Goal: Transaction & Acquisition: Purchase product/service

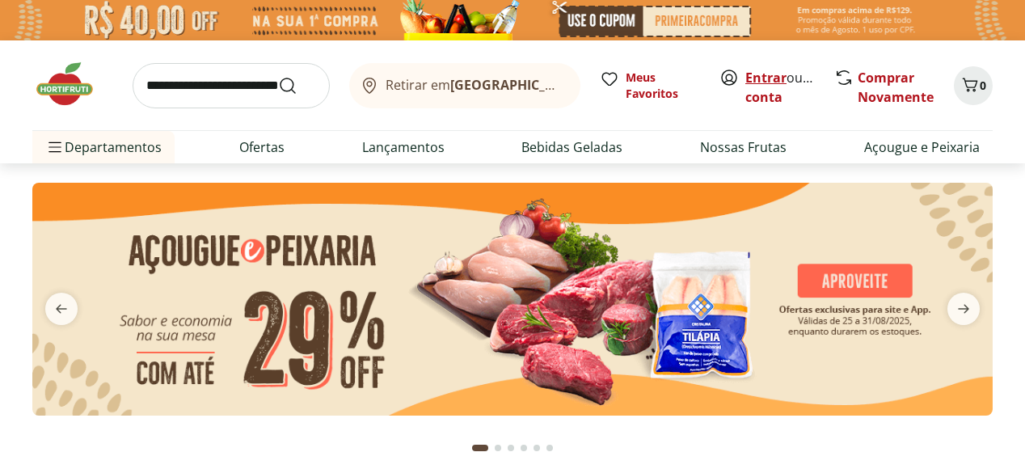
click at [765, 77] on link "Entrar" at bounding box center [765, 78] width 41 height 18
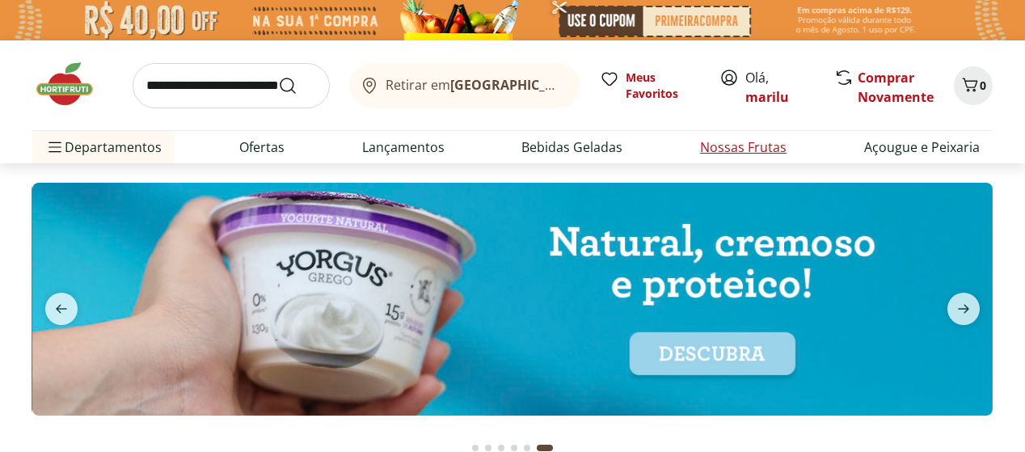
click at [740, 148] on link "Nossas Frutas" at bounding box center [743, 146] width 86 height 19
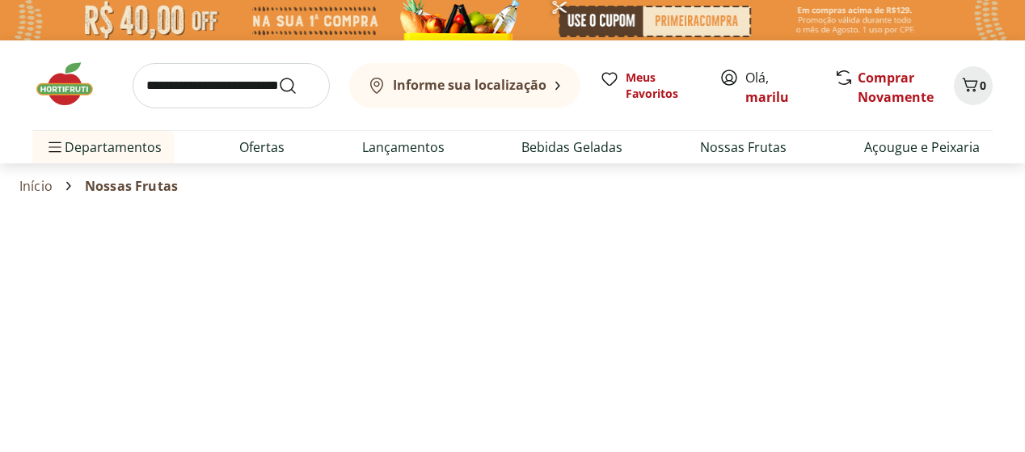
select select "**********"
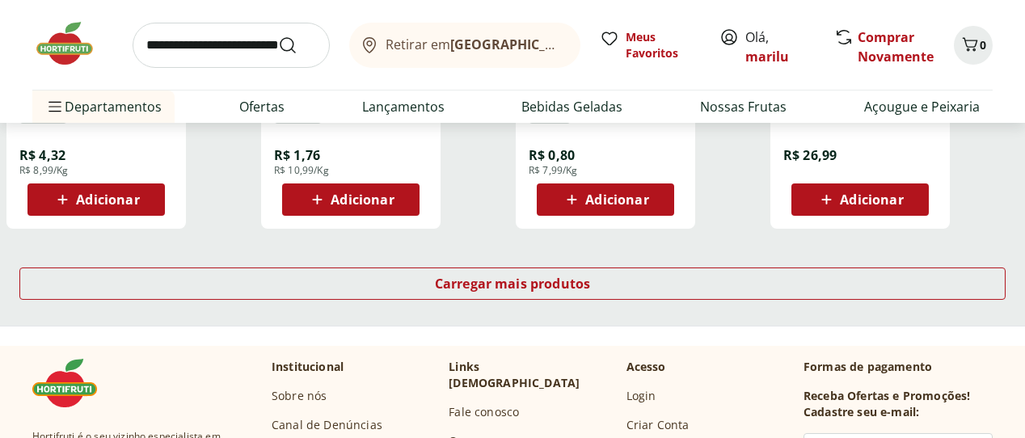
scroll to position [1178, 0]
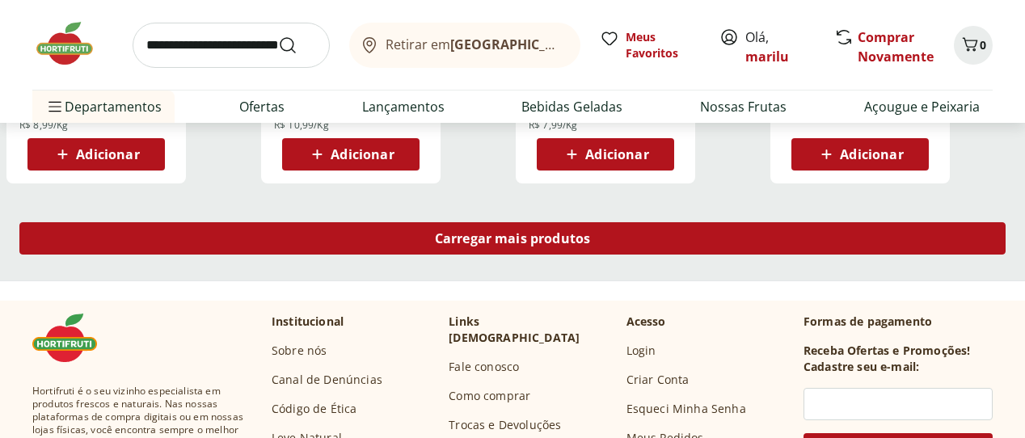
click at [591, 232] on span "Carregar mais produtos" at bounding box center [513, 238] width 156 height 13
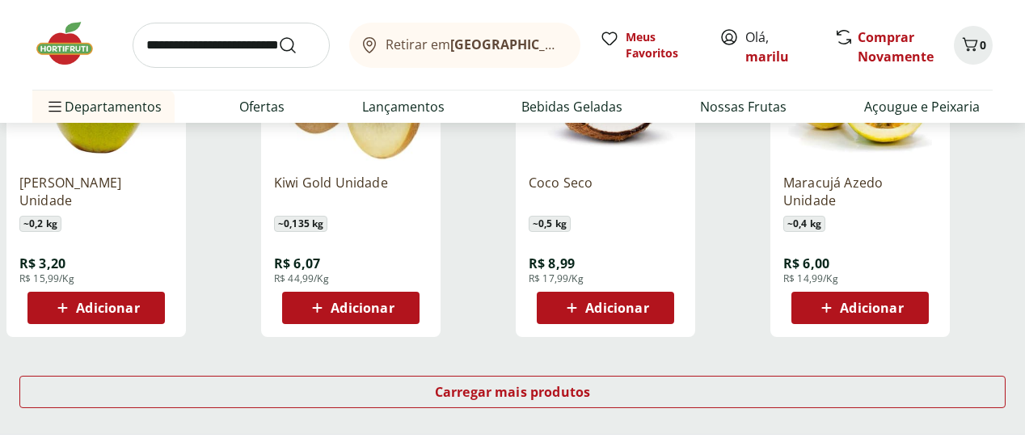
scroll to position [2104, 0]
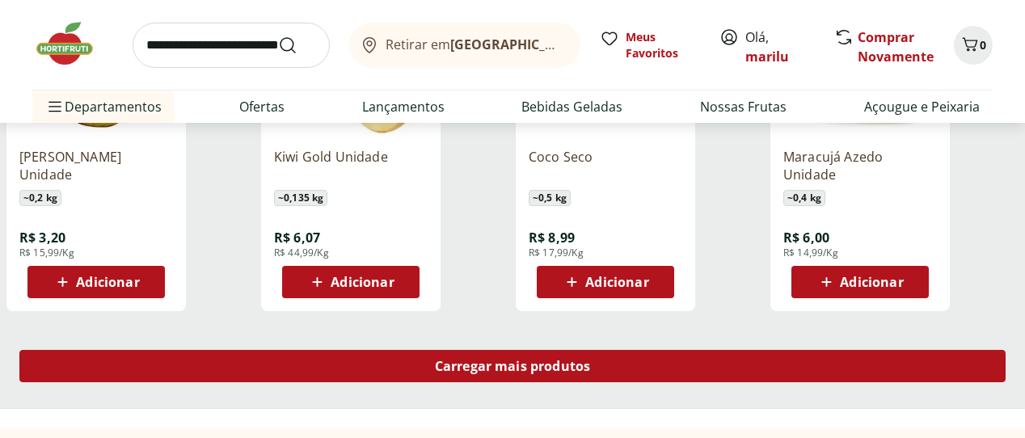
click at [591, 360] on span "Carregar mais produtos" at bounding box center [513, 366] width 156 height 13
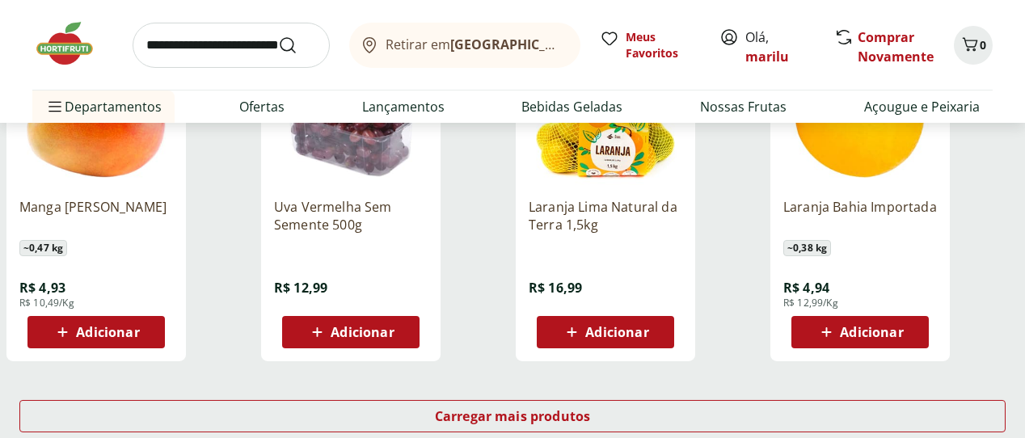
scroll to position [3114, 0]
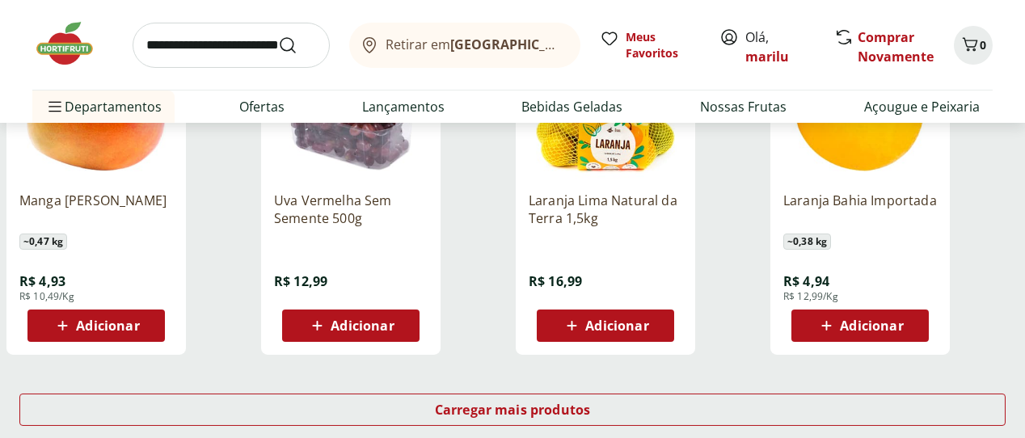
click at [648, 319] on span "Adicionar" at bounding box center [616, 325] width 63 height 13
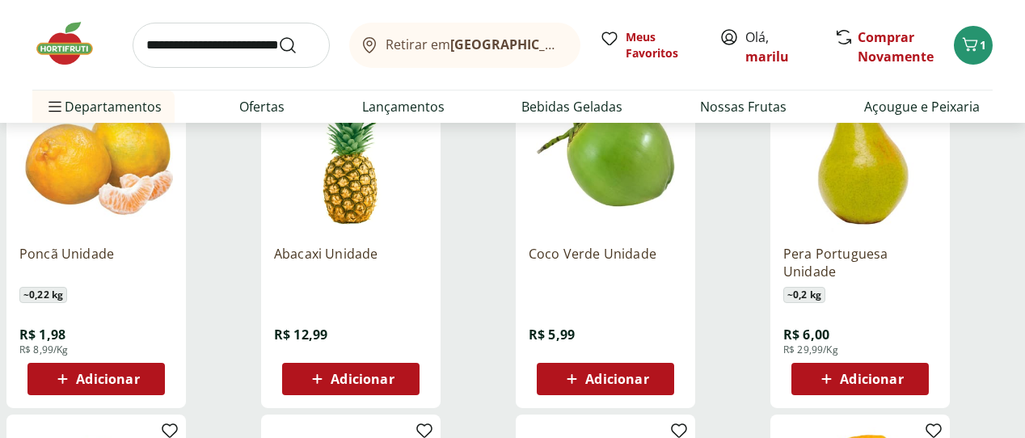
scroll to position [2698, 0]
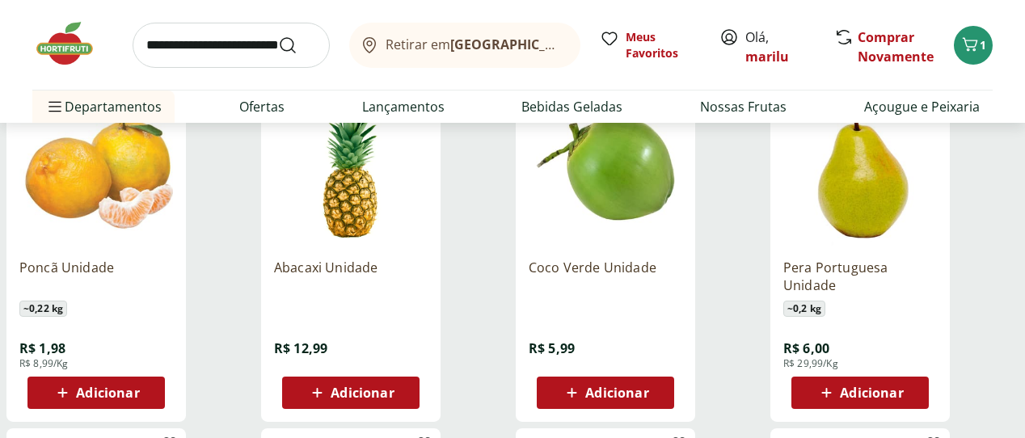
click at [139, 386] on span "Adicionar" at bounding box center [107, 392] width 63 height 13
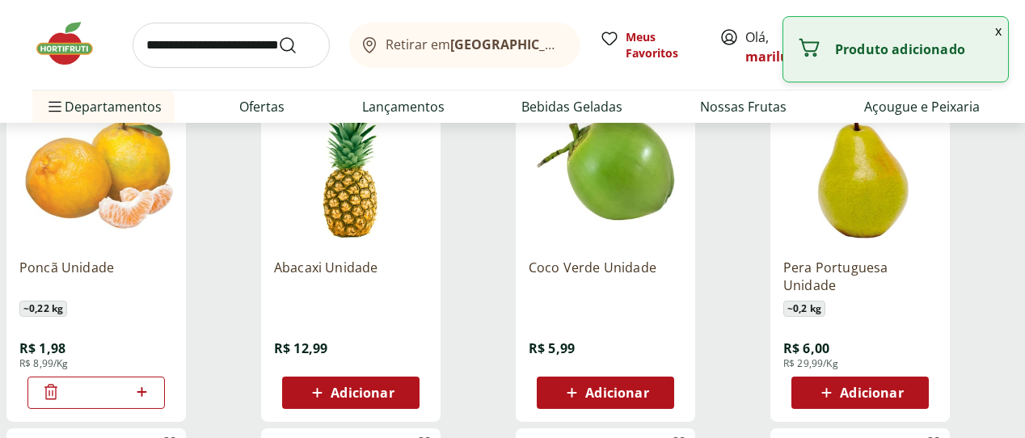
click at [146, 387] on icon at bounding box center [142, 392] width 10 height 10
type input "*"
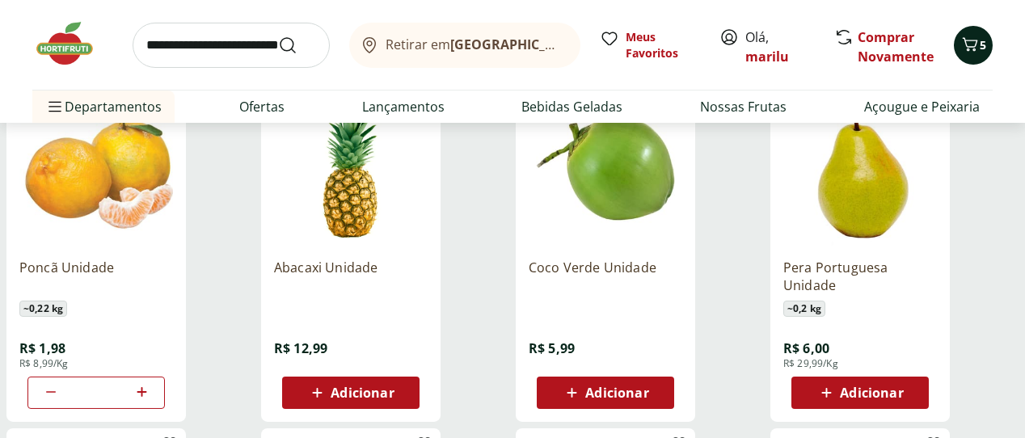
click at [965, 48] on icon "Carrinho" at bounding box center [969, 44] width 19 height 19
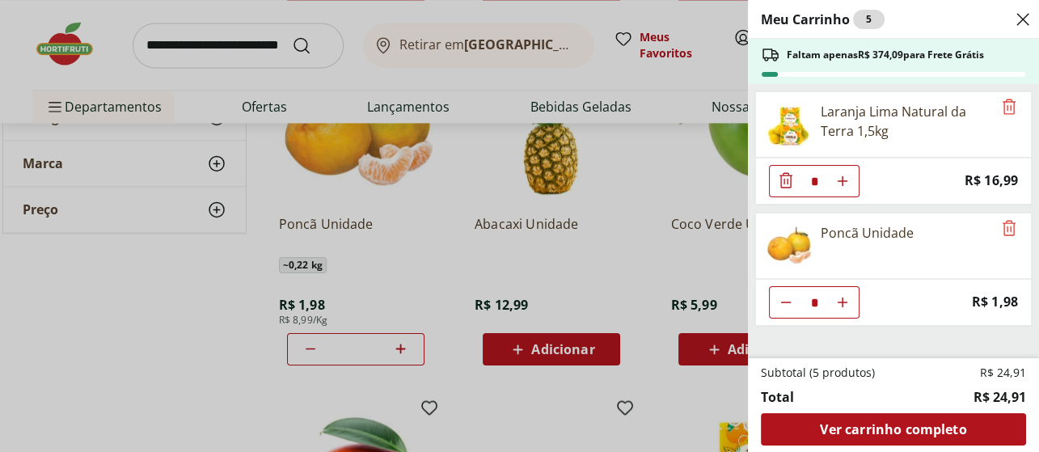
click at [1023, 15] on icon "Close" at bounding box center [1022, 19] width 19 height 19
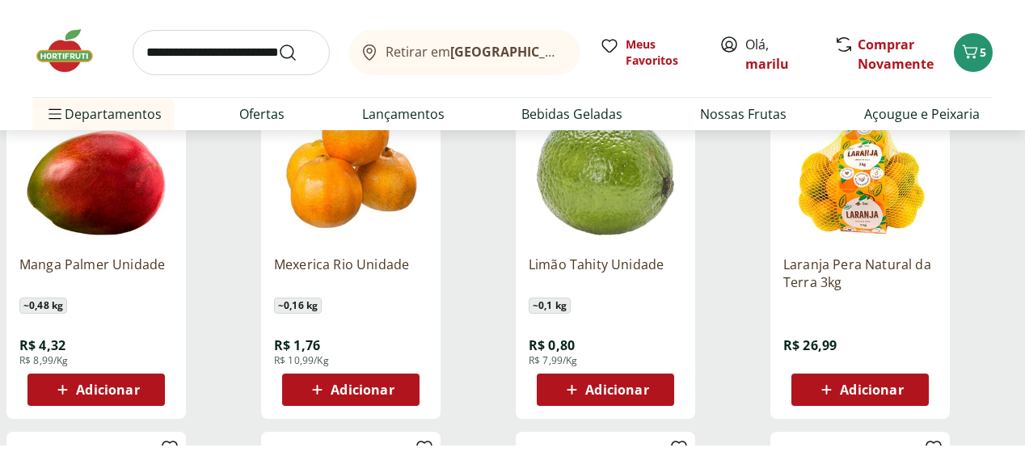
scroll to position [0, 0]
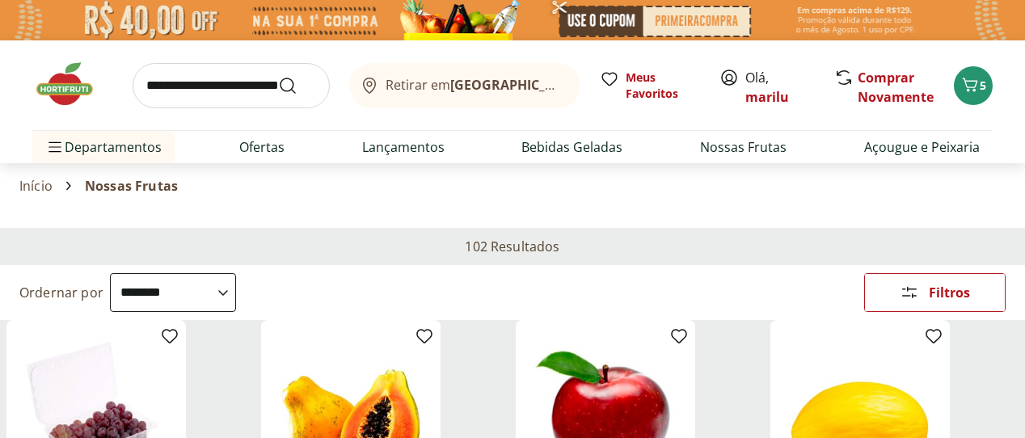
click at [67, 82] on img at bounding box center [72, 84] width 81 height 48
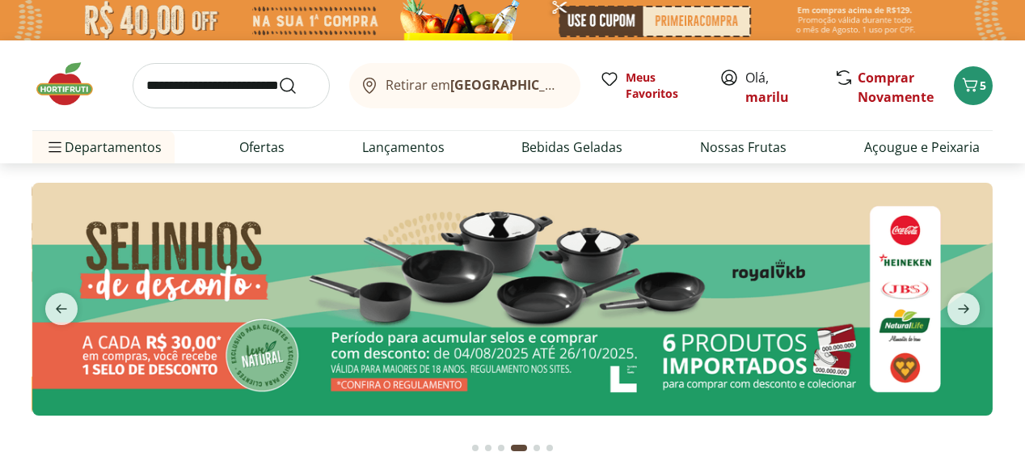
scroll to position [36, 0]
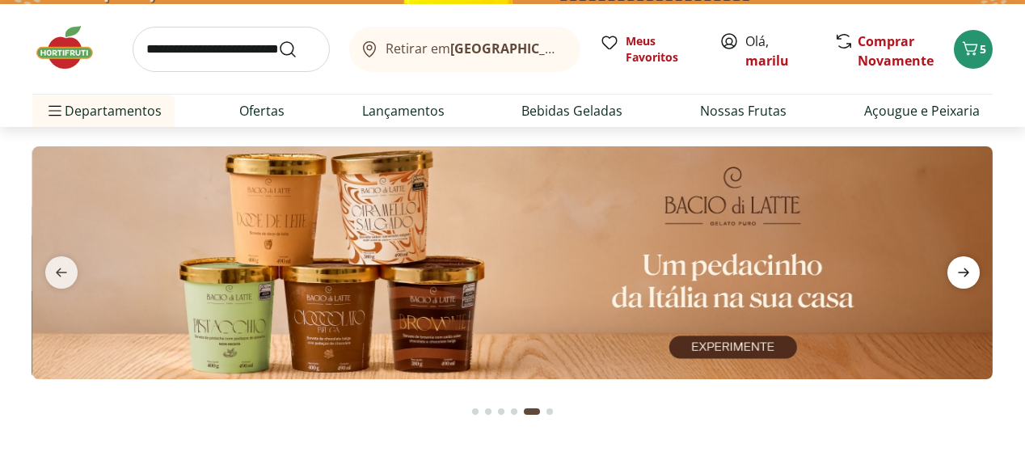
click at [965, 272] on icon "next" at bounding box center [963, 272] width 11 height 9
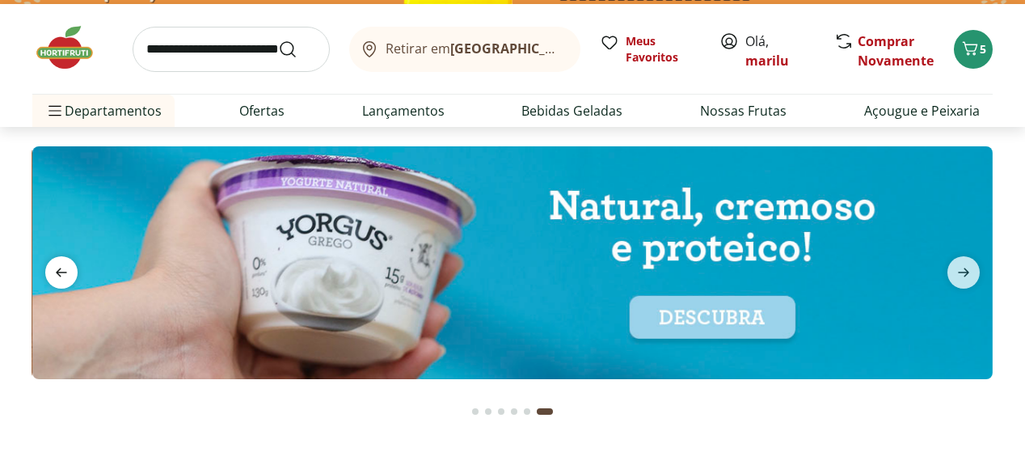
click at [55, 271] on icon "previous" at bounding box center [61, 272] width 19 height 19
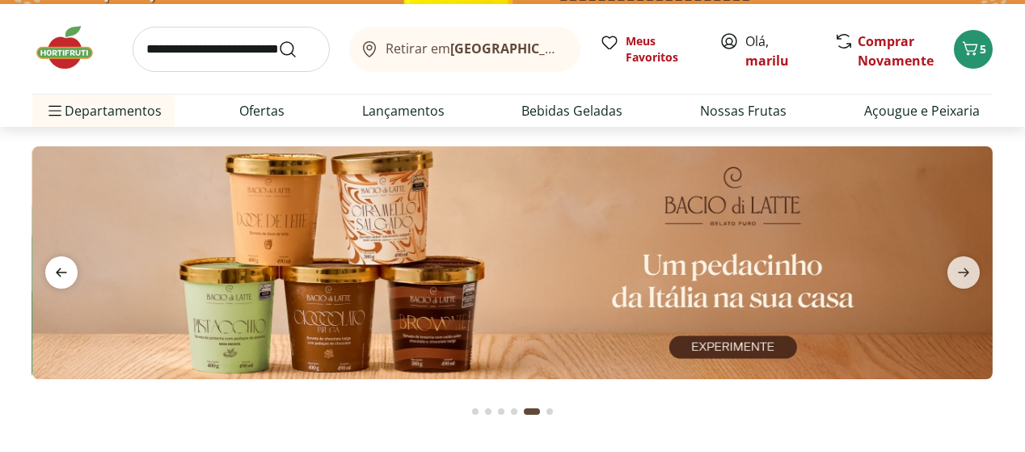
click at [55, 271] on icon "previous" at bounding box center [61, 272] width 19 height 19
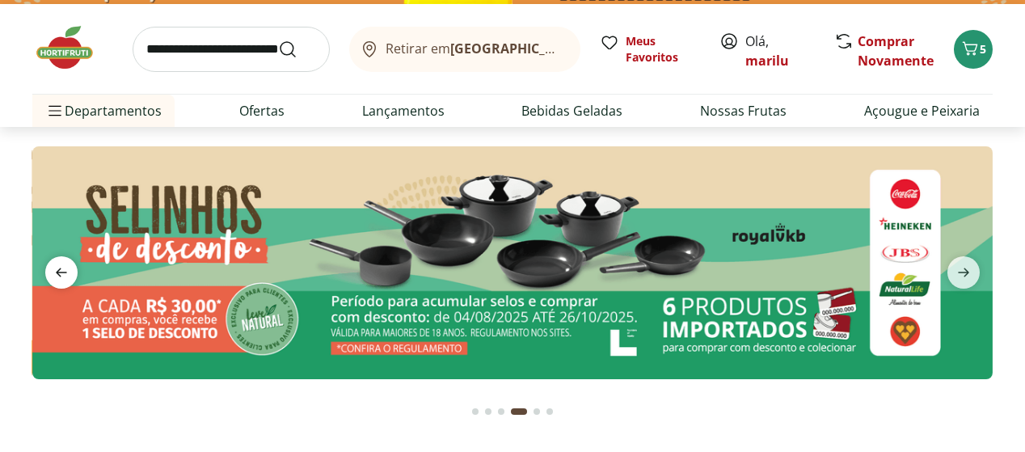
click at [55, 270] on icon "previous" at bounding box center [61, 272] width 19 height 19
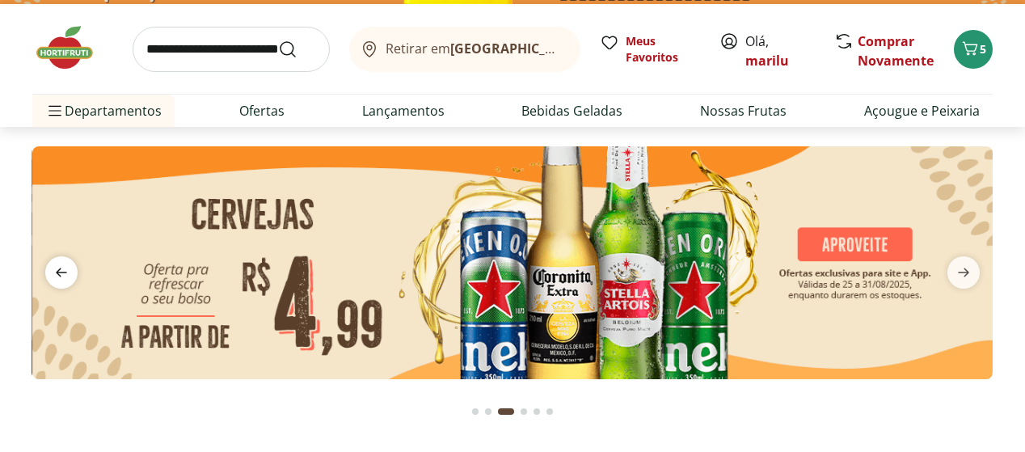
click at [56, 272] on icon "previous" at bounding box center [61, 272] width 11 height 9
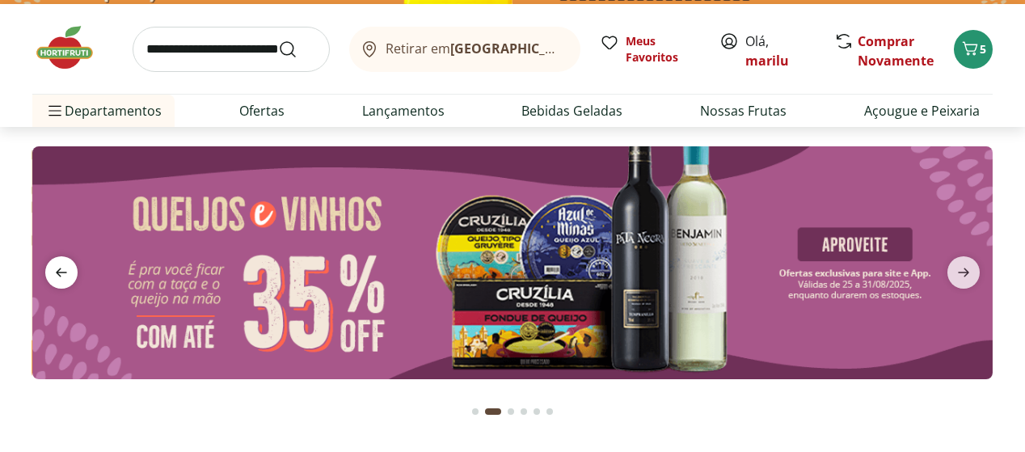
click at [56, 272] on icon "previous" at bounding box center [61, 272] width 11 height 9
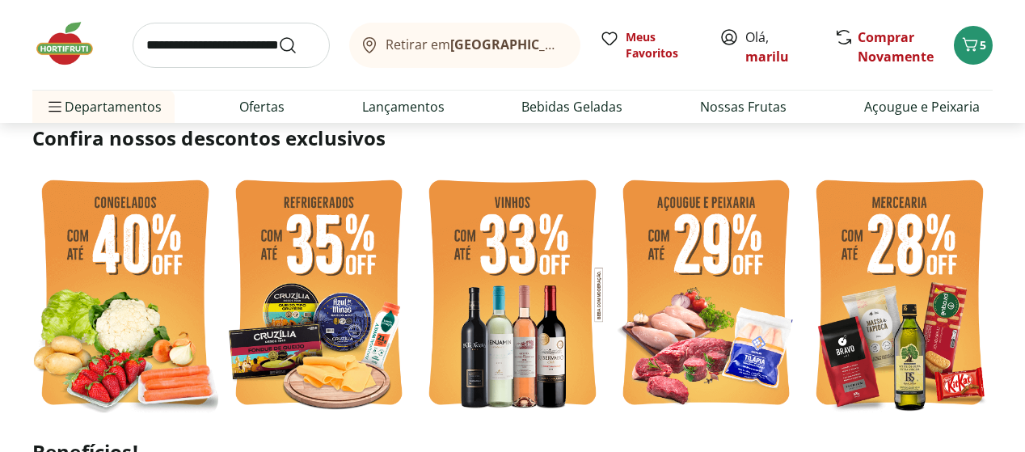
scroll to position [395, 0]
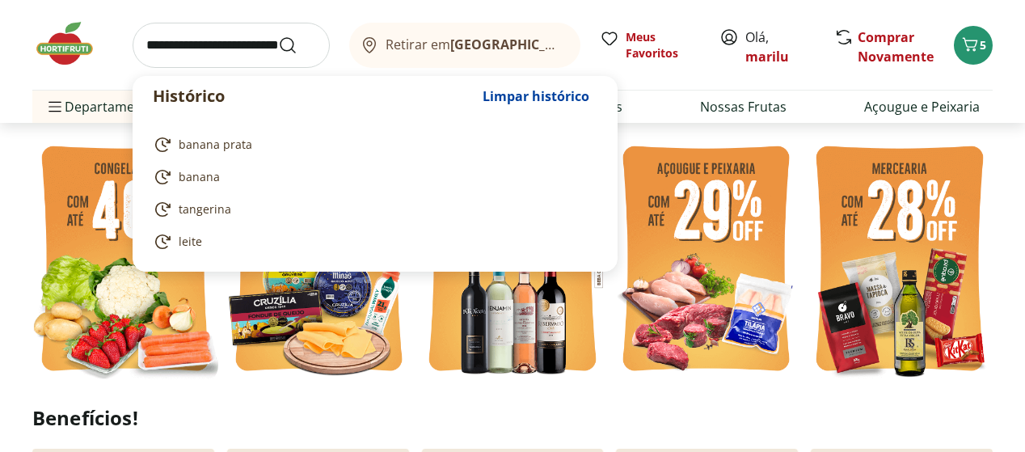
click at [192, 48] on input "search" at bounding box center [231, 45] width 197 height 45
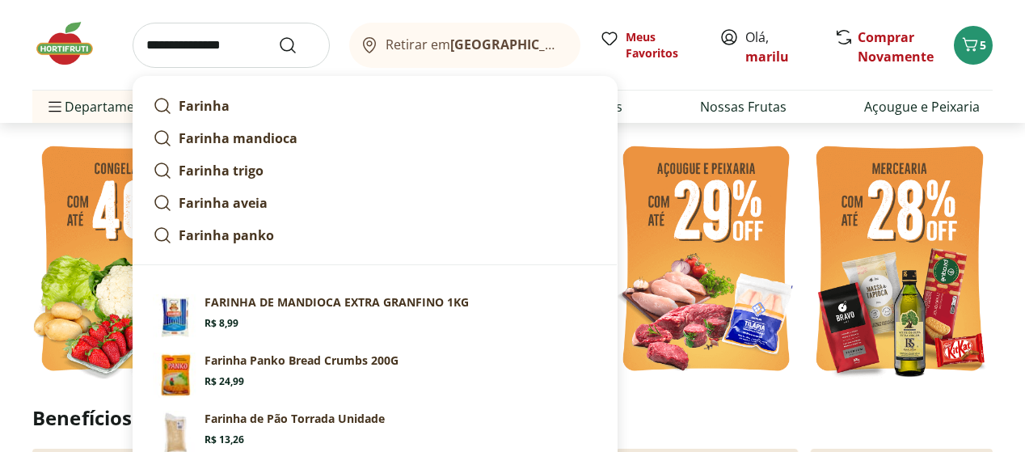
type input "**********"
click at [278, 36] on button "Submit Search" at bounding box center [297, 45] width 39 height 19
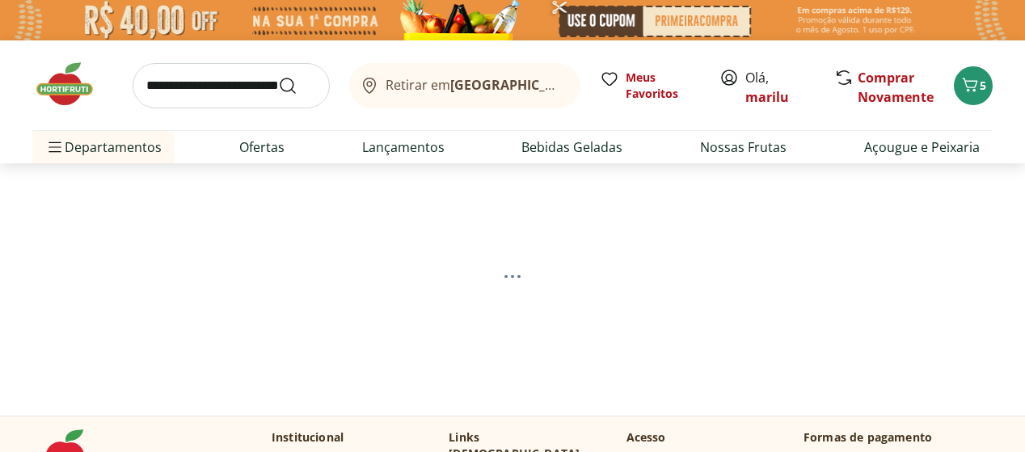
select select "**********"
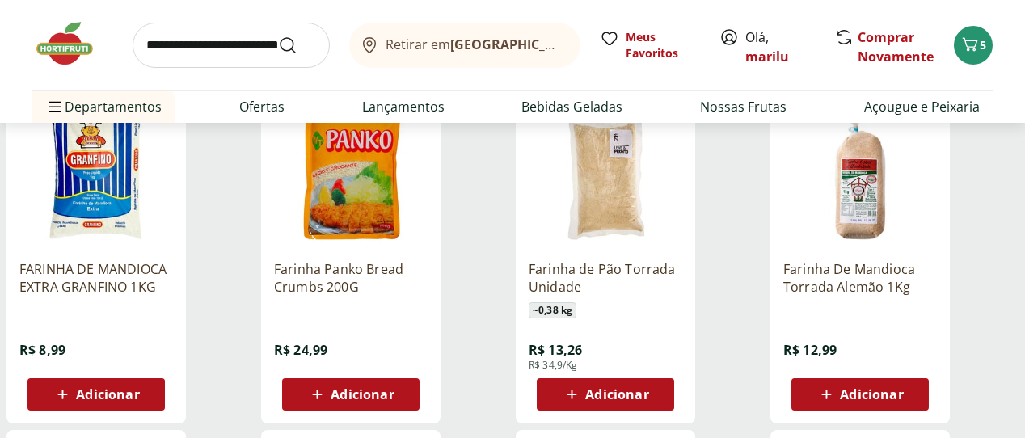
scroll to position [253, 0]
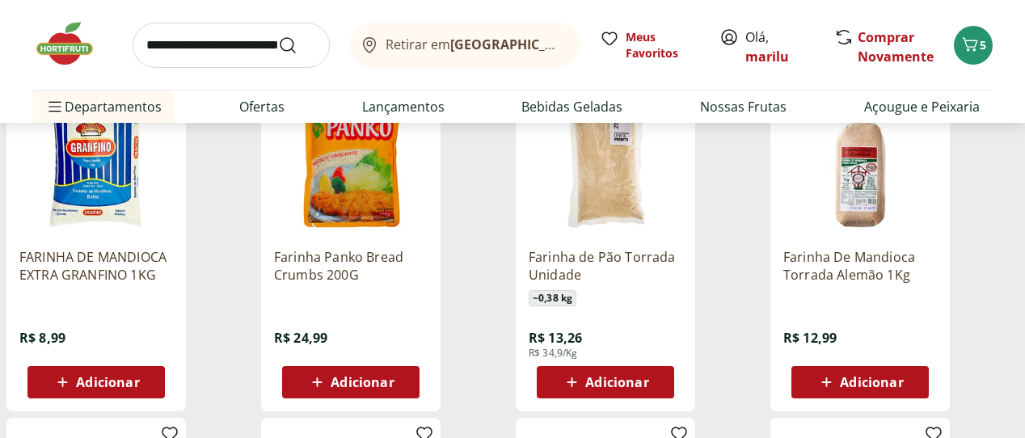
click at [682, 267] on p "Farinha de Pão Torrada Unidade" at bounding box center [606, 266] width 154 height 36
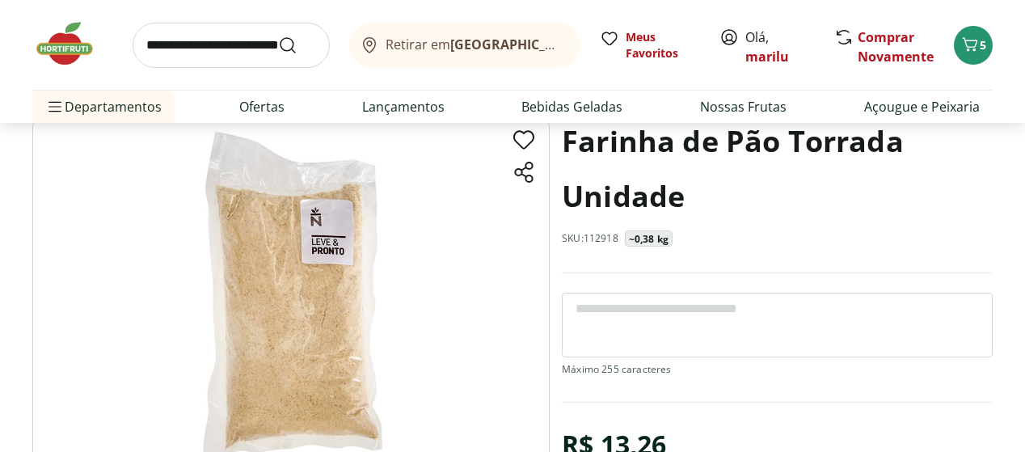
scroll to position [82, 0]
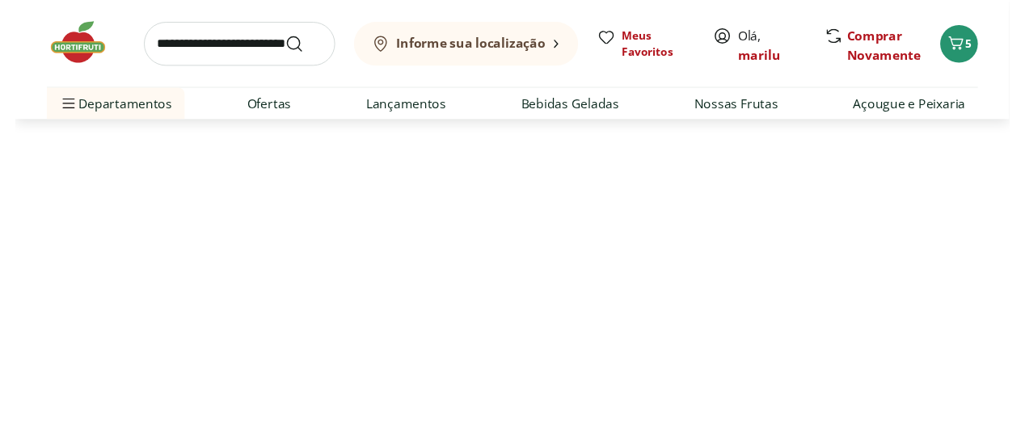
scroll to position [253, 0]
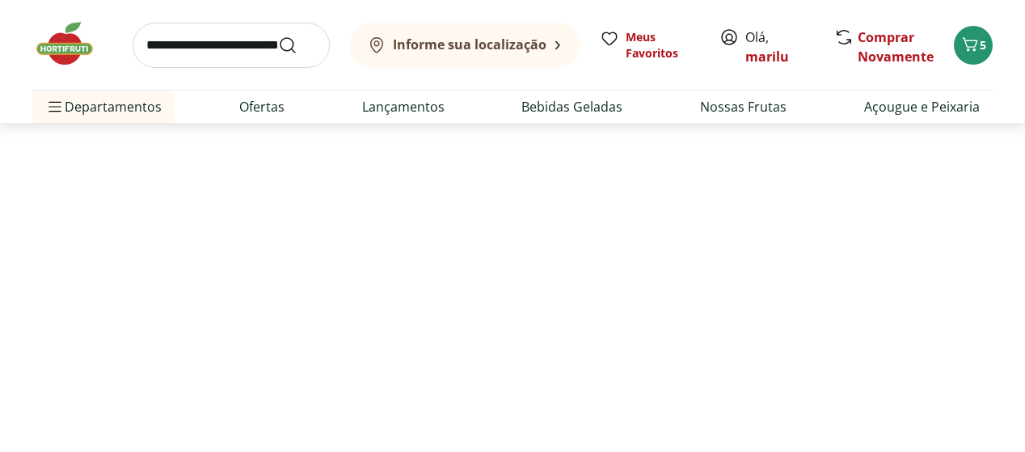
select select "**********"
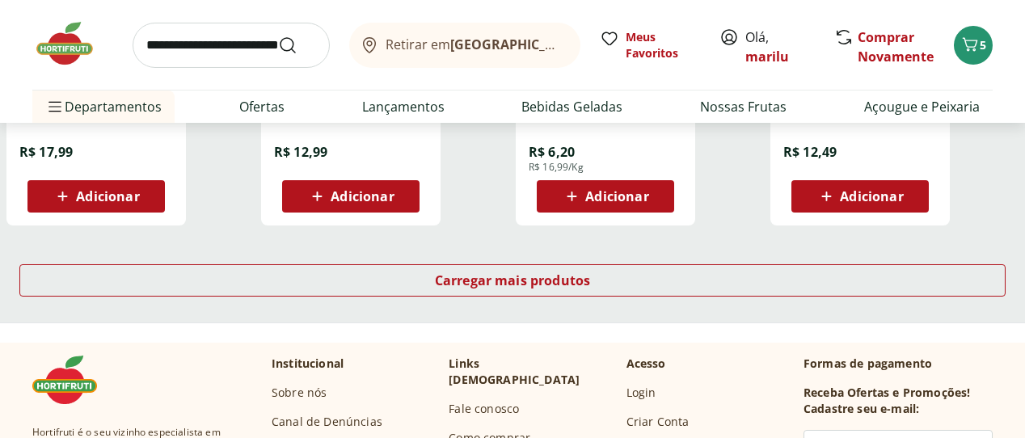
scroll to position [1153, 0]
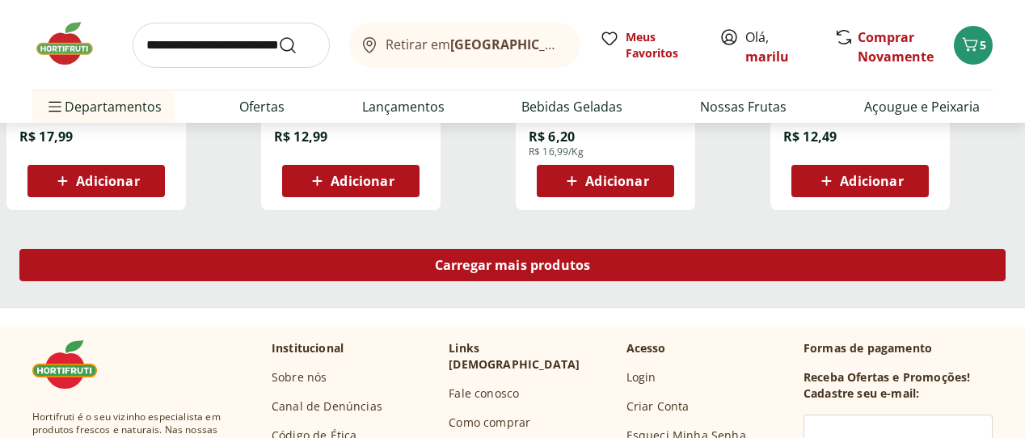
click at [591, 266] on span "Carregar mais produtos" at bounding box center [513, 265] width 156 height 13
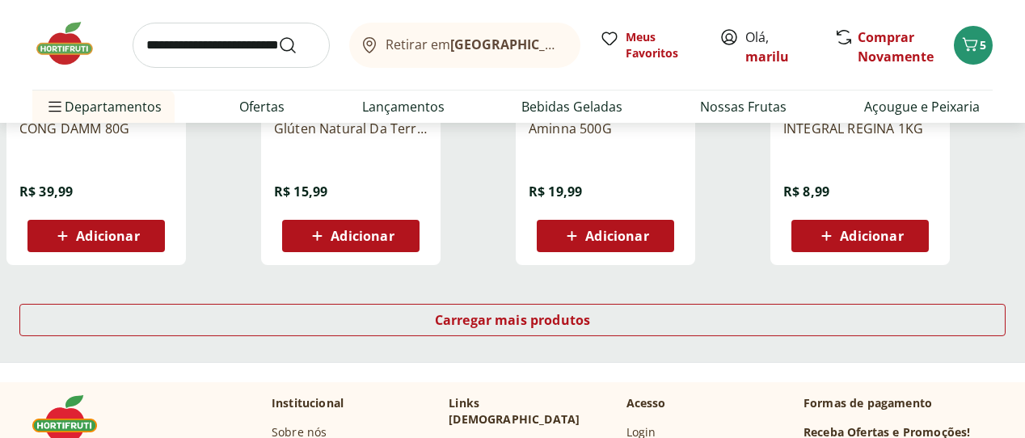
scroll to position [2178, 0]
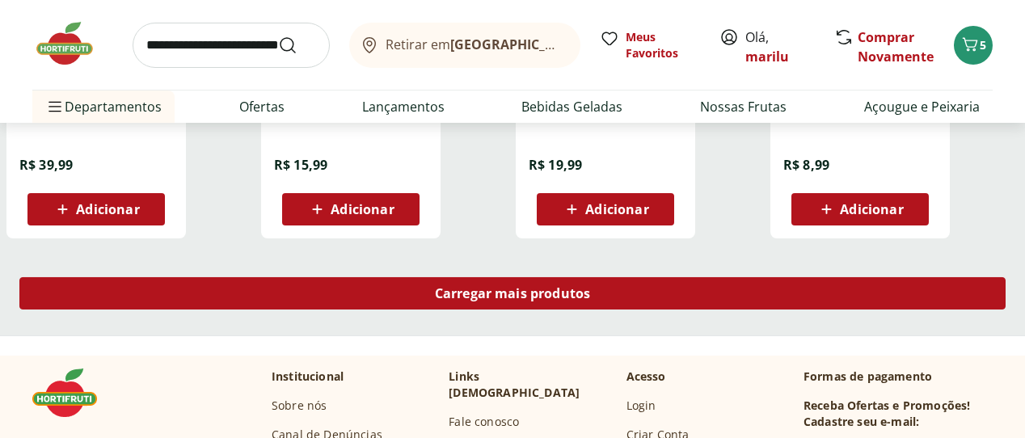
click at [591, 298] on span "Carregar mais produtos" at bounding box center [513, 293] width 156 height 13
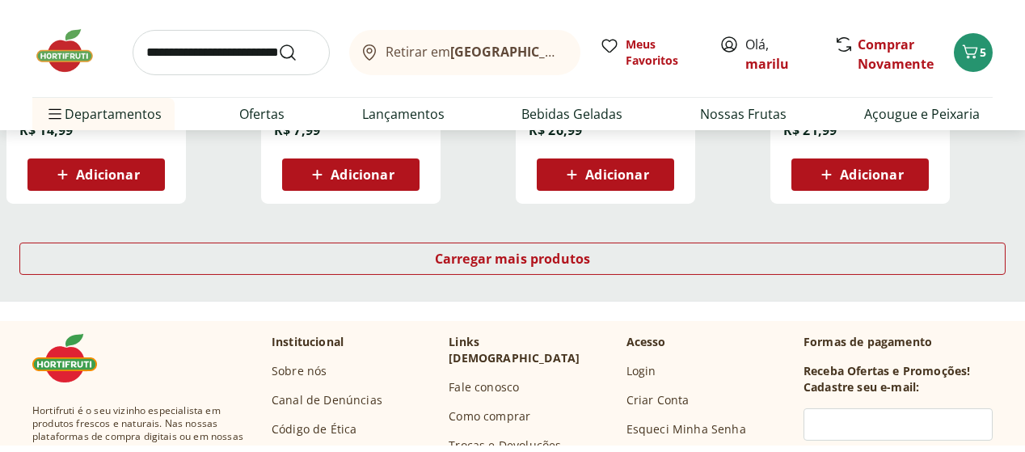
scroll to position [3301, 0]
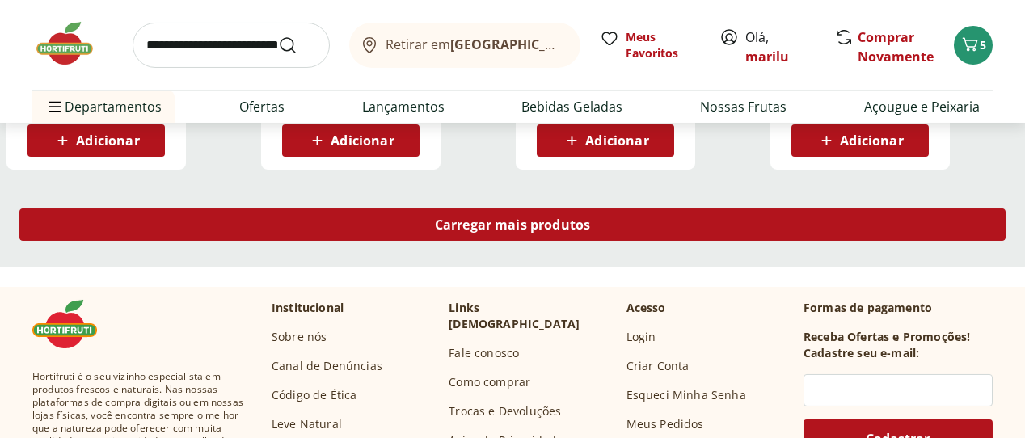
click at [591, 229] on span "Carregar mais produtos" at bounding box center [513, 224] width 156 height 13
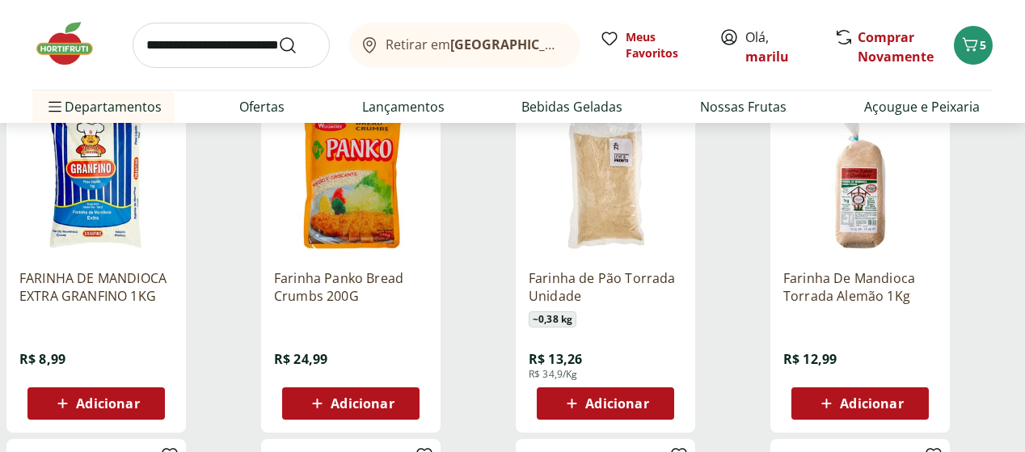
scroll to position [239, 0]
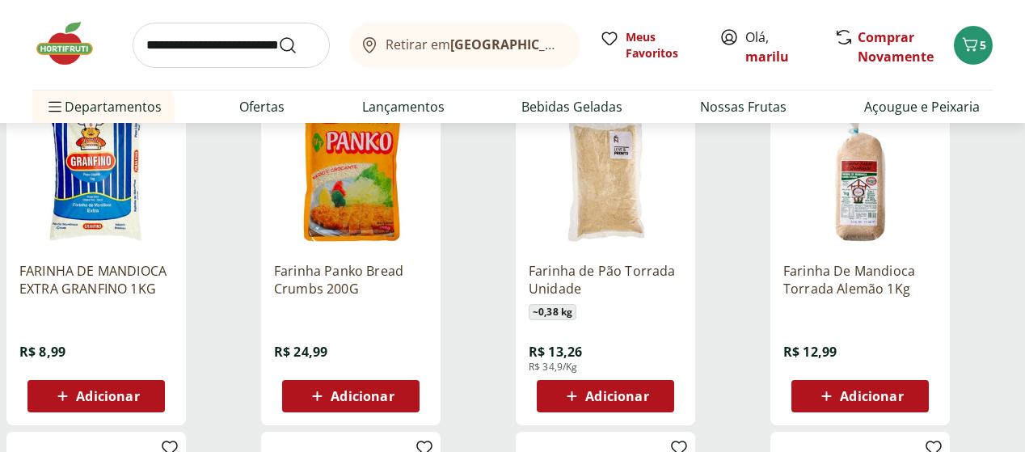
click at [428, 287] on p "Farinha Panko Bread Crumbs 200G" at bounding box center [351, 280] width 154 height 36
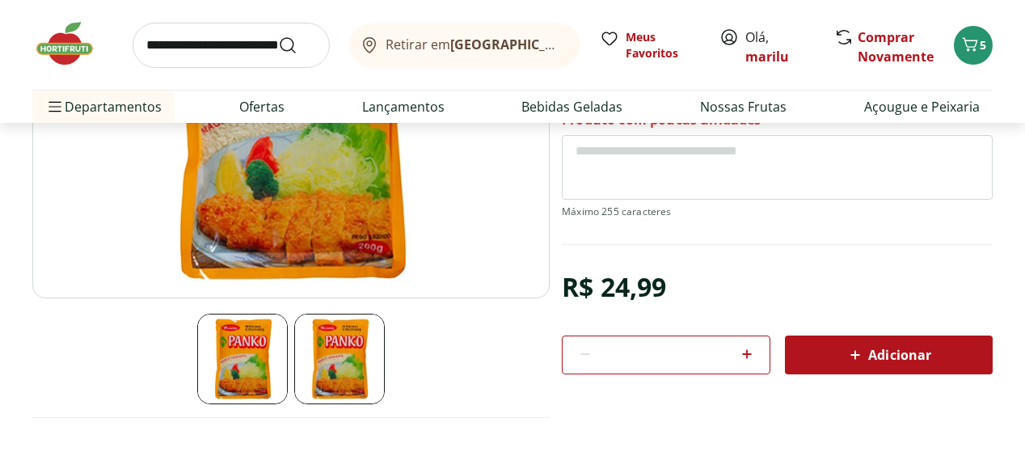
scroll to position [278, 0]
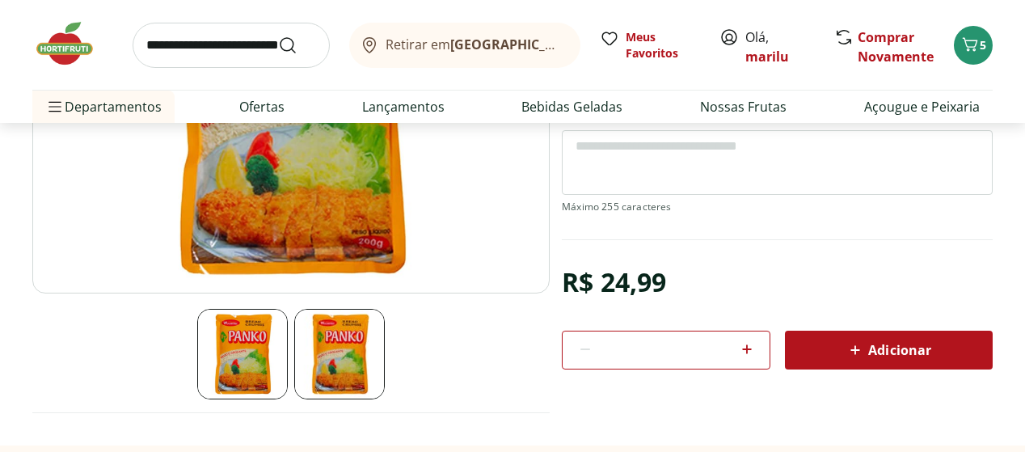
click at [895, 342] on span "Adicionar" at bounding box center [888, 349] width 86 height 19
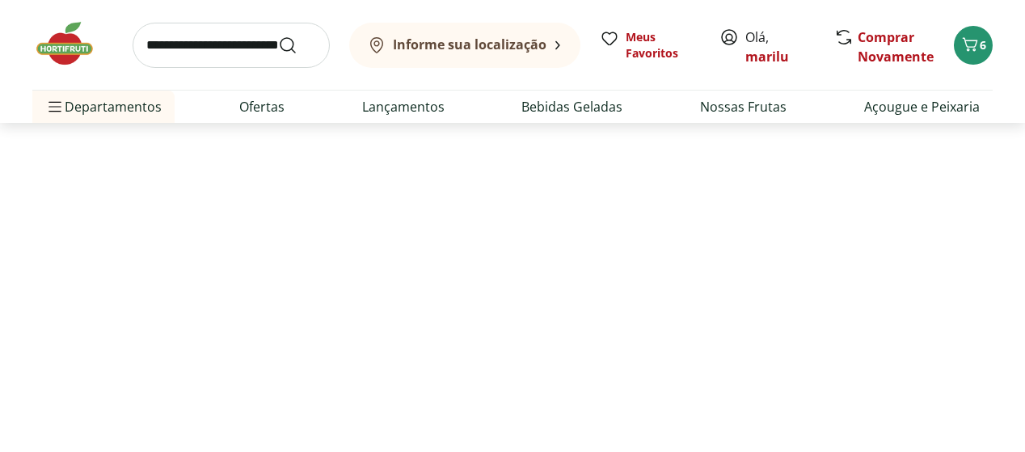
scroll to position [239, 0]
select select "**********"
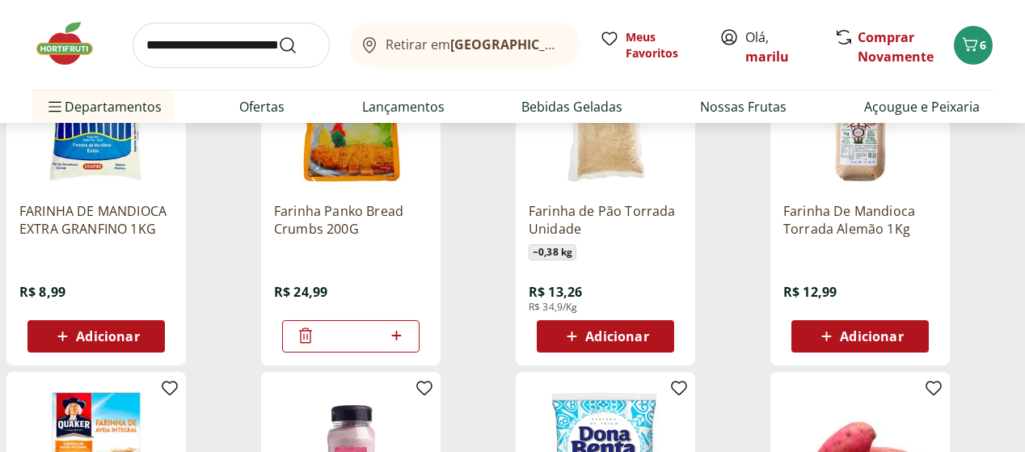
scroll to position [272, 0]
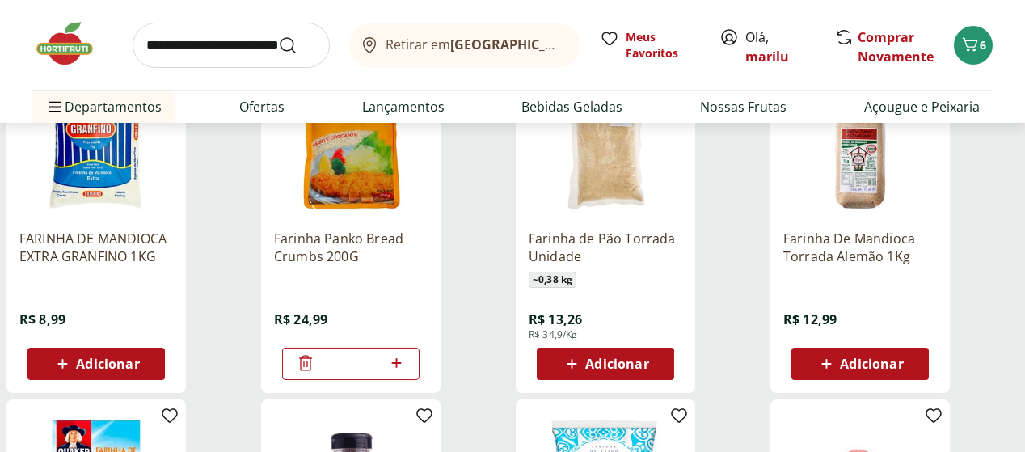
click at [648, 366] on span "Adicionar" at bounding box center [616, 363] width 63 height 13
click at [61, 44] on img at bounding box center [72, 43] width 81 height 48
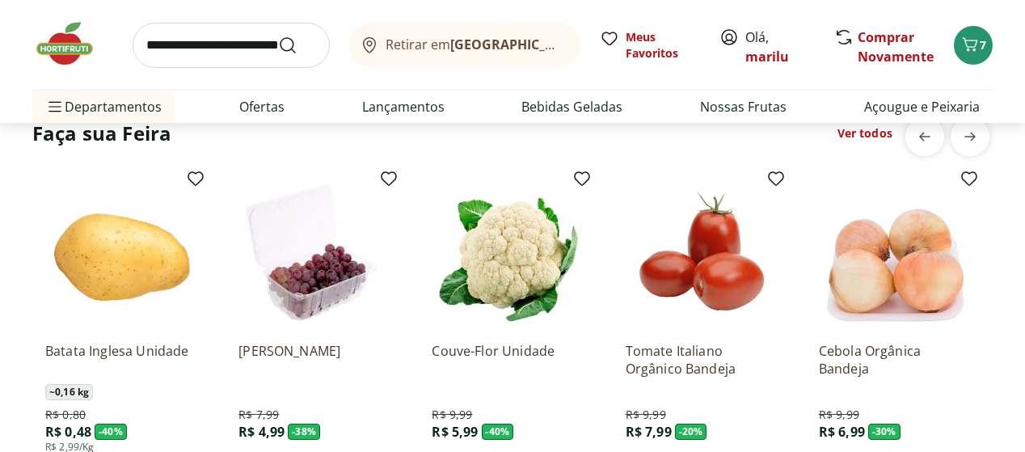
scroll to position [1226, 0]
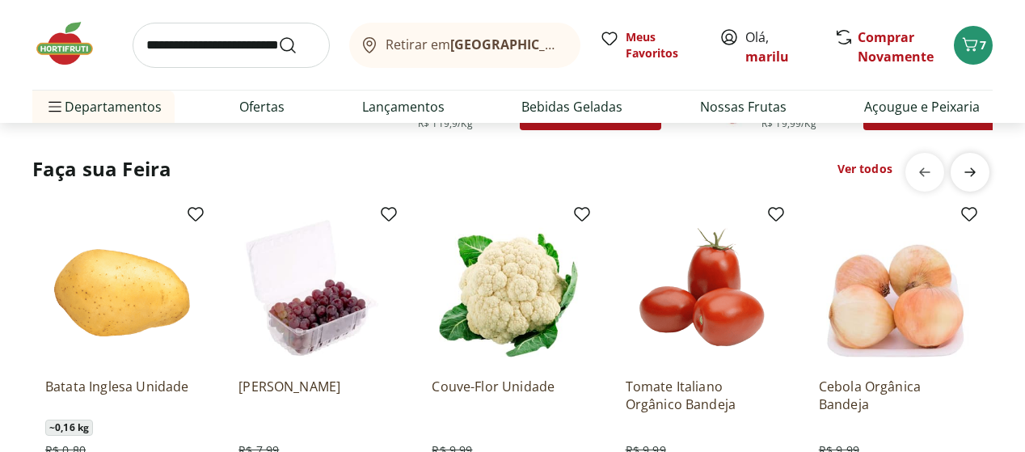
click at [972, 172] on icon "next" at bounding box center [969, 171] width 11 height 9
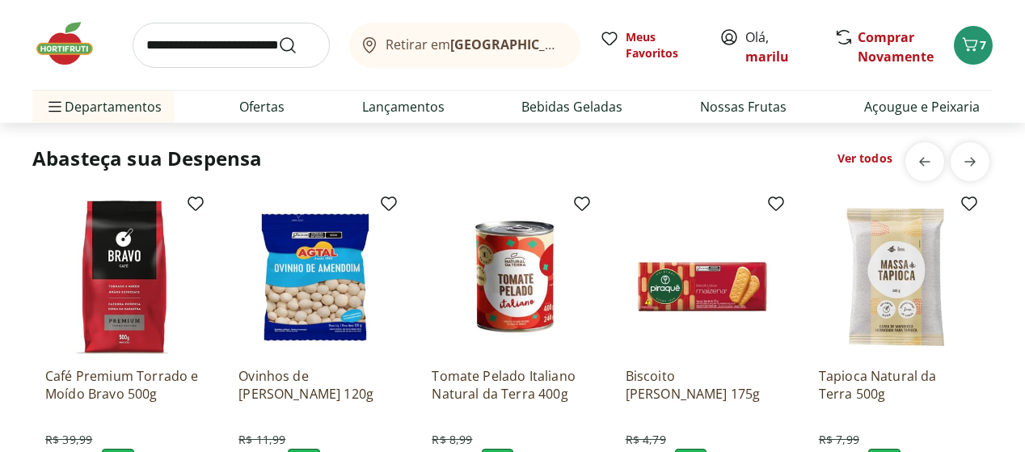
scroll to position [2166, 0]
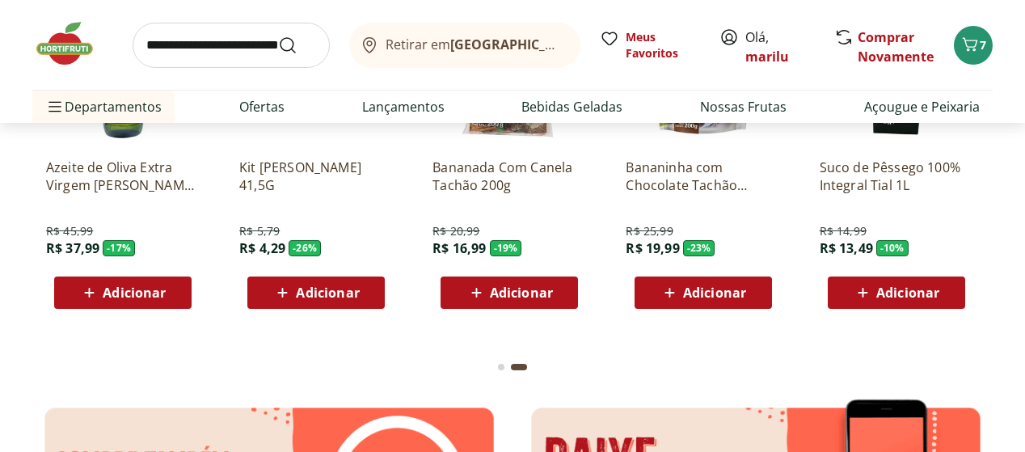
scroll to position [2430, 0]
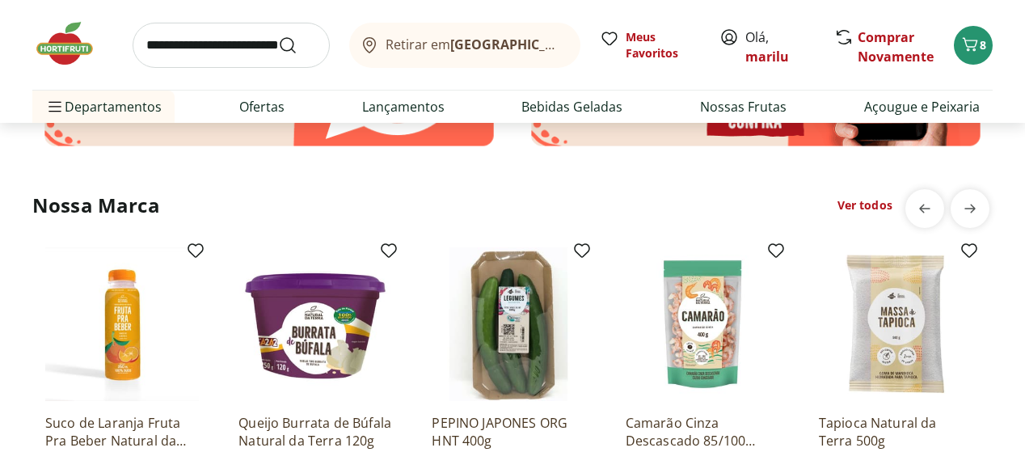
scroll to position [2838, 0]
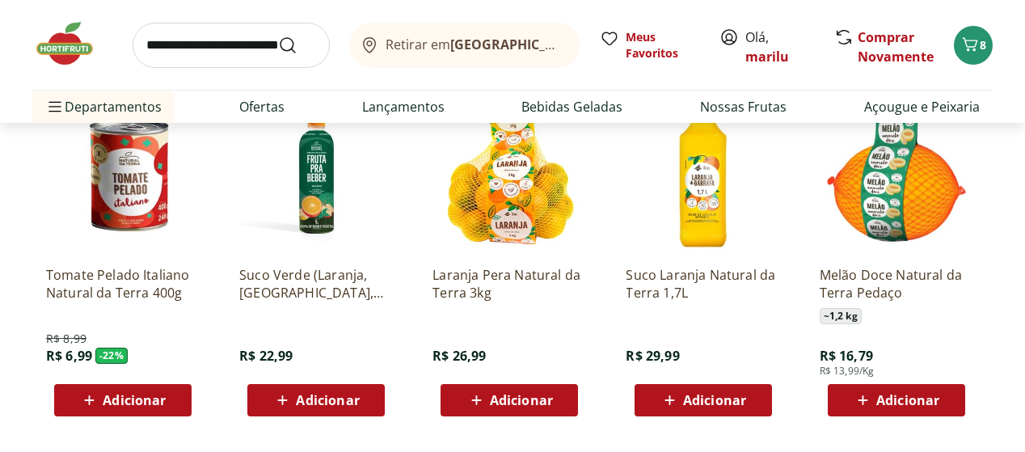
scroll to position [2903, 0]
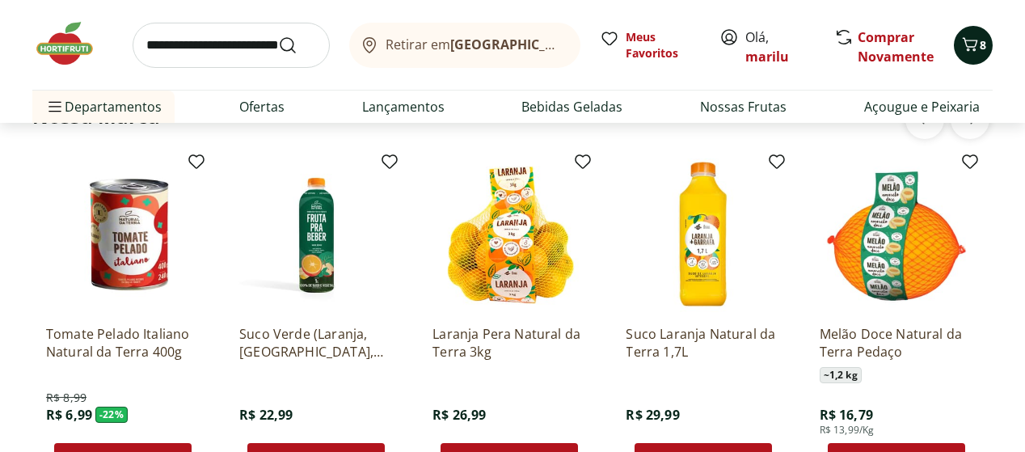
click at [976, 44] on icon "Carrinho" at bounding box center [969, 44] width 19 height 19
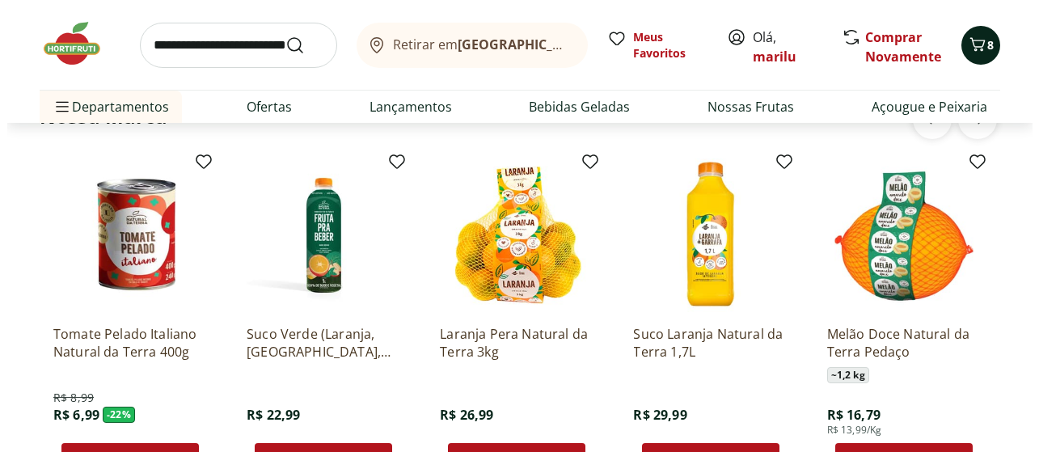
scroll to position [2910, 0]
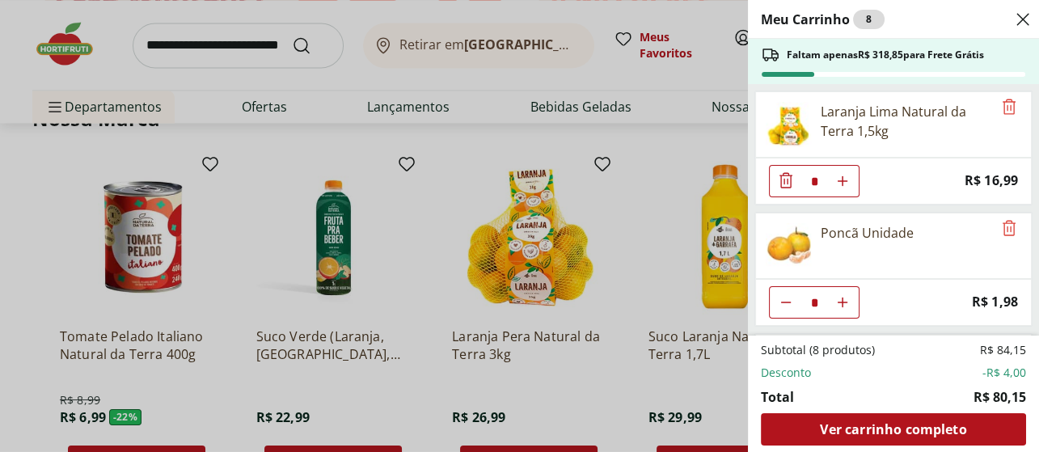
drag, startPoint x: 1022, startPoint y: 10, endPoint x: 1006, endPoint y: 35, distance: 29.4
click at [1020, 11] on icon "Close" at bounding box center [1022, 19] width 19 height 19
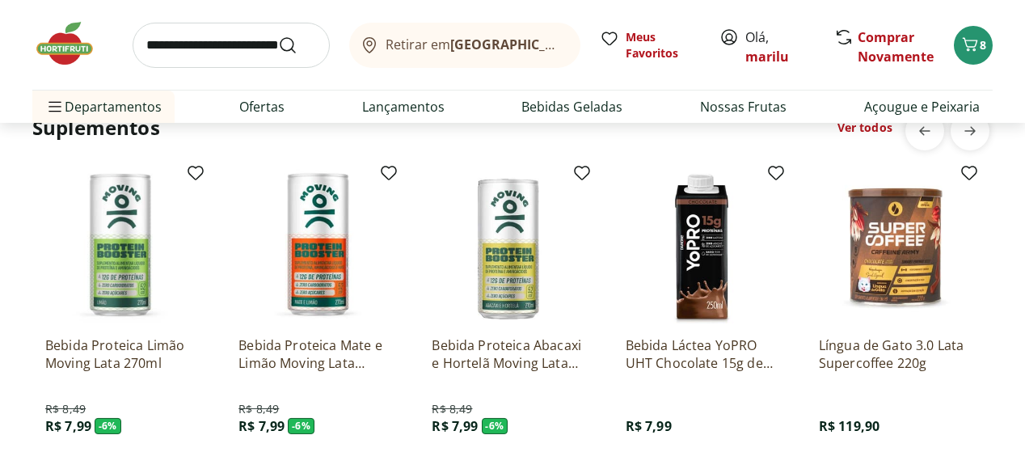
scroll to position [3353, 0]
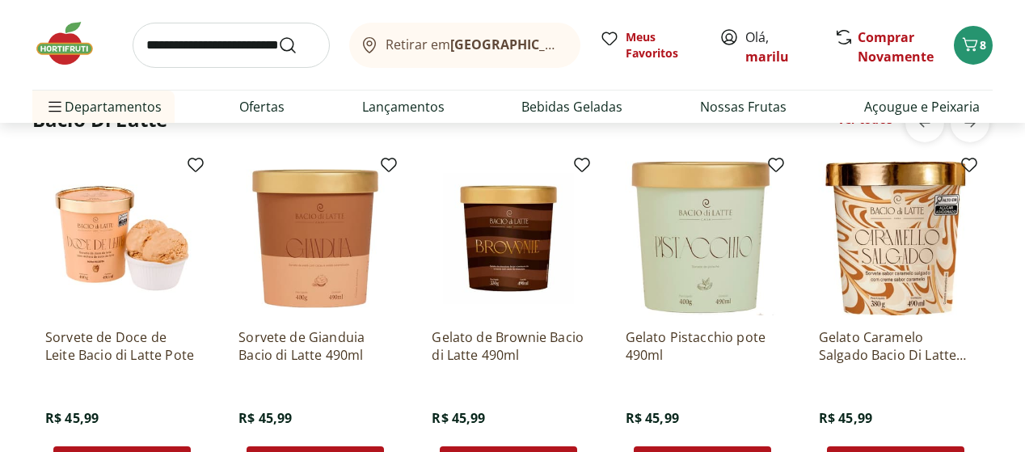
scroll to position [4296, 0]
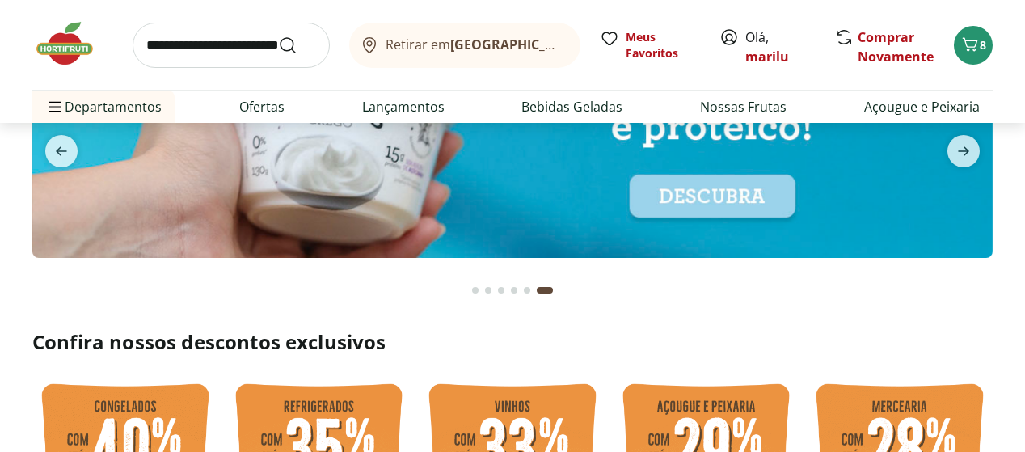
scroll to position [19, 0]
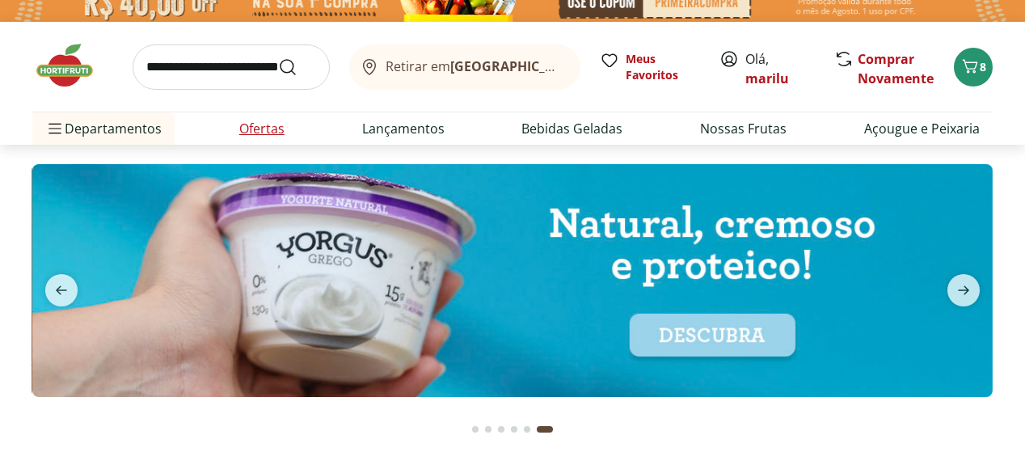
click at [260, 125] on link "Ofertas" at bounding box center [261, 128] width 45 height 19
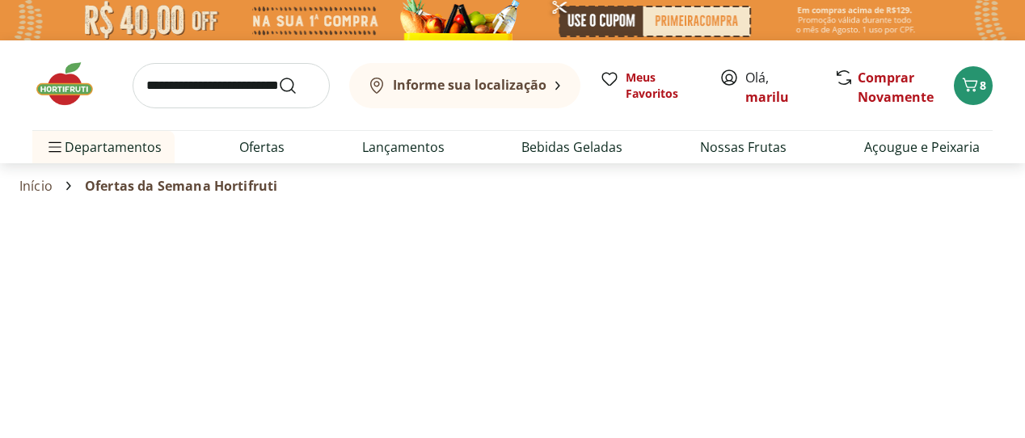
select select "**********"
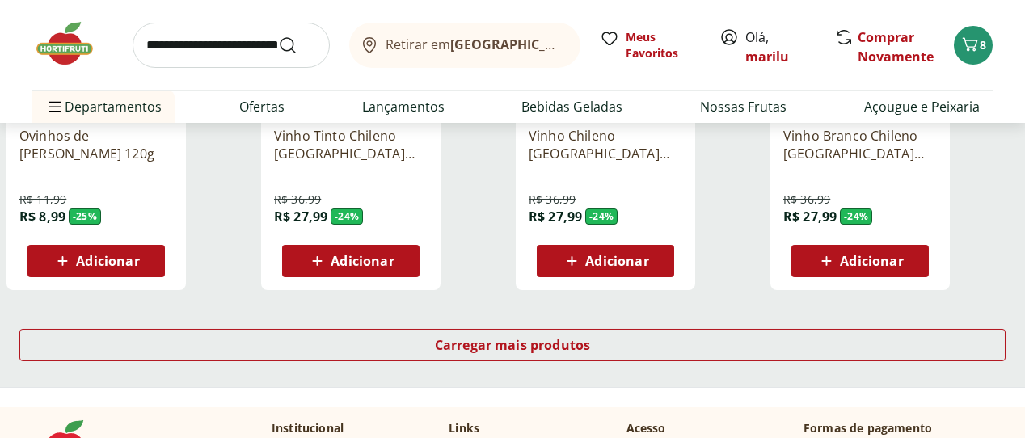
scroll to position [1108, 0]
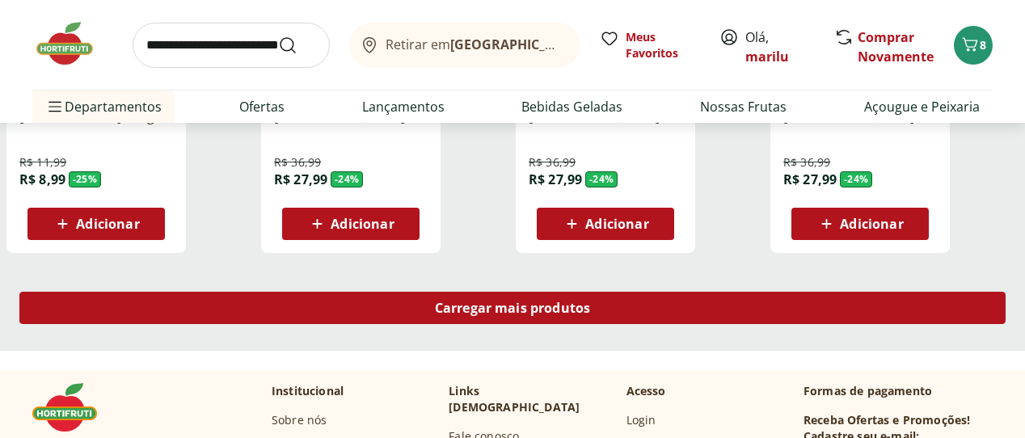
click at [591, 301] on span "Carregar mais produtos" at bounding box center [513, 307] width 156 height 13
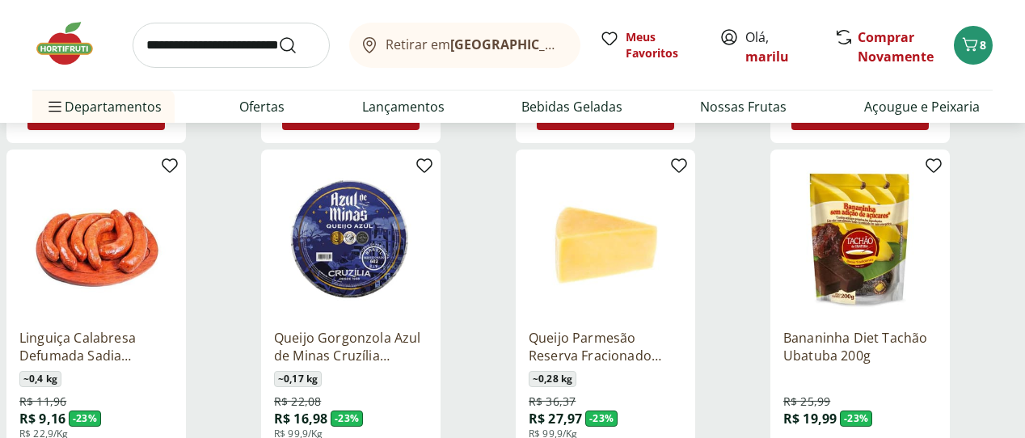
scroll to position [1928, 0]
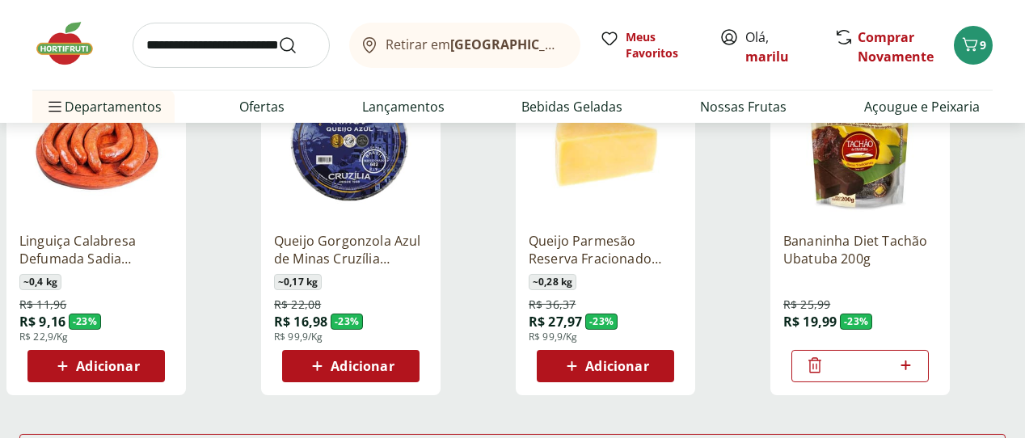
scroll to position [2025, 0]
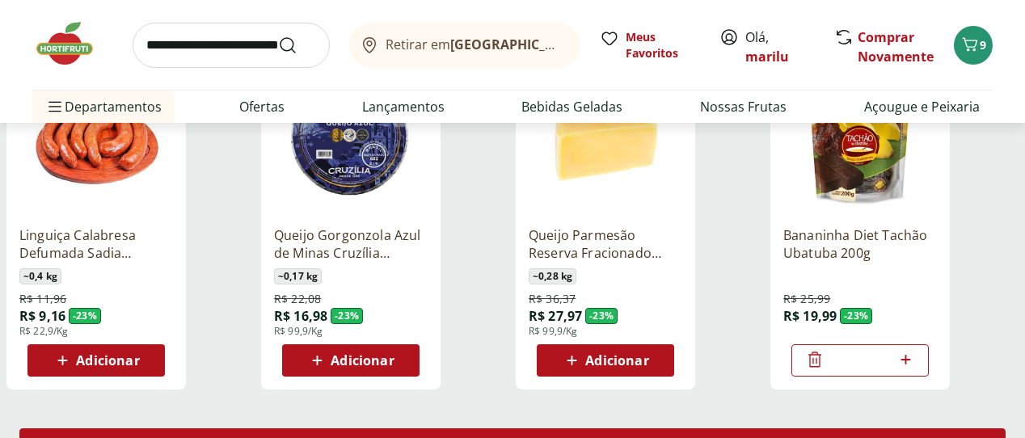
click at [591, 438] on span "Carregar mais produtos" at bounding box center [513, 444] width 156 height 13
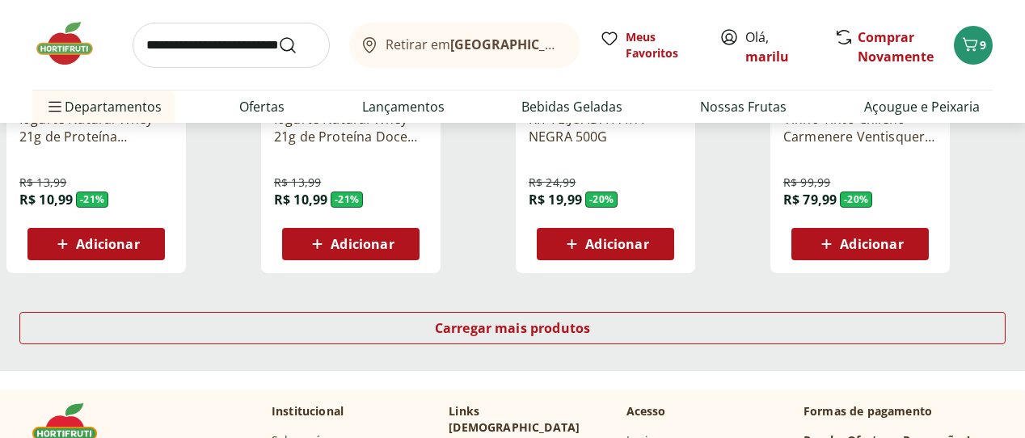
scroll to position [3229, 0]
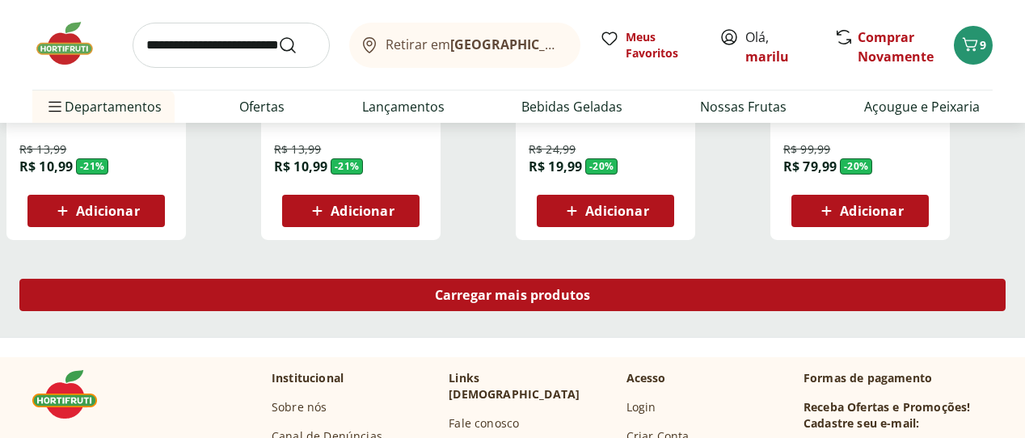
click at [591, 289] on span "Carregar mais produtos" at bounding box center [513, 295] width 156 height 13
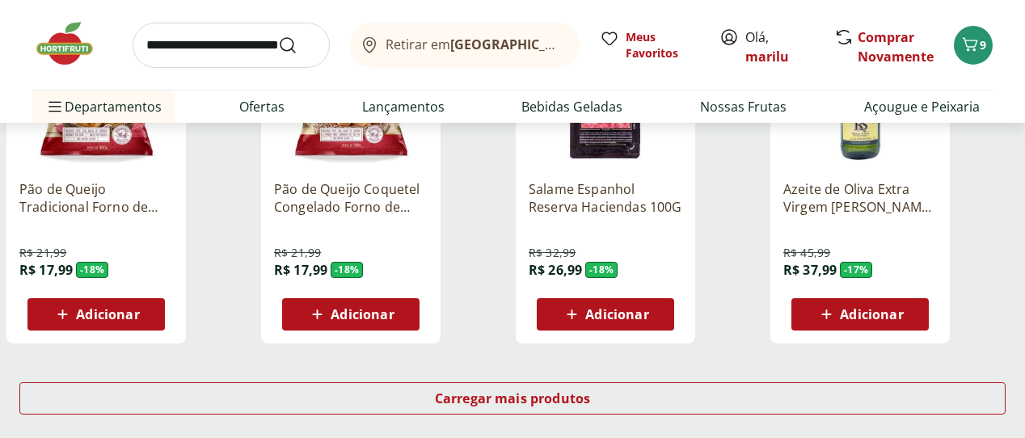
scroll to position [4203, 0]
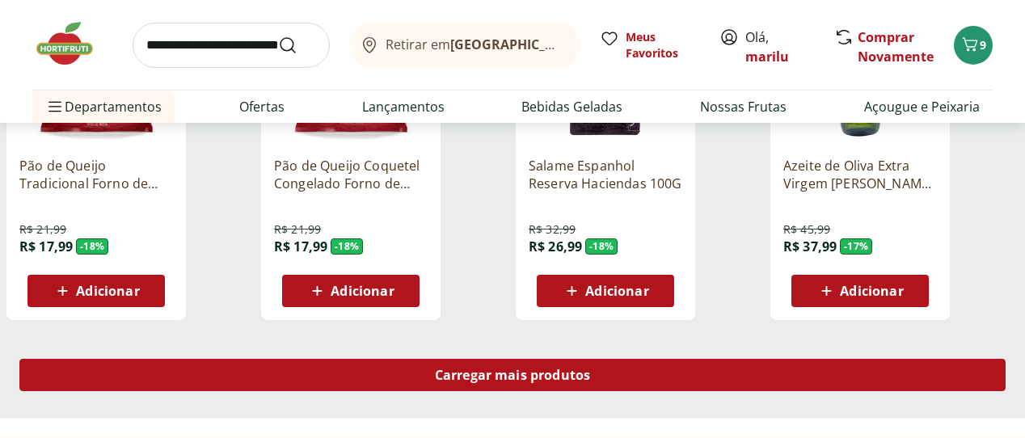
click at [591, 369] on span "Carregar mais produtos" at bounding box center [513, 375] width 156 height 13
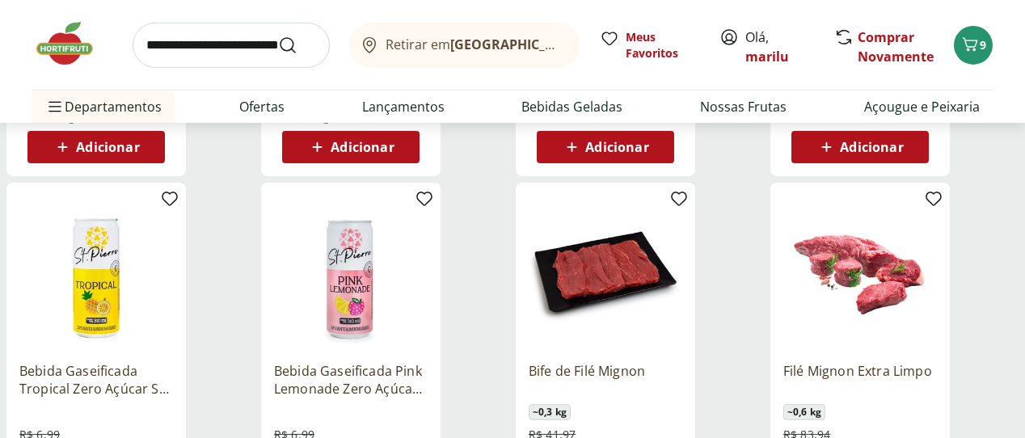
scroll to position [5262, 0]
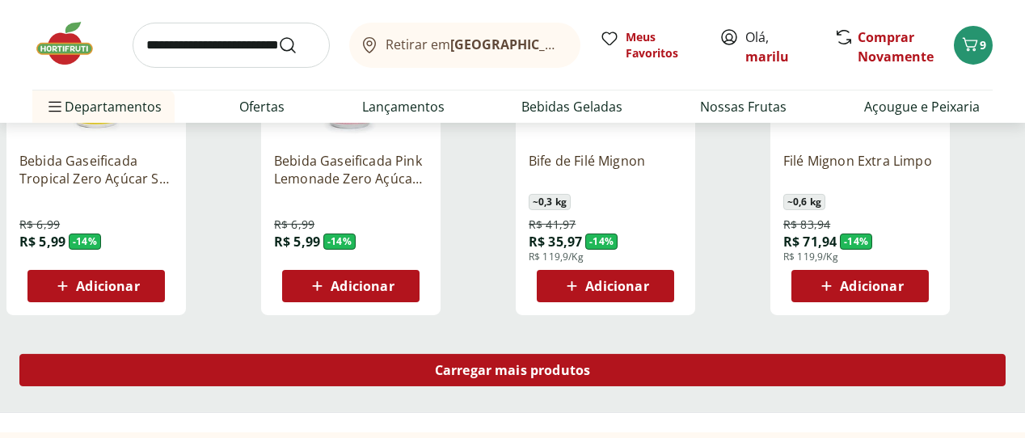
click at [591, 364] on span "Carregar mais produtos" at bounding box center [513, 370] width 156 height 13
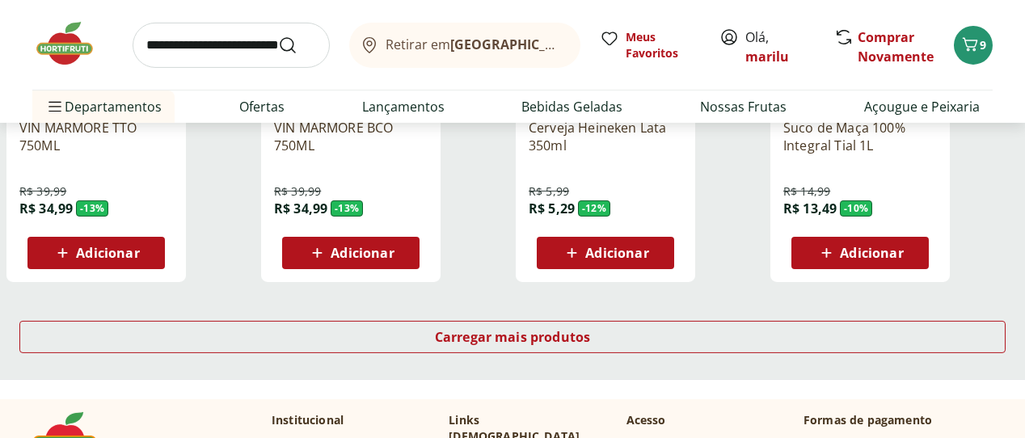
scroll to position [6359, 0]
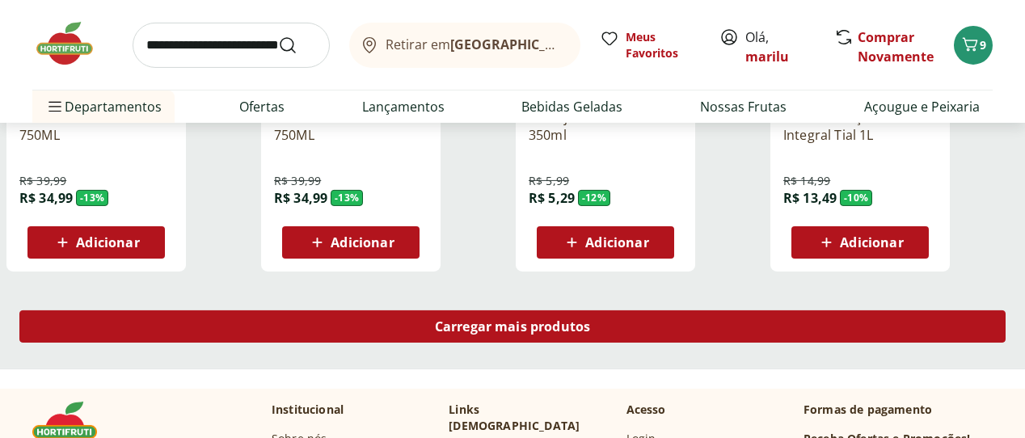
click at [591, 320] on span "Carregar mais produtos" at bounding box center [513, 326] width 156 height 13
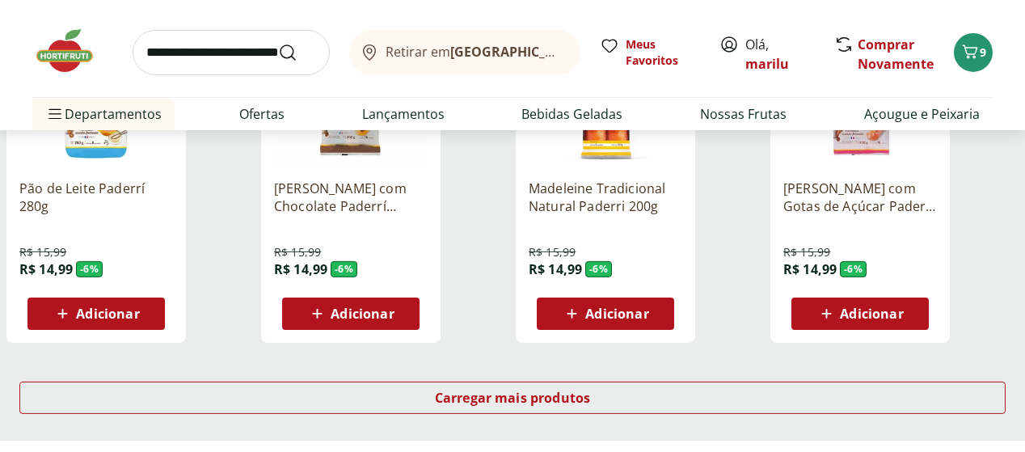
scroll to position [7374, 0]
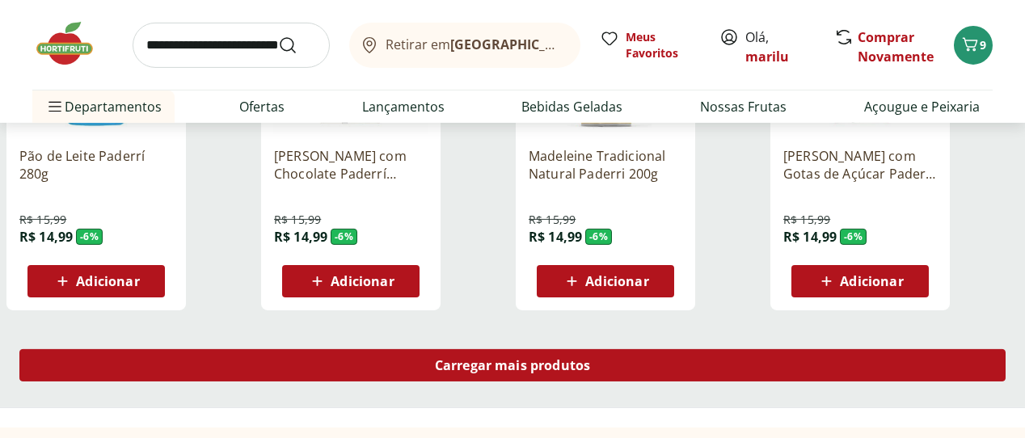
click at [655, 349] on div "Carregar mais produtos" at bounding box center [512, 365] width 986 height 32
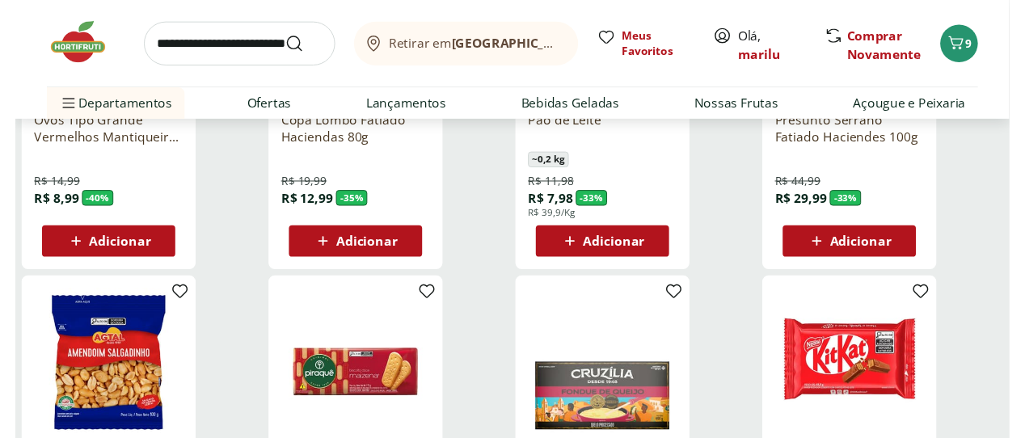
scroll to position [0, 0]
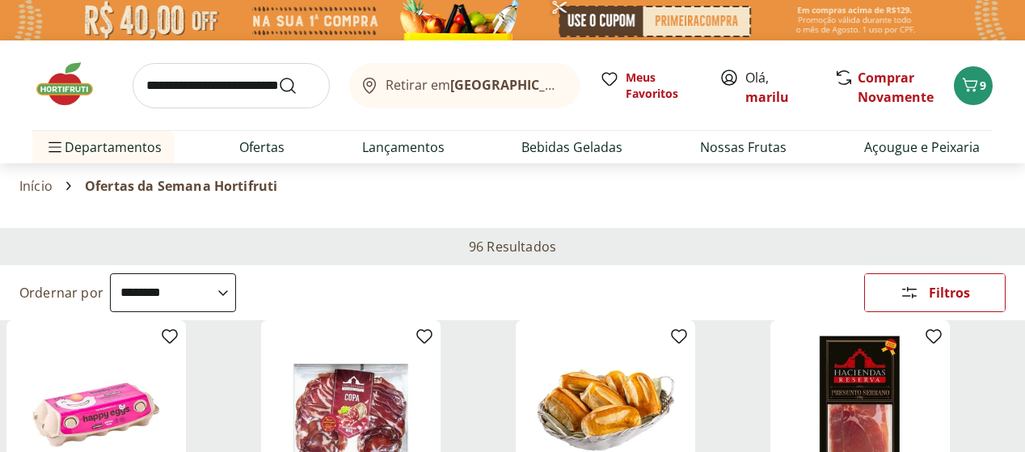
click at [62, 87] on img at bounding box center [72, 84] width 81 height 48
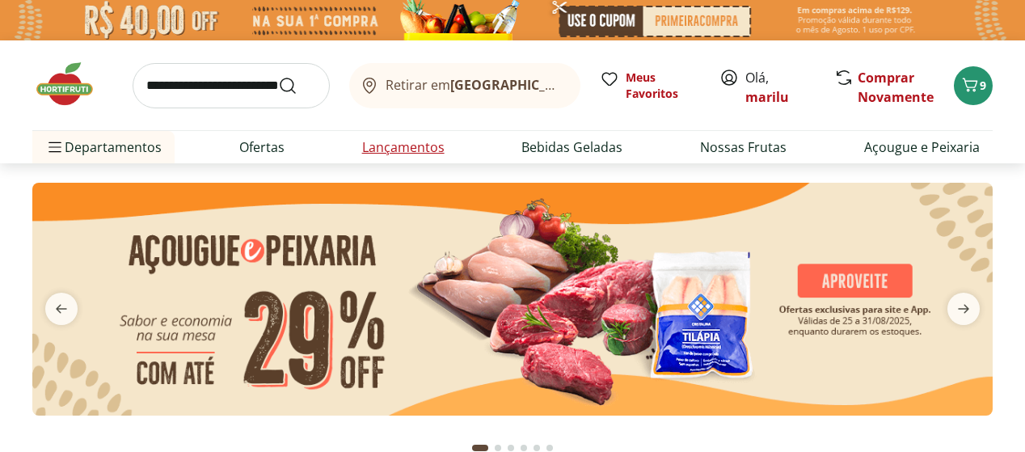
click at [407, 147] on link "Lançamentos" at bounding box center [403, 146] width 82 height 19
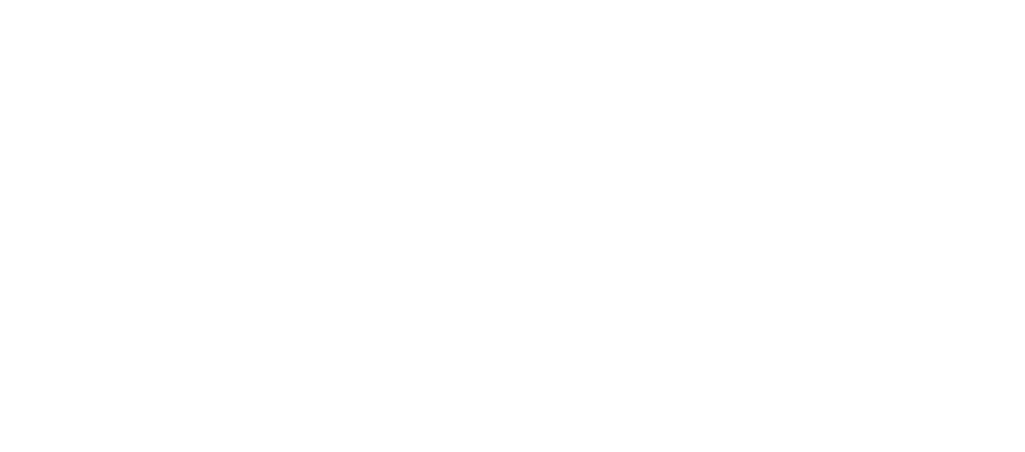
select select "**********"
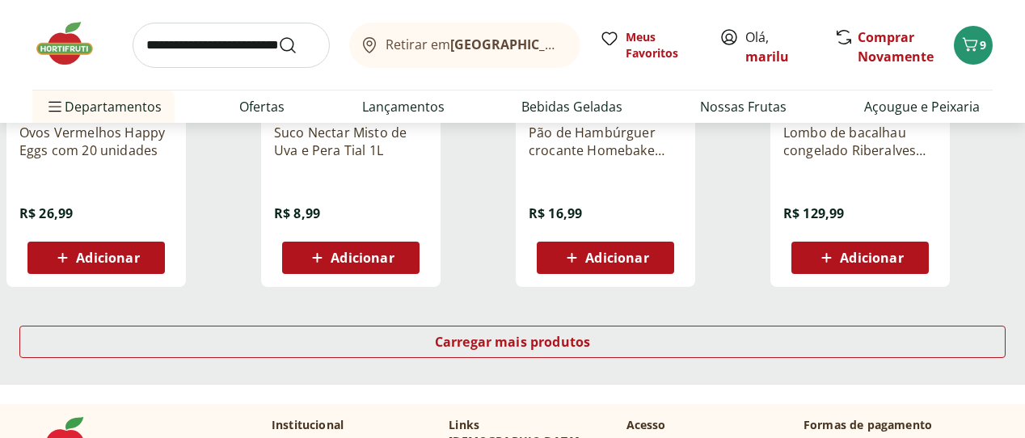
scroll to position [1127, 0]
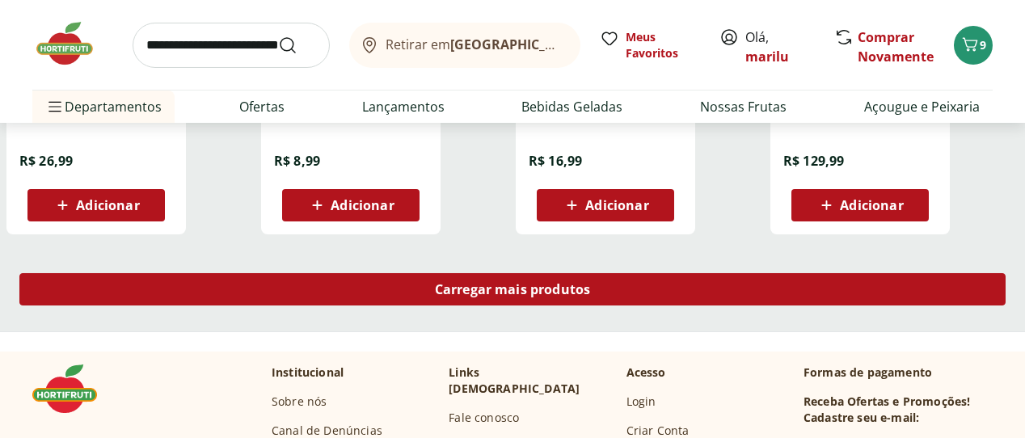
click at [591, 283] on span "Carregar mais produtos" at bounding box center [513, 289] width 156 height 13
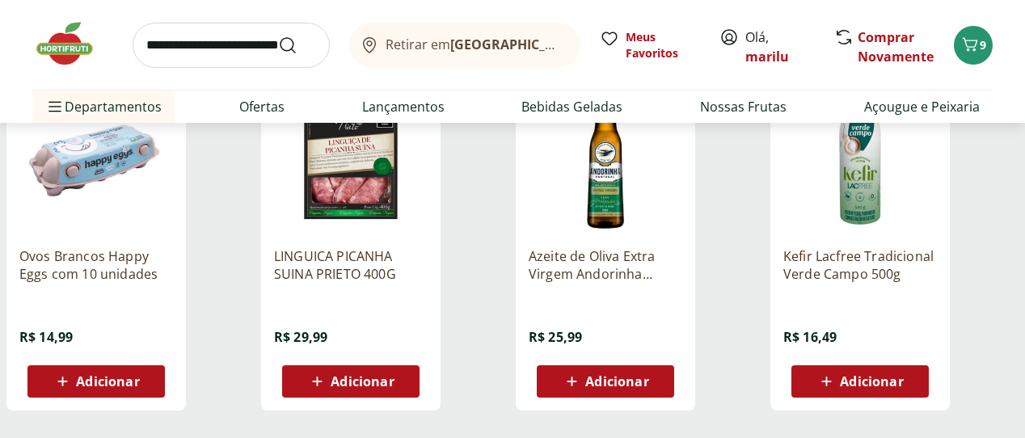
scroll to position [2030, 0]
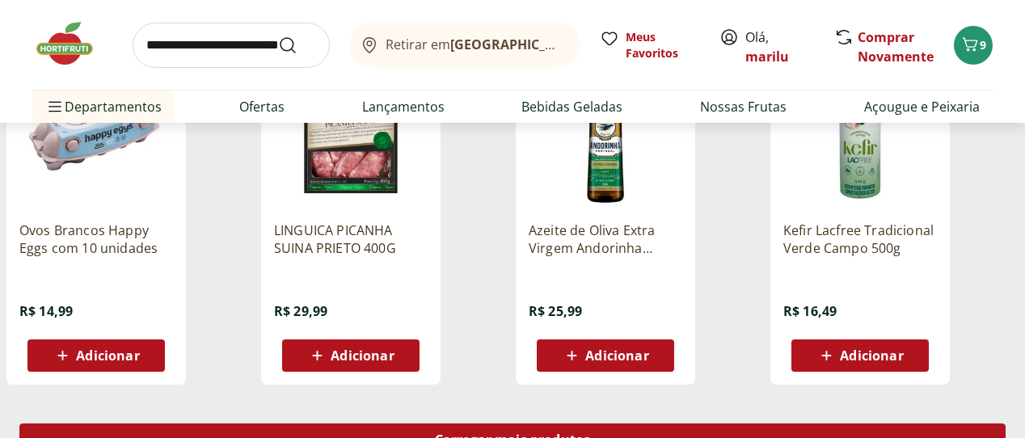
click at [650, 424] on div "Carregar mais produtos" at bounding box center [512, 440] width 986 height 32
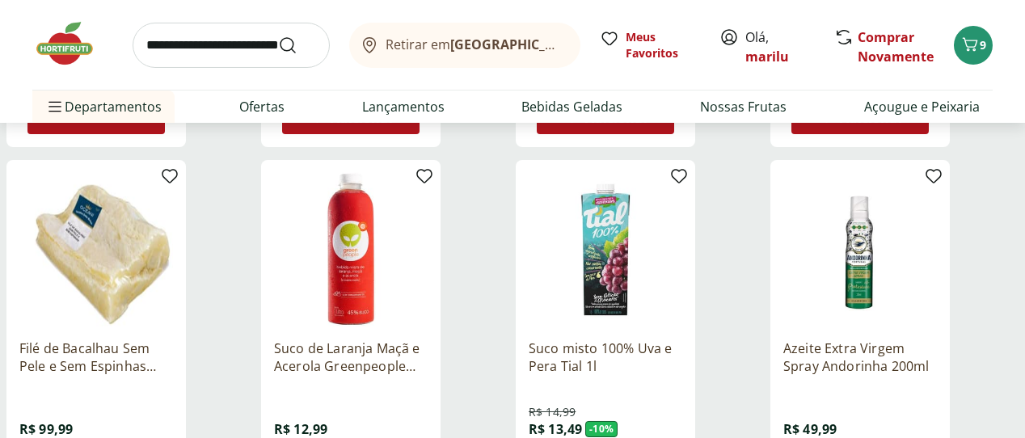
scroll to position [2274, 0]
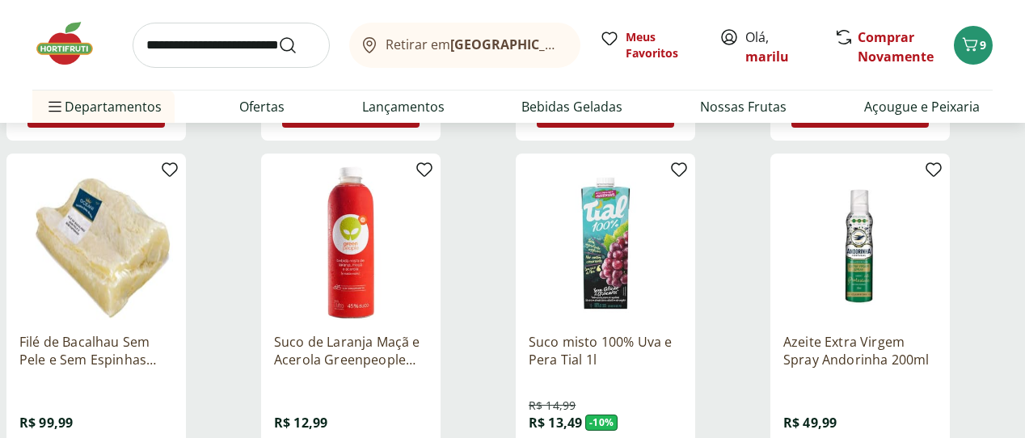
click at [173, 333] on p "Filé de Bacalhau Sem Pele e Sem Espinhas Salgado Oceani Unidade" at bounding box center [96, 351] width 154 height 36
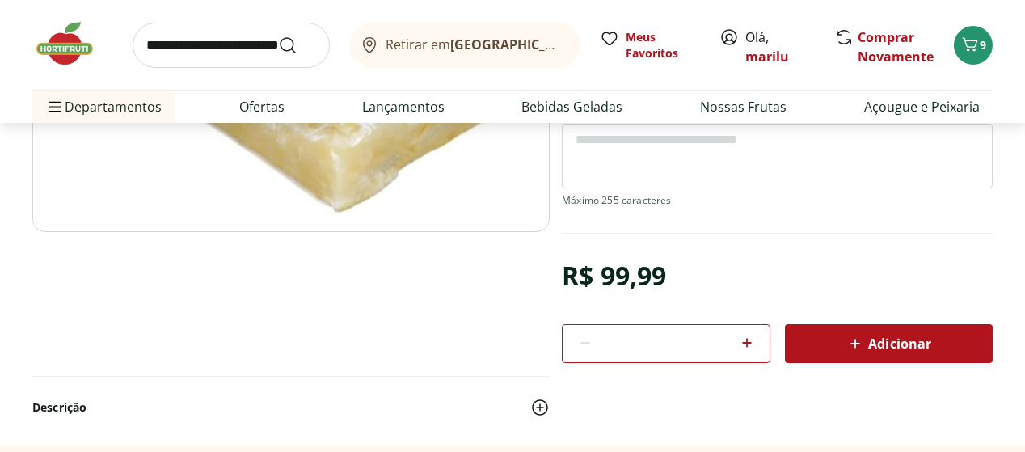
scroll to position [364, 0]
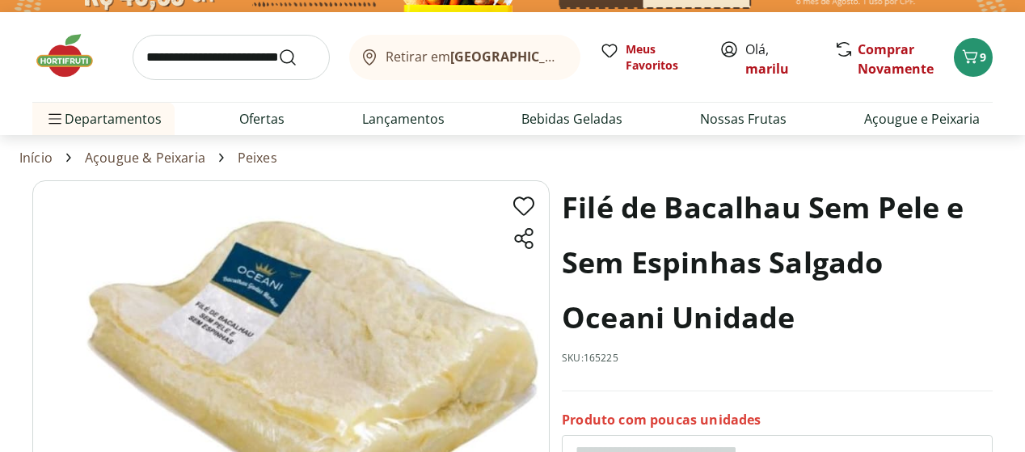
scroll to position [15, 0]
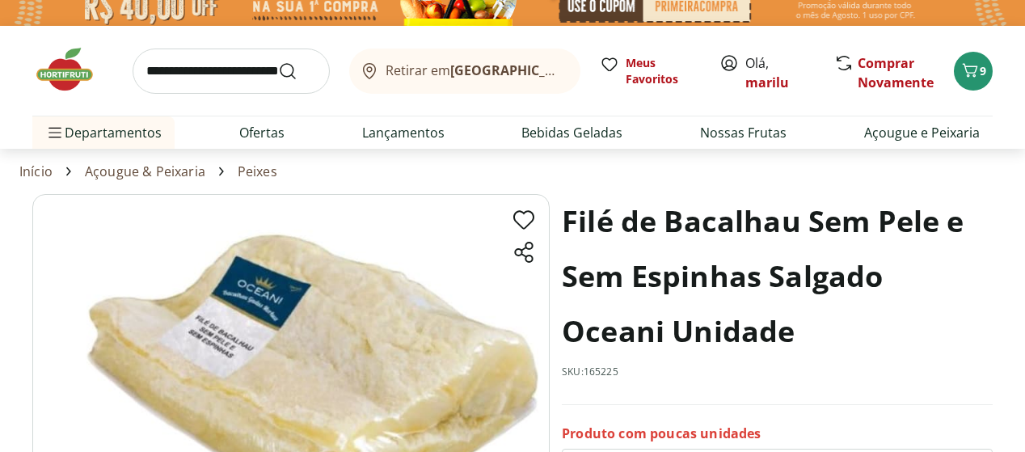
select select "**********"
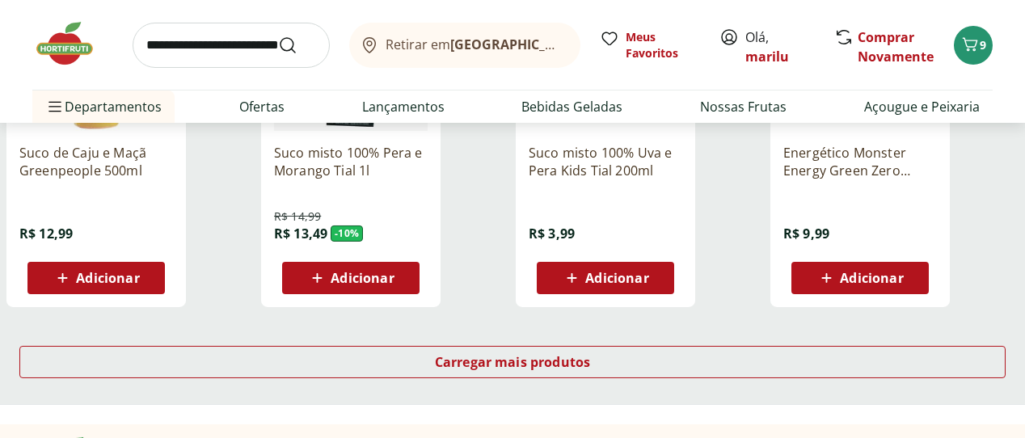
scroll to position [3188, 0]
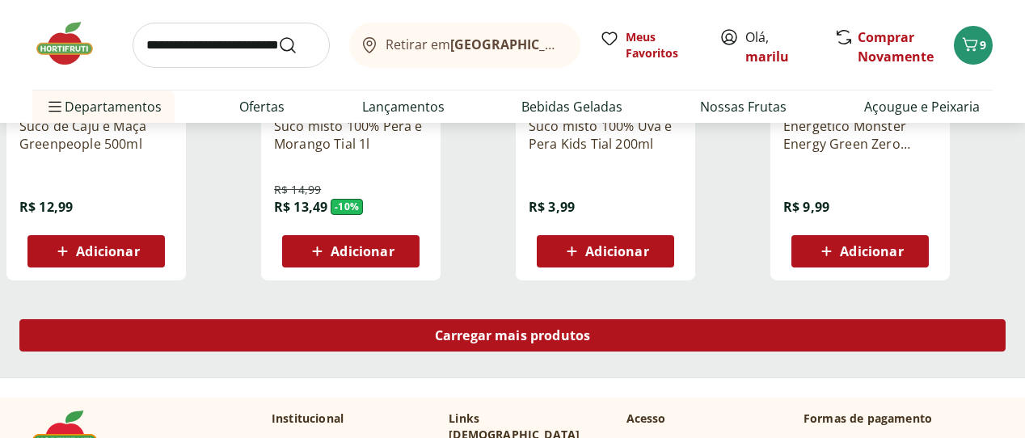
click at [591, 329] on span "Carregar mais produtos" at bounding box center [513, 335] width 156 height 13
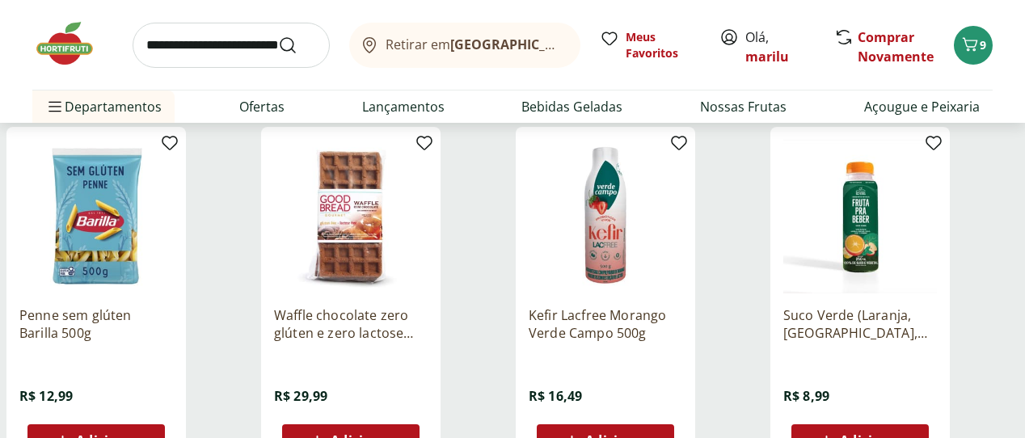
scroll to position [3371, 0]
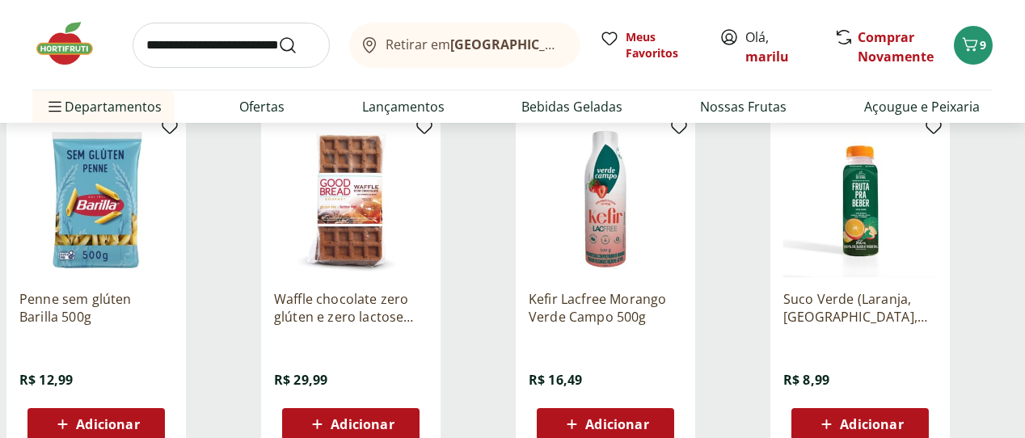
click at [139, 418] on span "Adicionar" at bounding box center [107, 424] width 63 height 13
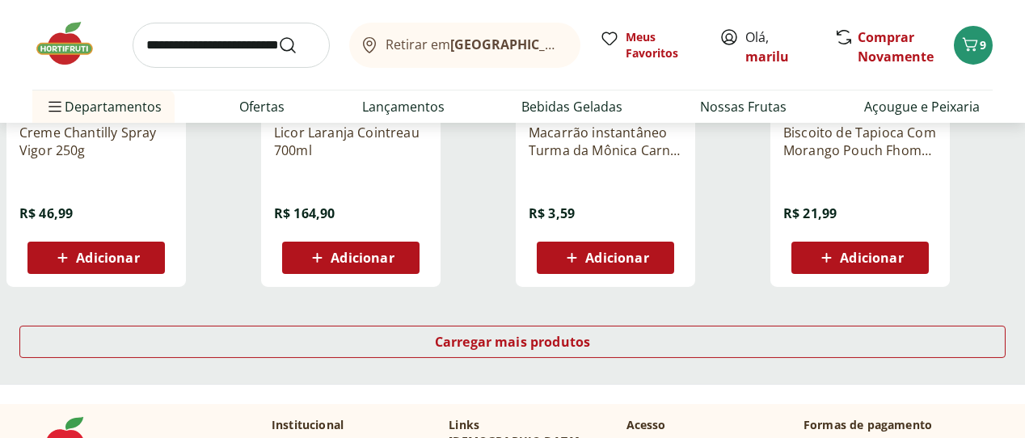
scroll to position [4267, 0]
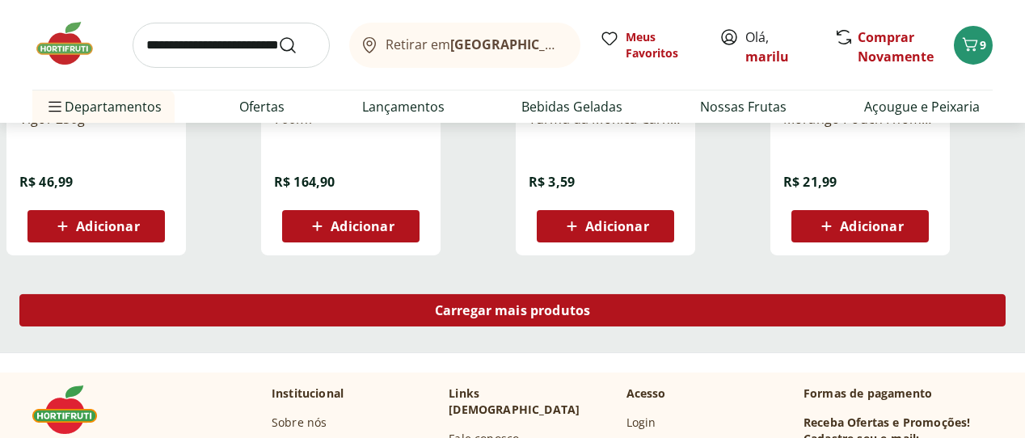
click at [591, 304] on span "Carregar mais produtos" at bounding box center [513, 310] width 156 height 13
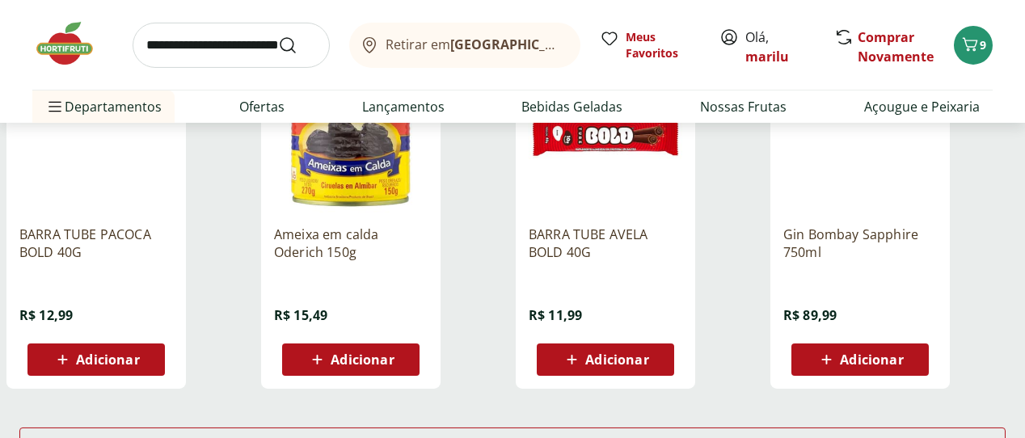
scroll to position [5224, 0]
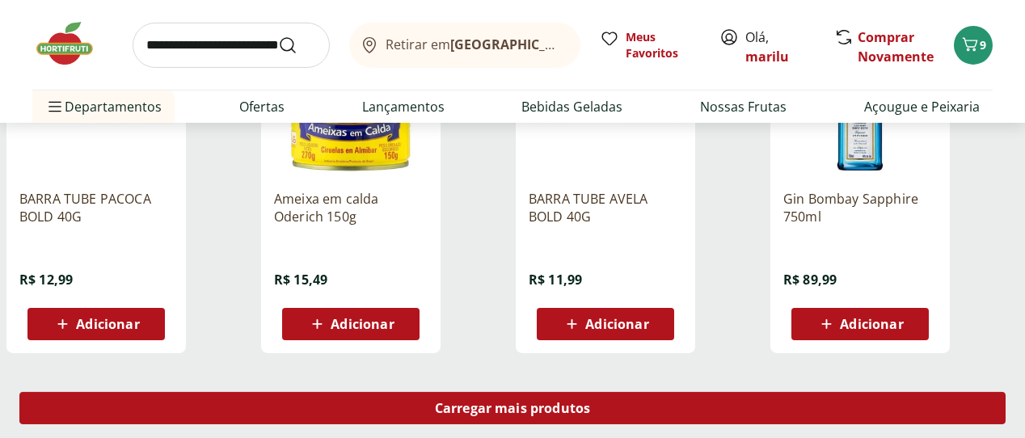
click at [591, 402] on span "Carregar mais produtos" at bounding box center [513, 408] width 156 height 13
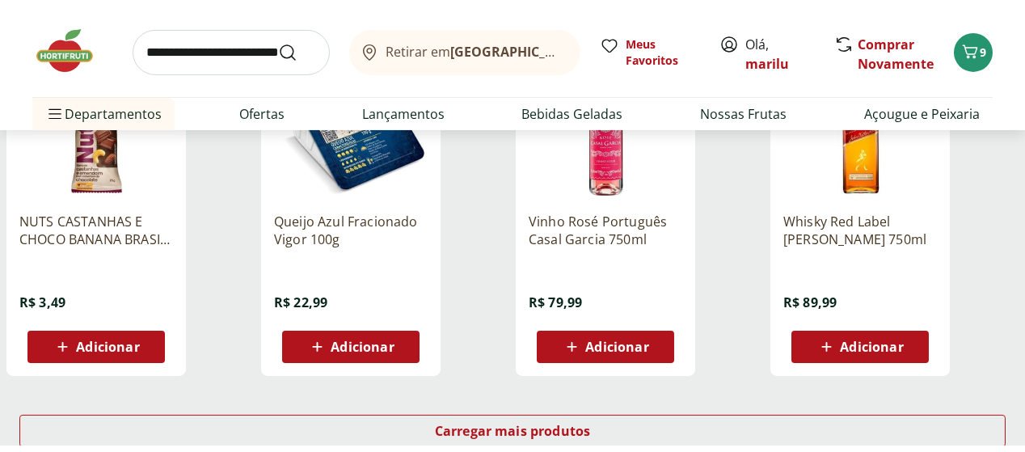
scroll to position [6265, 0]
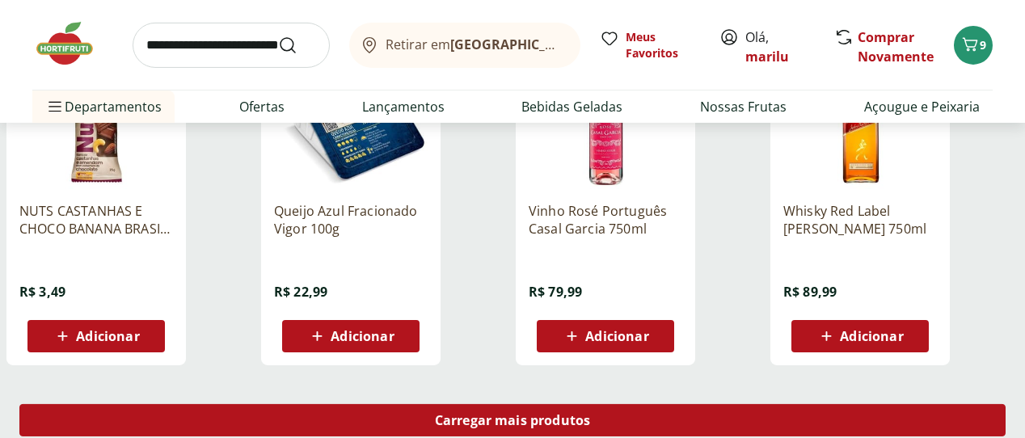
click at [591, 414] on span "Carregar mais produtos" at bounding box center [513, 420] width 156 height 13
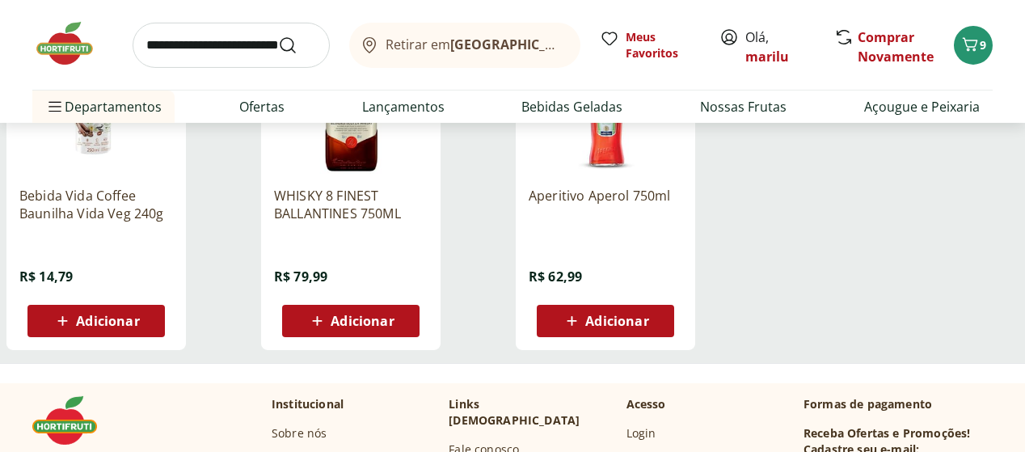
scroll to position [6661, 0]
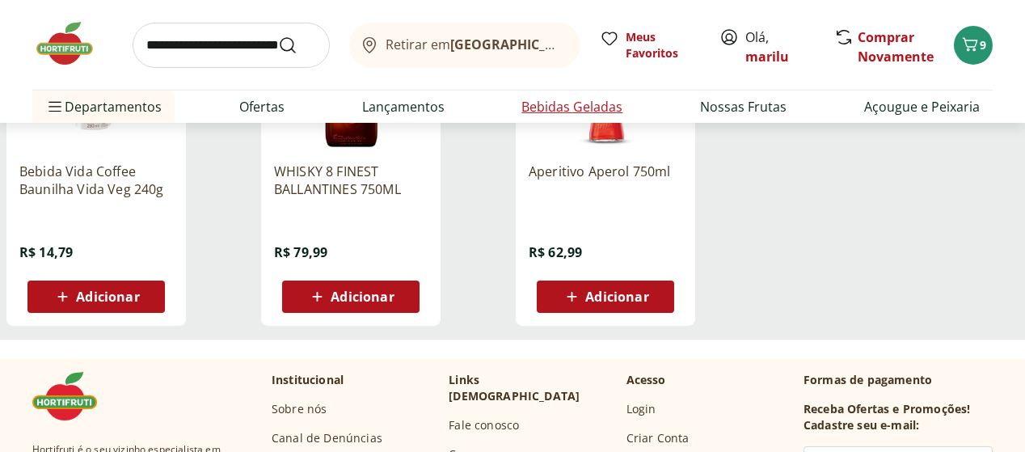
click at [568, 106] on link "Bebidas Geladas" at bounding box center [571, 106] width 101 height 19
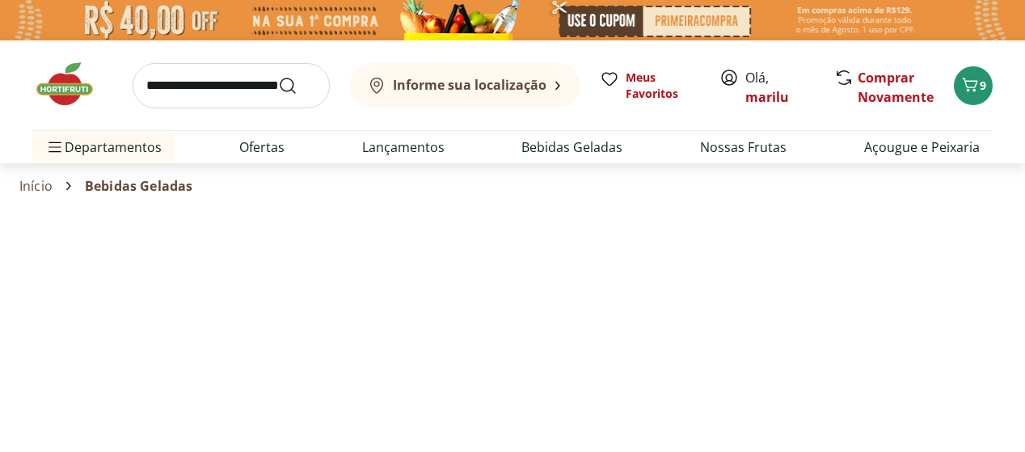
select select "**********"
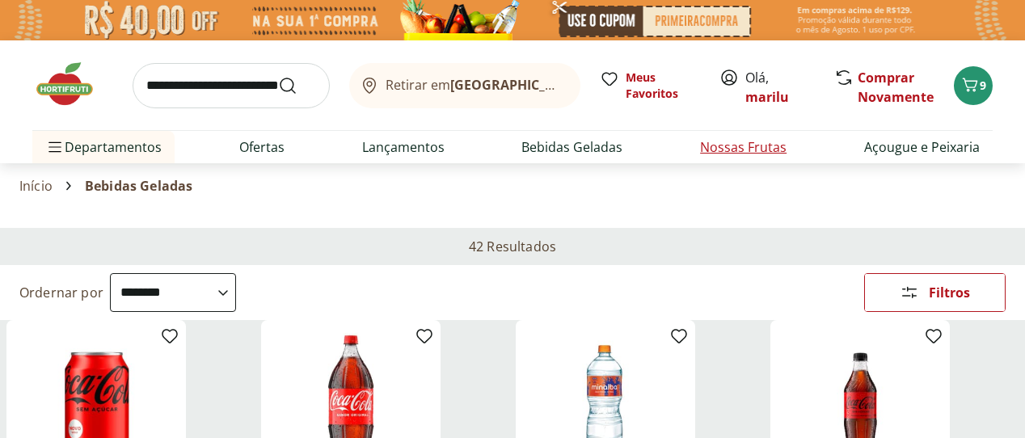
click at [738, 145] on link "Nossas Frutas" at bounding box center [743, 146] width 86 height 19
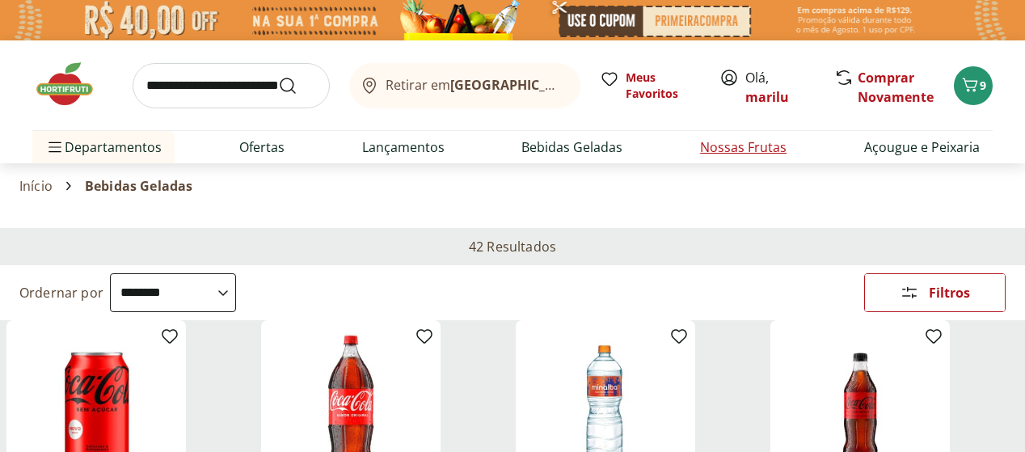
select select "**********"
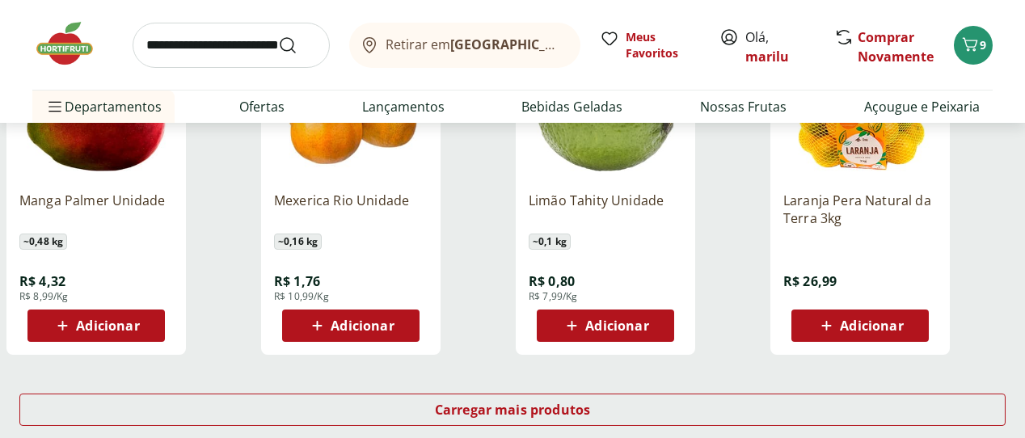
scroll to position [1021, 0]
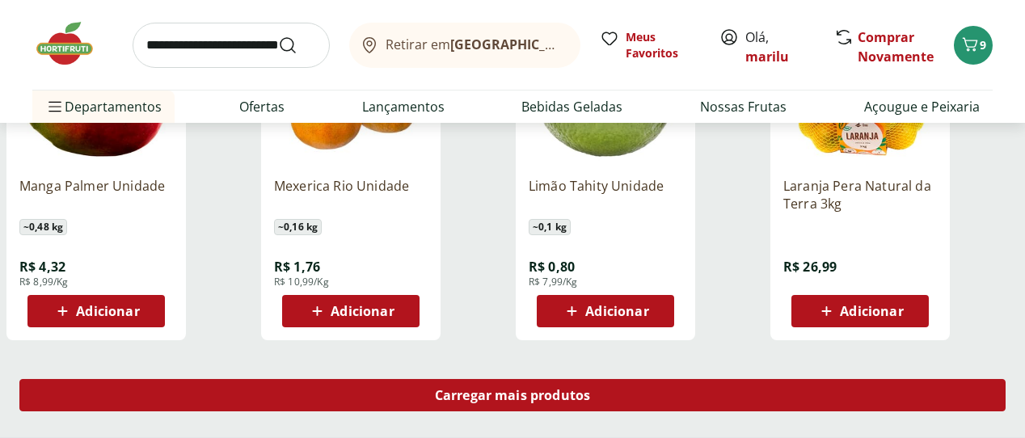
click at [591, 389] on span "Carregar mais produtos" at bounding box center [513, 395] width 156 height 13
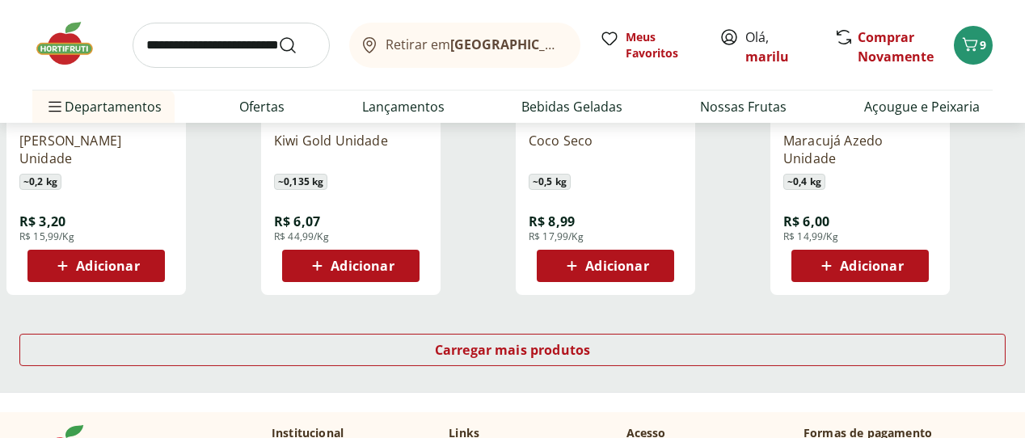
scroll to position [2131, 0]
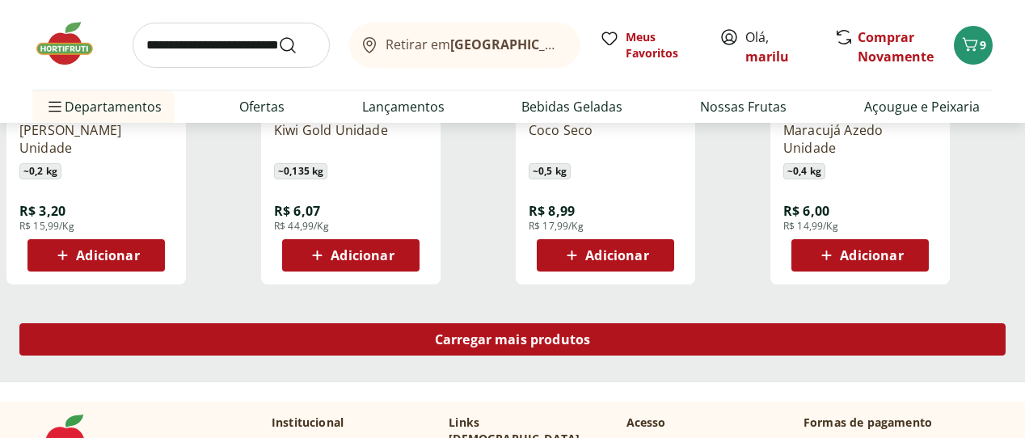
click at [591, 333] on span "Carregar mais produtos" at bounding box center [513, 339] width 156 height 13
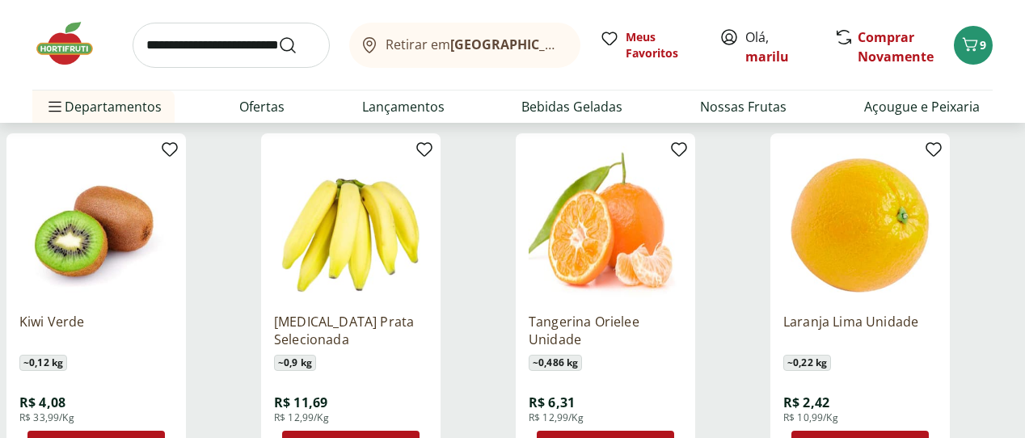
scroll to position [2314, 0]
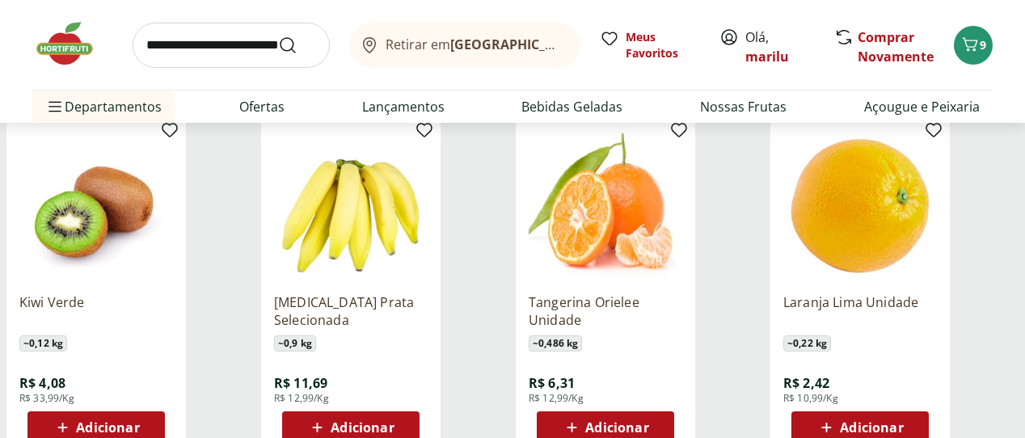
click at [394, 421] on span "Adicionar" at bounding box center [362, 427] width 63 height 13
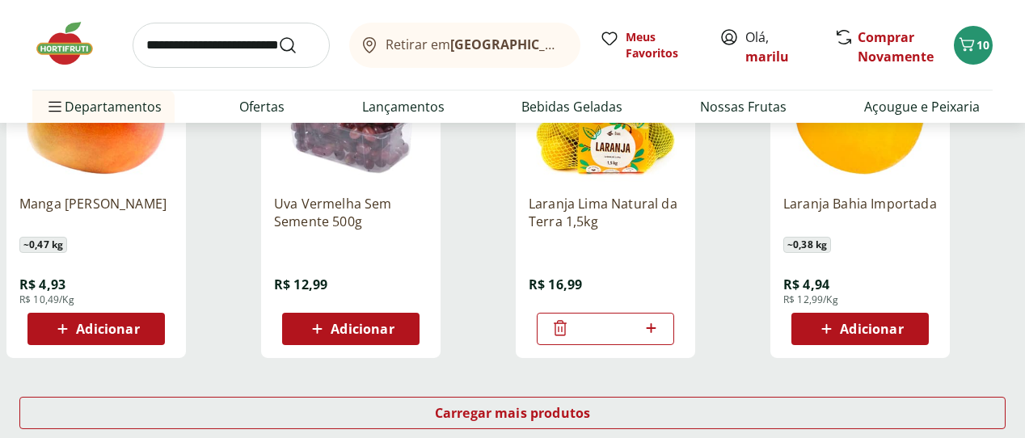
scroll to position [3131, 0]
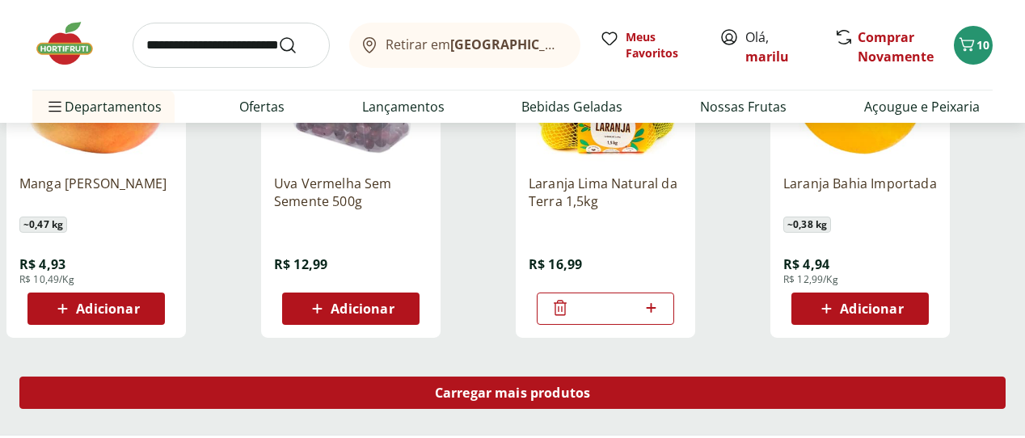
click at [591, 386] on span "Carregar mais produtos" at bounding box center [513, 392] width 156 height 13
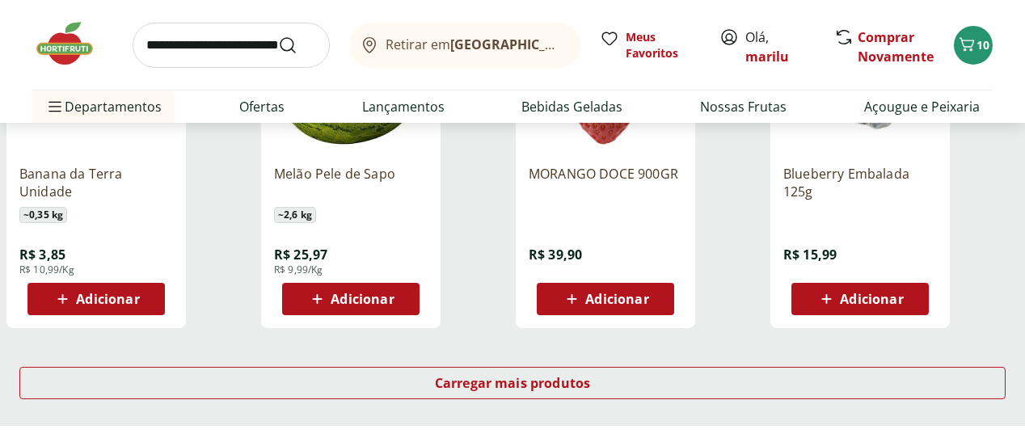
scroll to position [4219, 0]
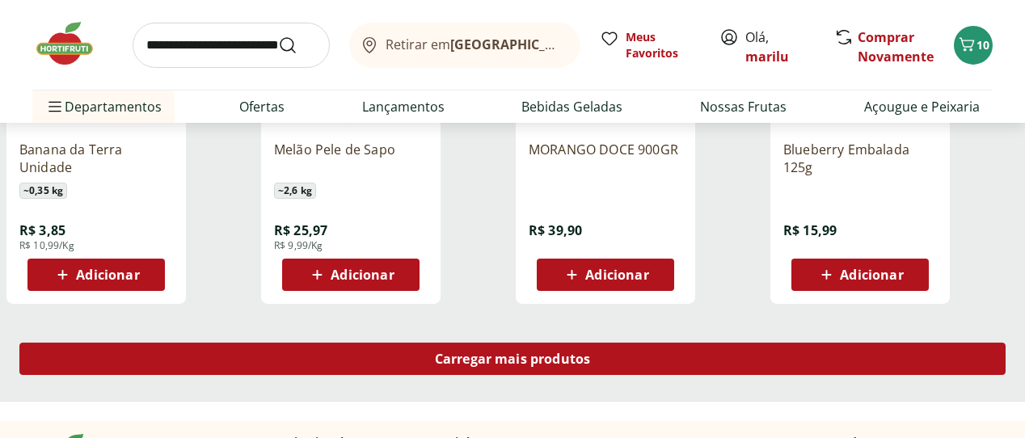
click at [591, 352] on span "Carregar mais produtos" at bounding box center [513, 358] width 156 height 13
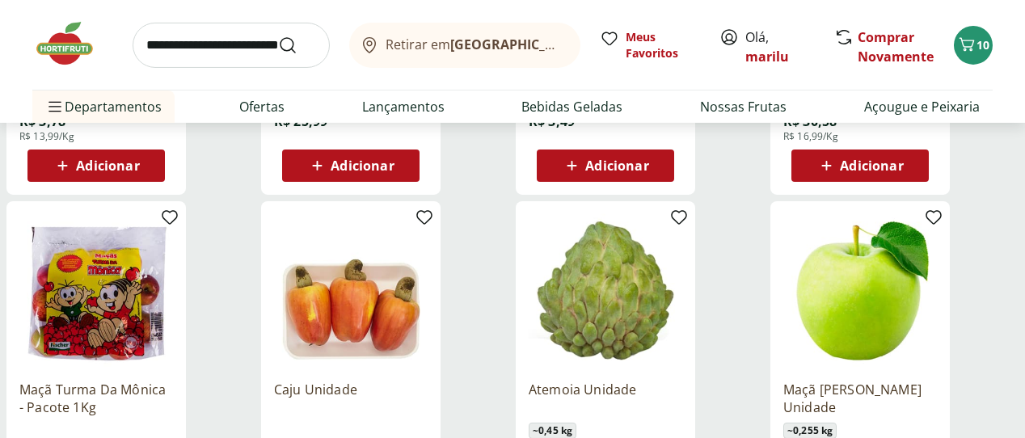
scroll to position [5043, 0]
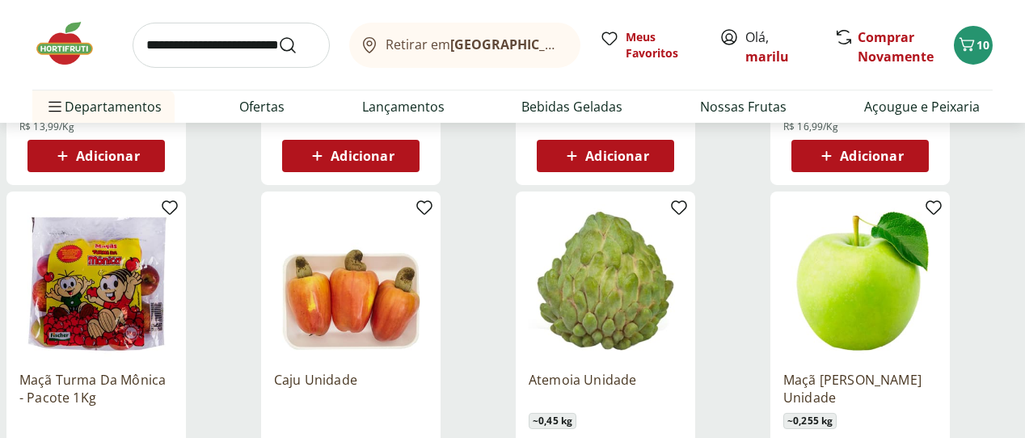
click at [173, 371] on p "Maçã Turma Da Mônica - Pacote 1Kg" at bounding box center [96, 389] width 154 height 36
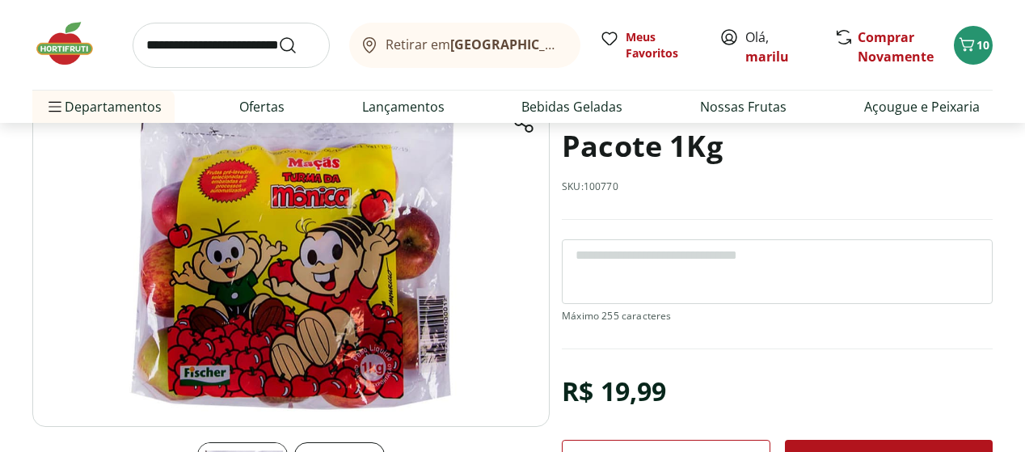
scroll to position [162, 0]
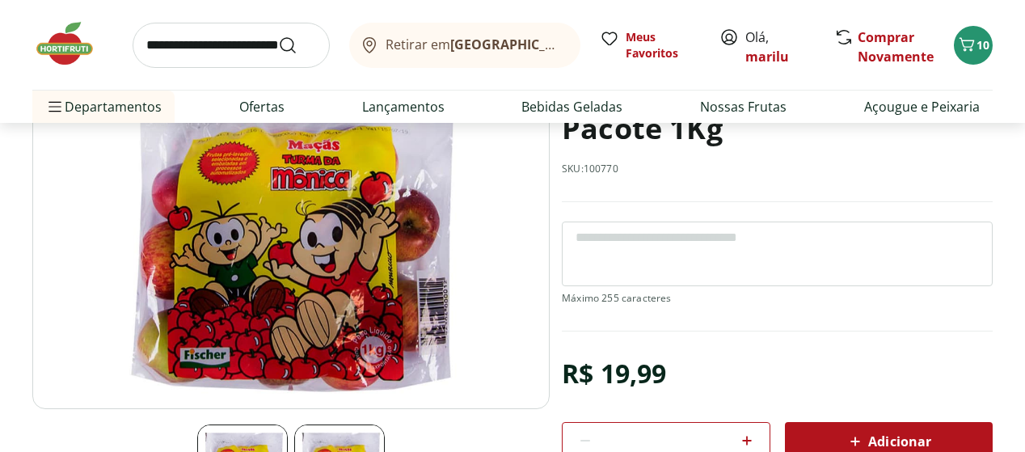
click at [312, 233] on img at bounding box center [290, 227] width 517 height 362
click at [266, 310] on img at bounding box center [290, 227] width 517 height 362
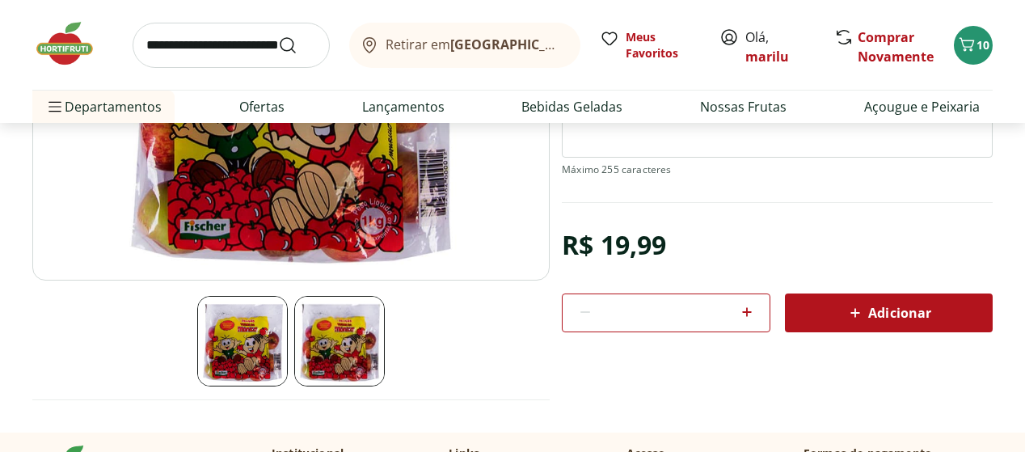
scroll to position [294, 0]
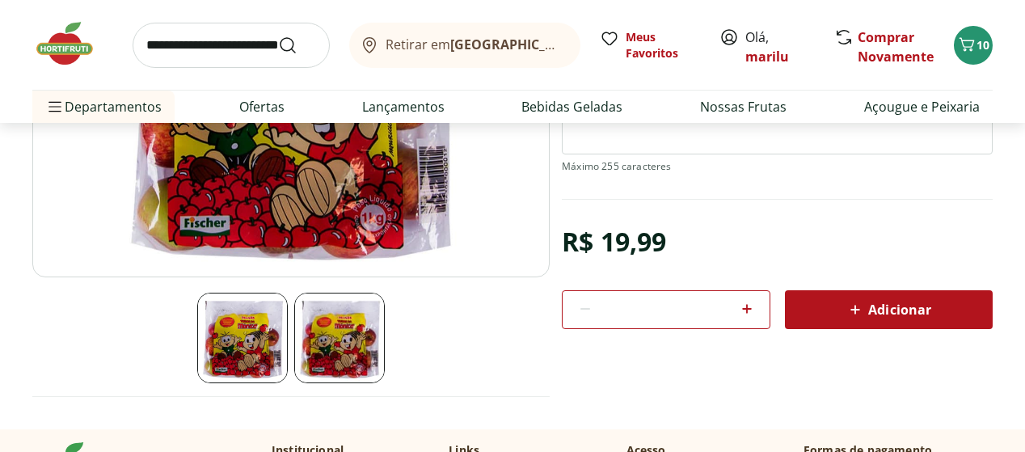
click at [331, 354] on img at bounding box center [339, 338] width 91 height 91
click at [343, 336] on img at bounding box center [339, 338] width 91 height 91
click at [335, 343] on img at bounding box center [339, 338] width 91 height 91
click at [896, 304] on span "Adicionar" at bounding box center [888, 309] width 86 height 19
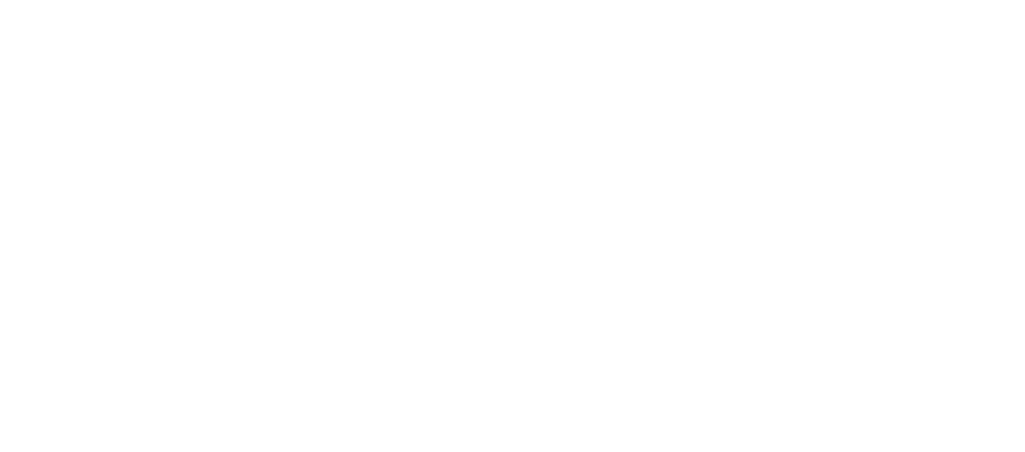
select select "**********"
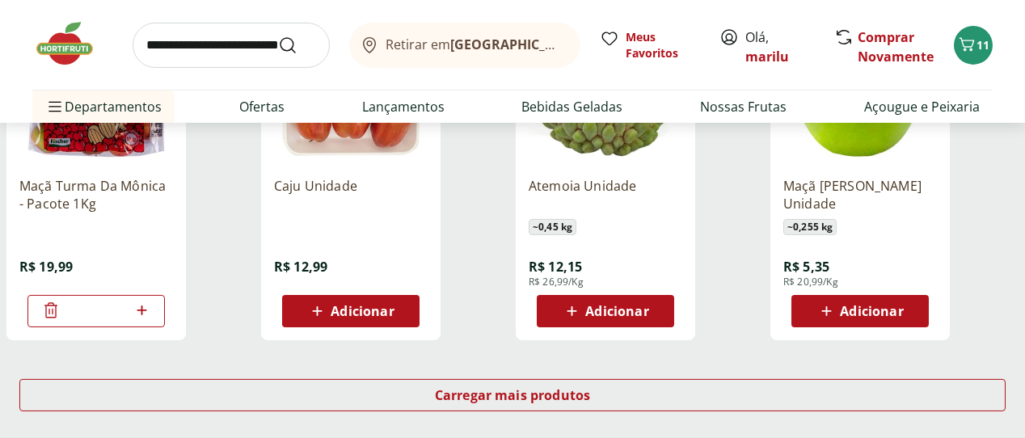
scroll to position [5246, 0]
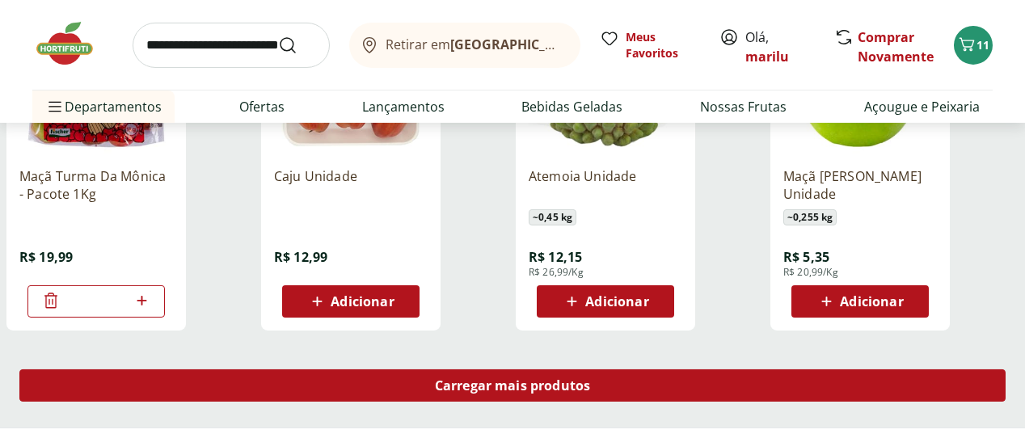
click at [591, 379] on span "Carregar mais produtos" at bounding box center [513, 385] width 156 height 13
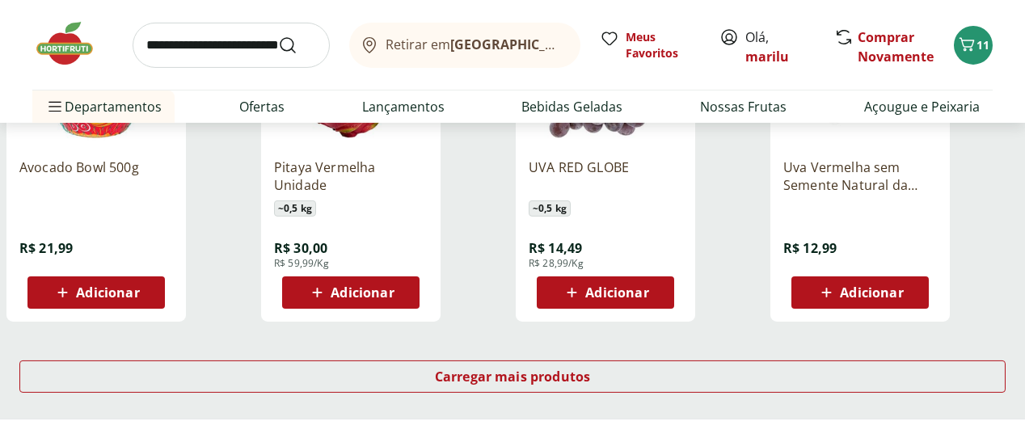
scroll to position [6330, 0]
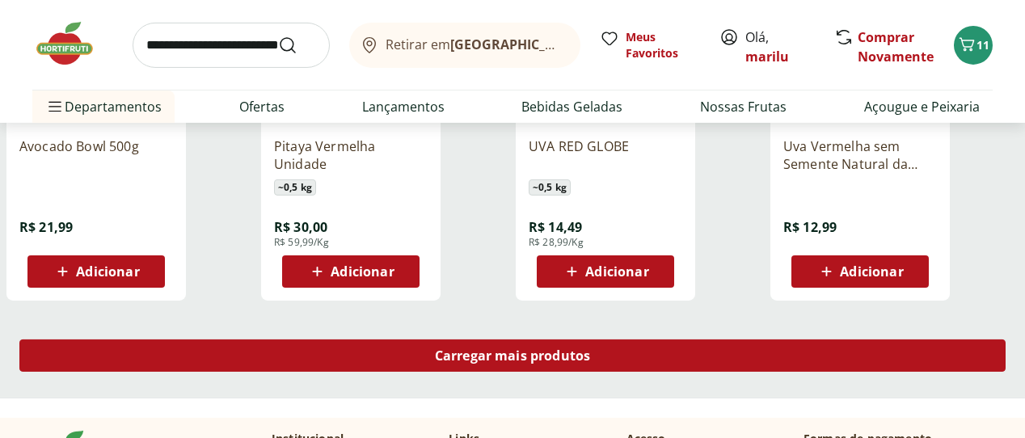
click at [591, 349] on span "Carregar mais produtos" at bounding box center [513, 355] width 156 height 13
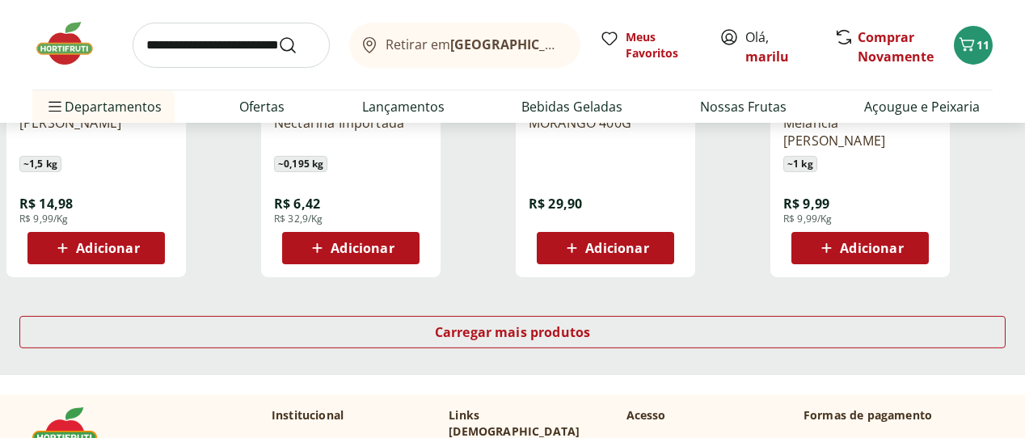
scroll to position [7420, 0]
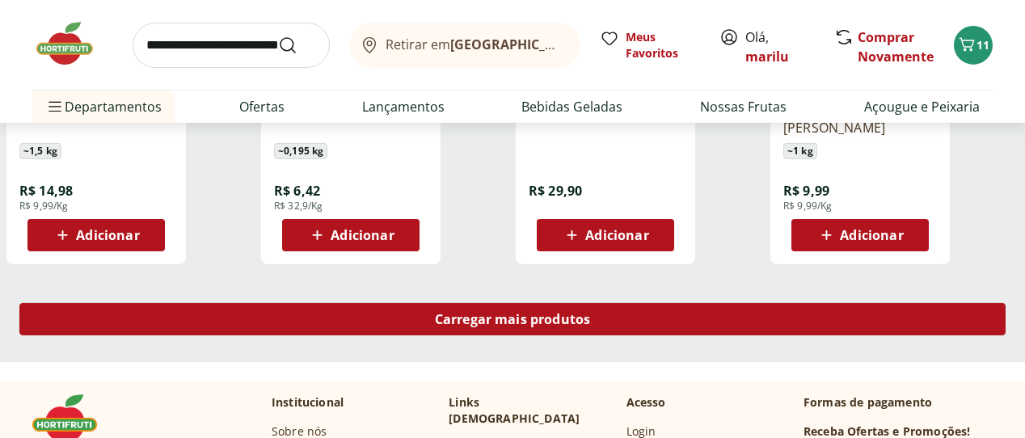
click at [591, 313] on span "Carregar mais produtos" at bounding box center [513, 319] width 156 height 13
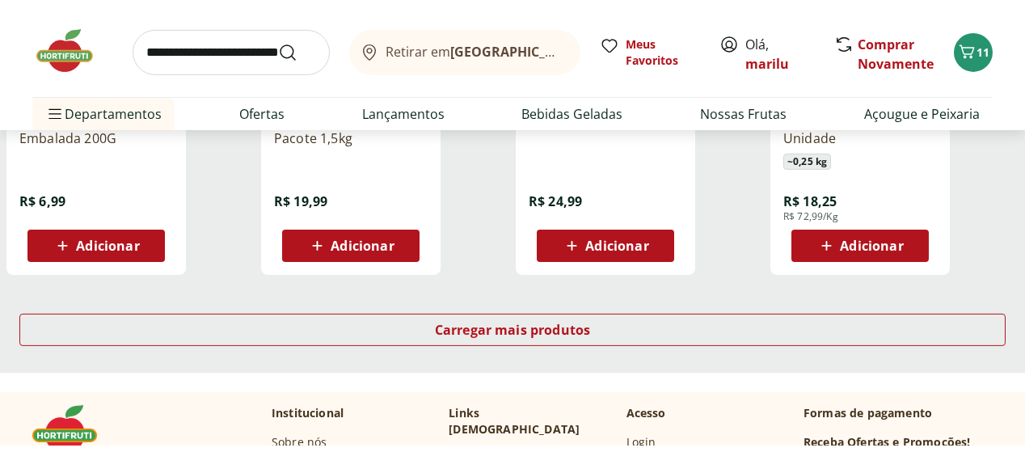
scroll to position [8485, 0]
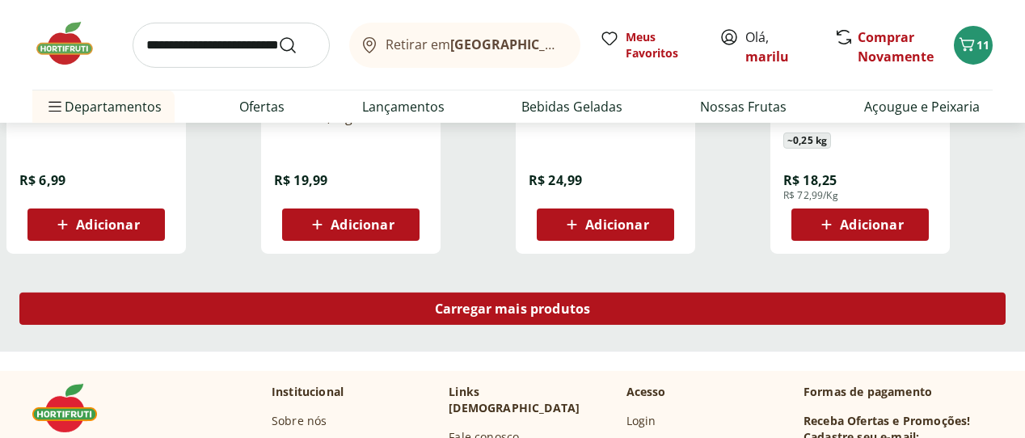
click at [591, 302] on span "Carregar mais produtos" at bounding box center [513, 308] width 156 height 13
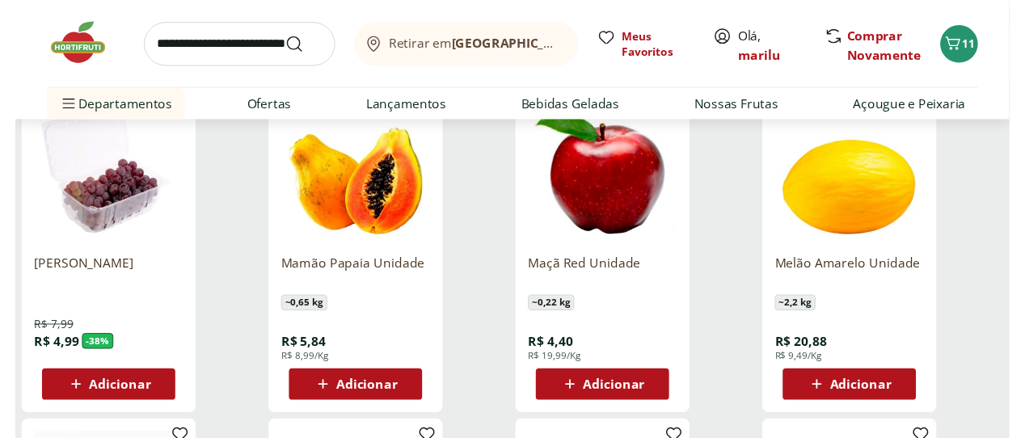
scroll to position [0, 0]
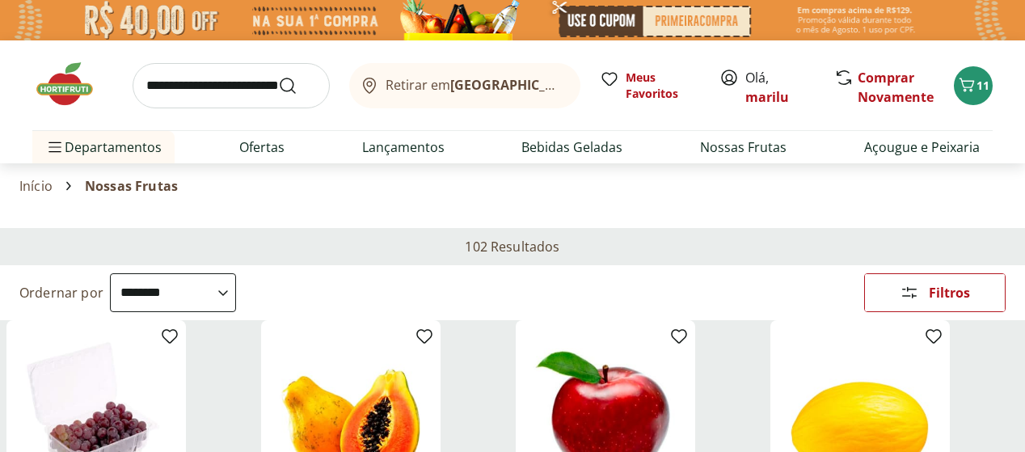
click at [61, 87] on img at bounding box center [72, 84] width 81 height 48
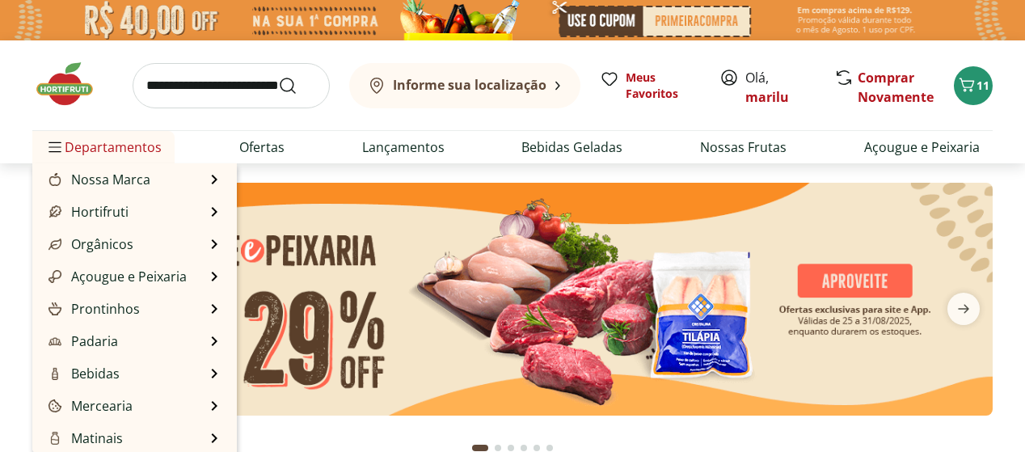
type input "*"
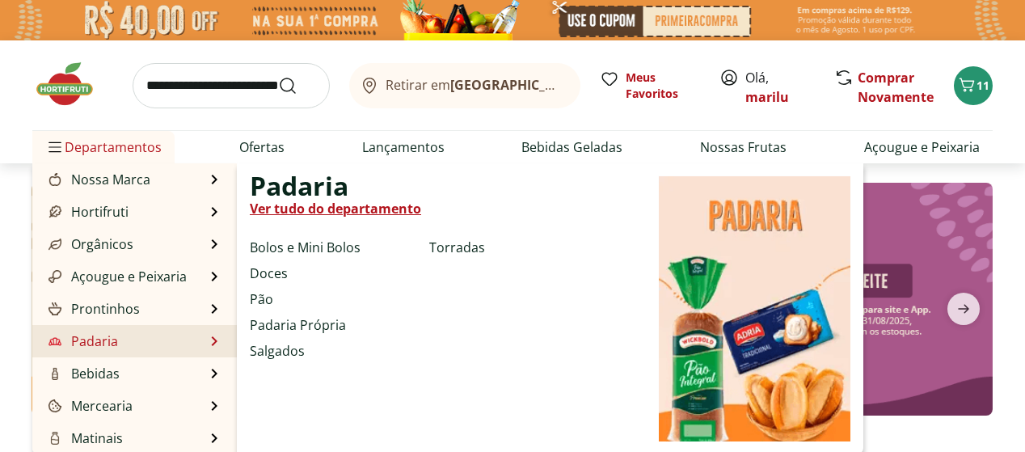
click at [90, 340] on link "Padaria" at bounding box center [81, 340] width 73 height 19
select select "**********"
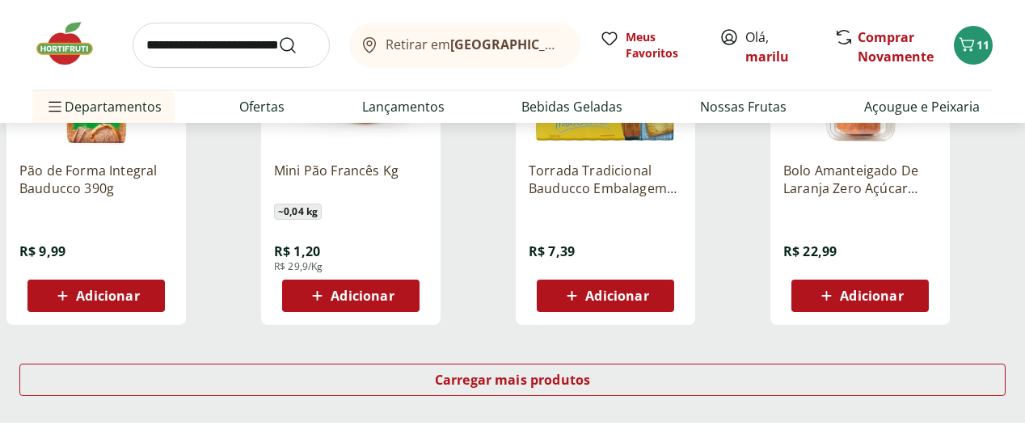
scroll to position [1040, 0]
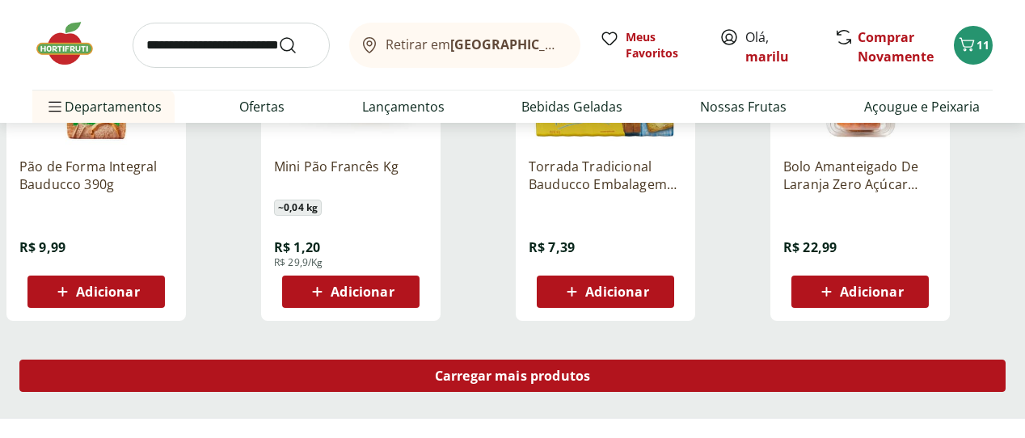
click at [591, 369] on span "Carregar mais produtos" at bounding box center [513, 375] width 156 height 13
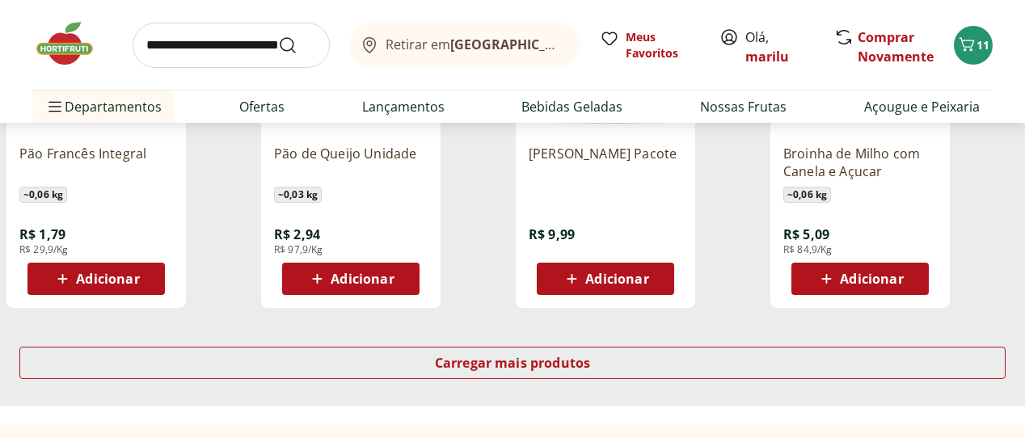
scroll to position [2118, 0]
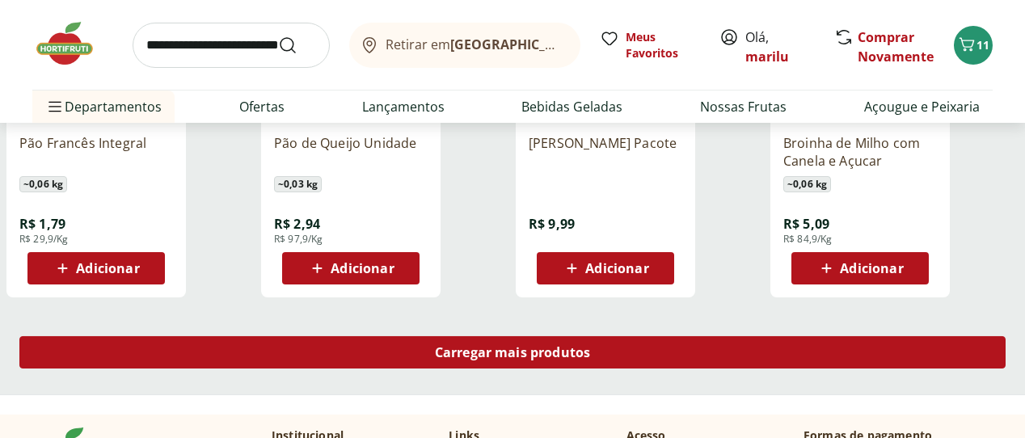
click at [591, 346] on span "Carregar mais produtos" at bounding box center [513, 352] width 156 height 13
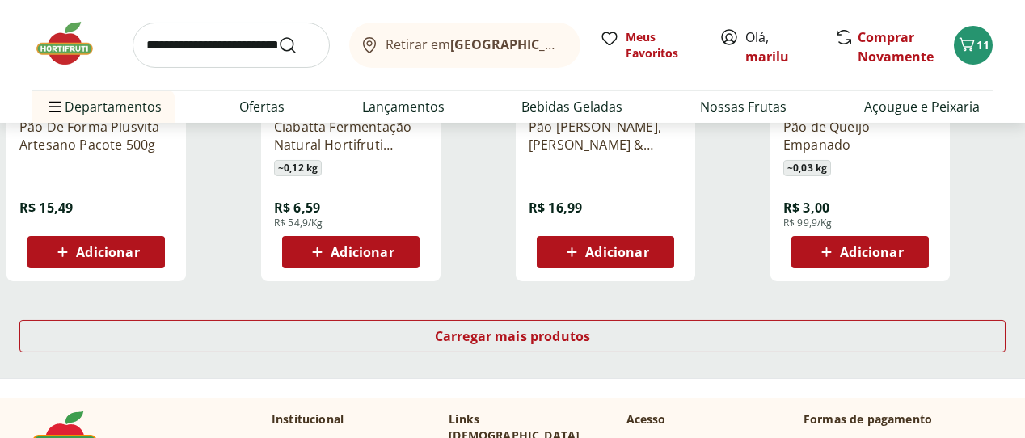
scroll to position [3194, 0]
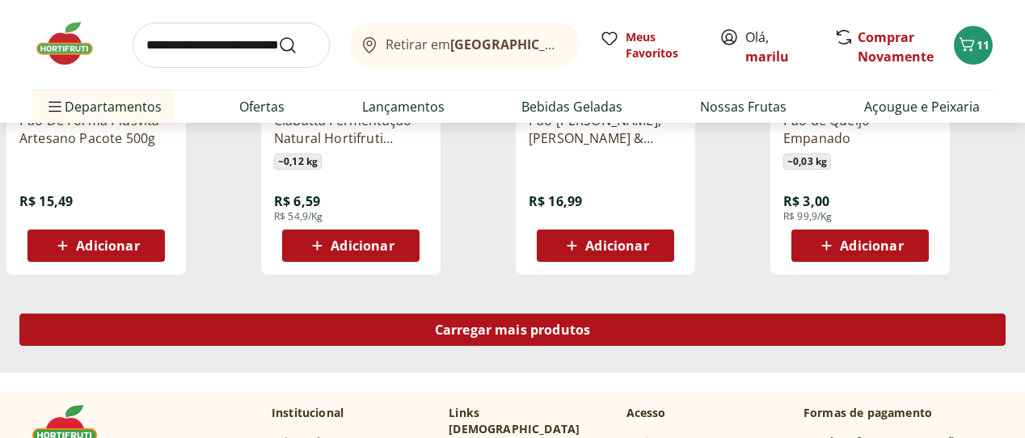
click at [591, 323] on span "Carregar mais produtos" at bounding box center [513, 329] width 156 height 13
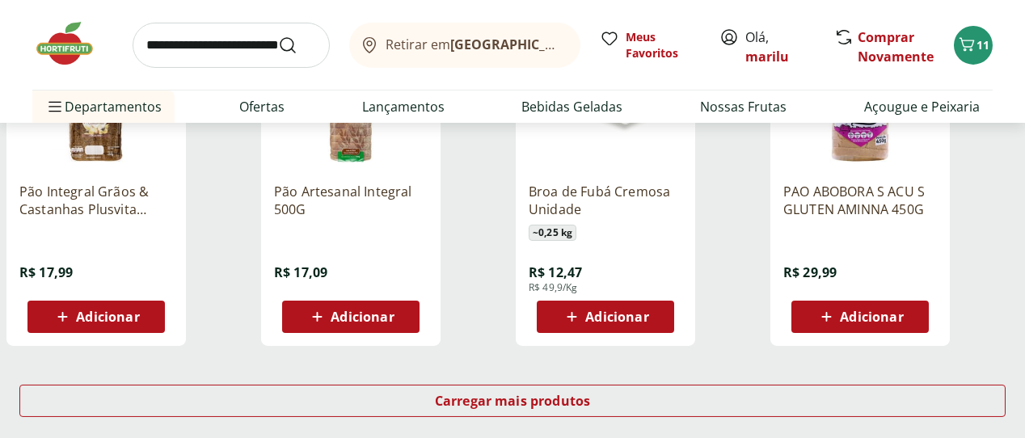
scroll to position [4185, 0]
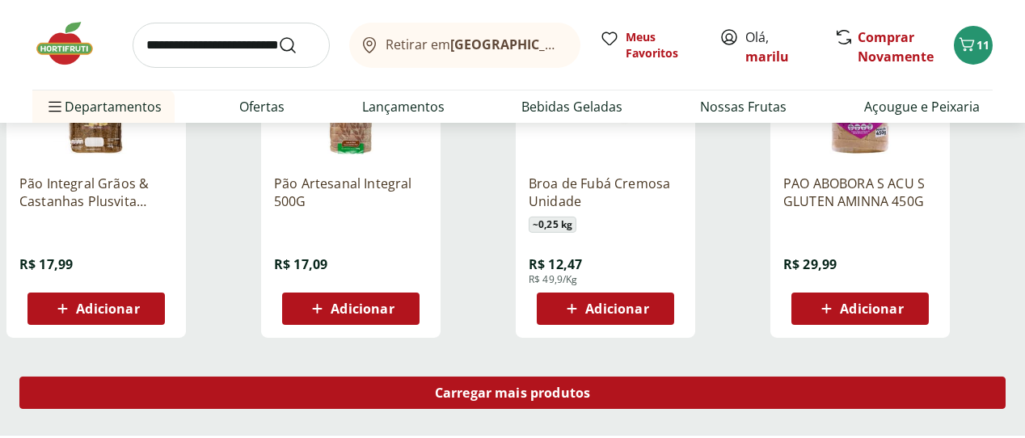
click at [591, 386] on span "Carregar mais produtos" at bounding box center [513, 392] width 156 height 13
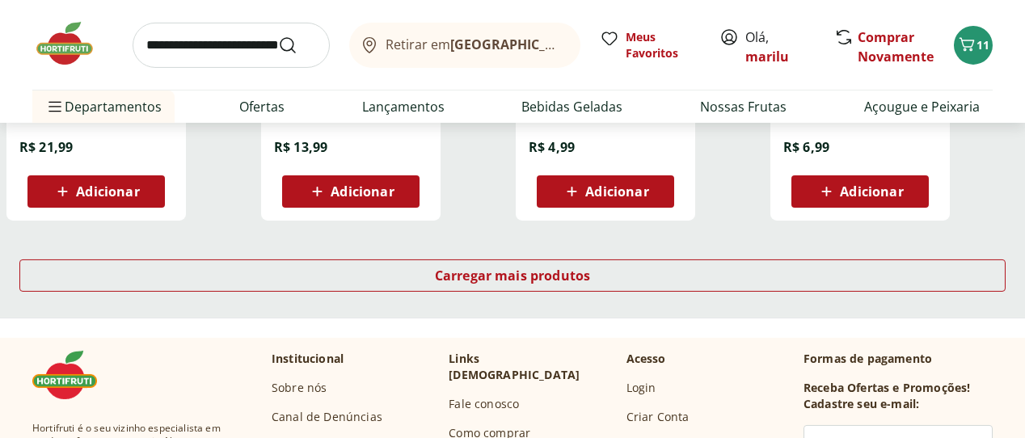
scroll to position [5376, 0]
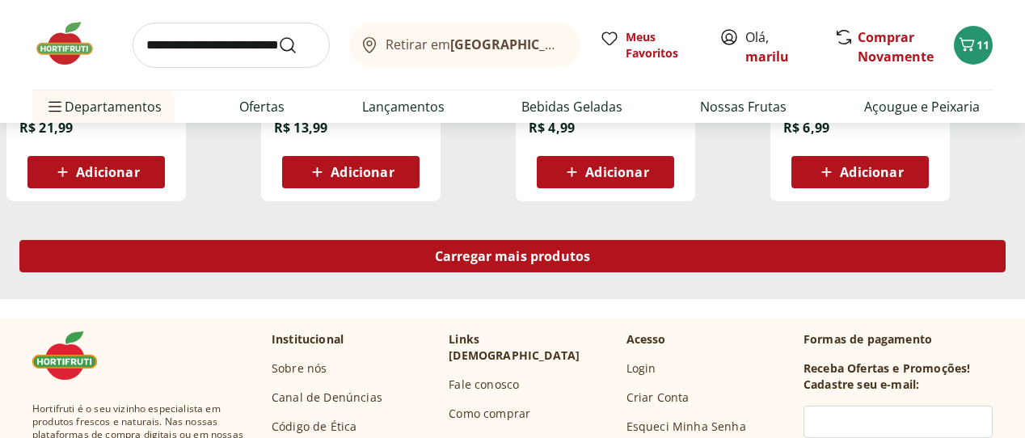
click at [591, 250] on span "Carregar mais produtos" at bounding box center [513, 256] width 156 height 13
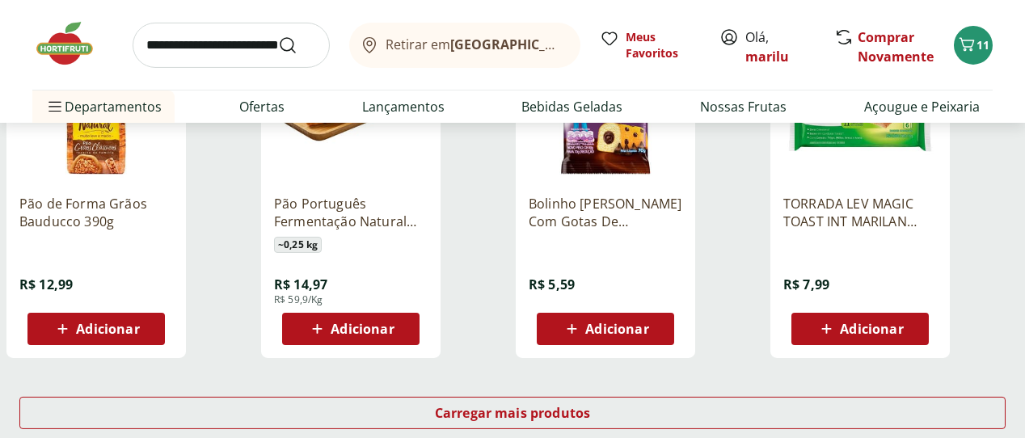
scroll to position [6372, 0]
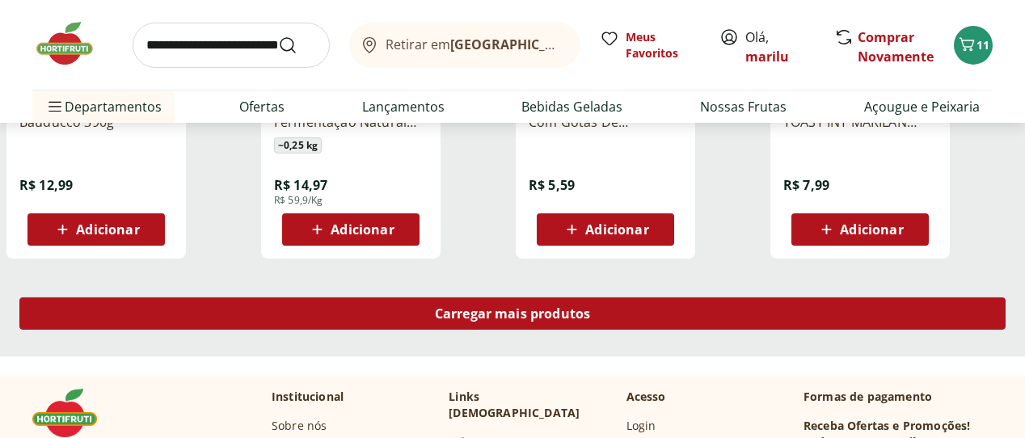
click at [591, 307] on span "Carregar mais produtos" at bounding box center [513, 313] width 156 height 13
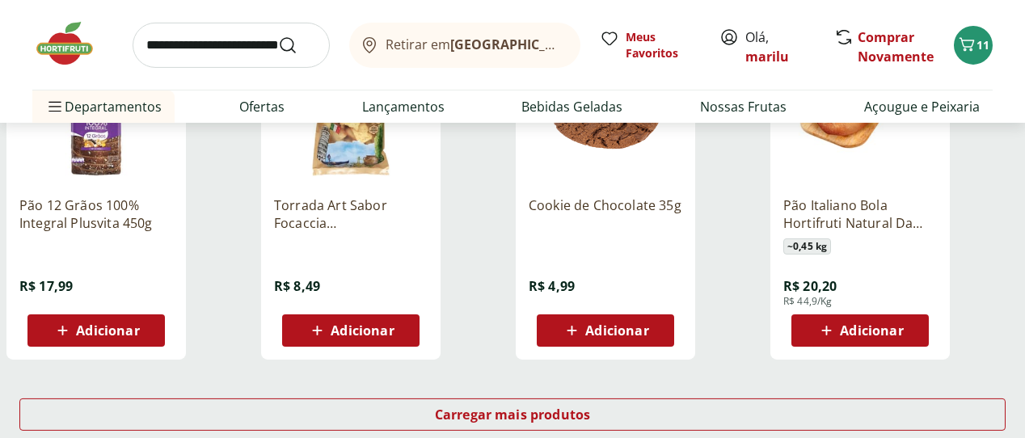
scroll to position [7362, 0]
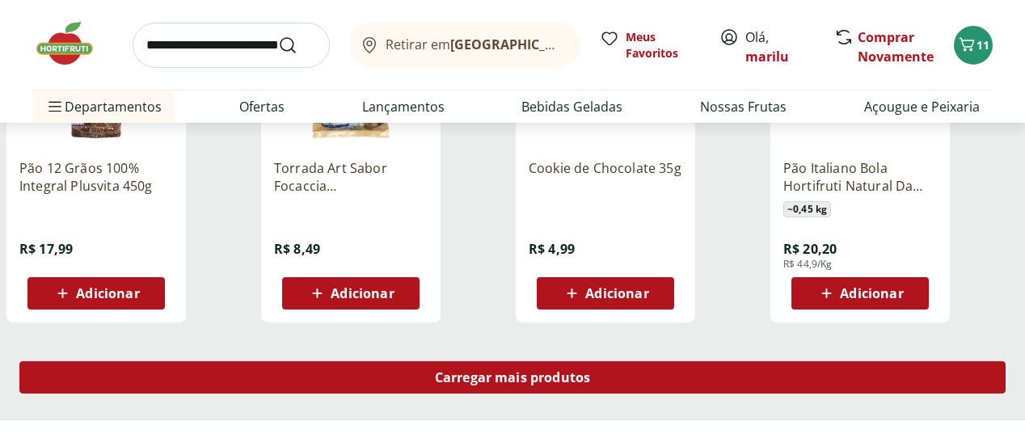
click at [591, 371] on span "Carregar mais produtos" at bounding box center [513, 377] width 156 height 13
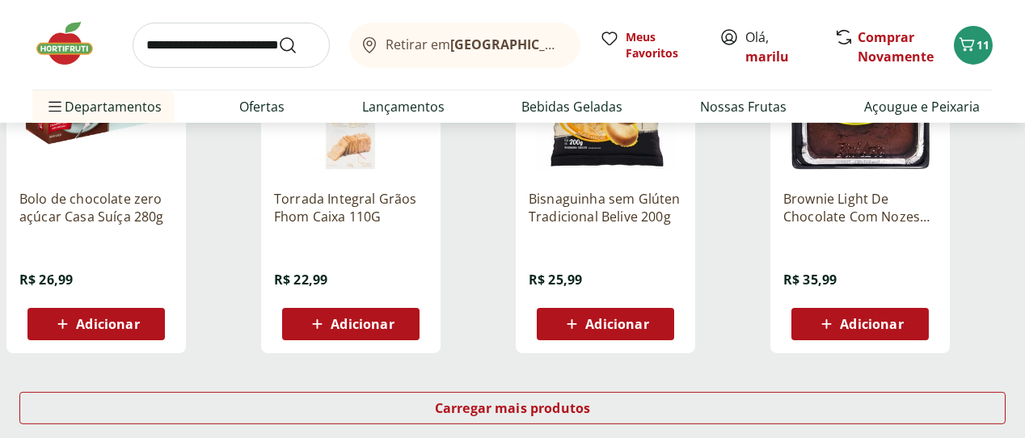
scroll to position [8398, 0]
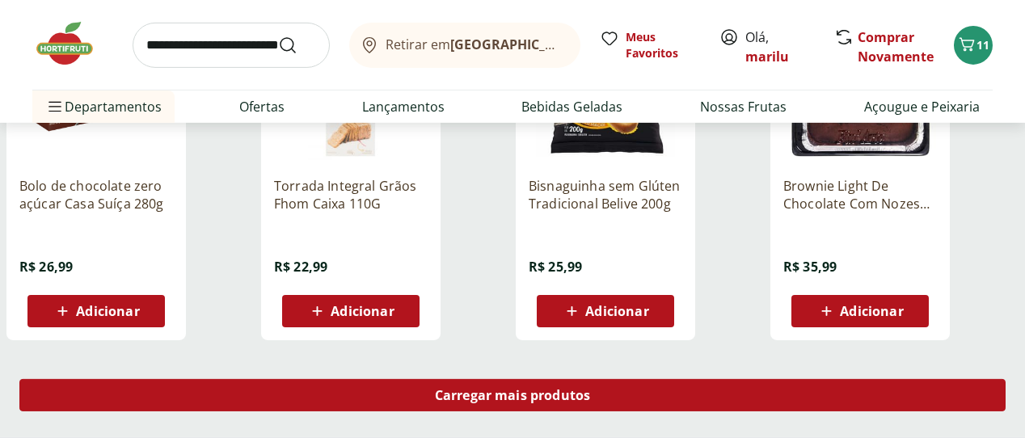
click at [591, 389] on span "Carregar mais produtos" at bounding box center [513, 395] width 156 height 13
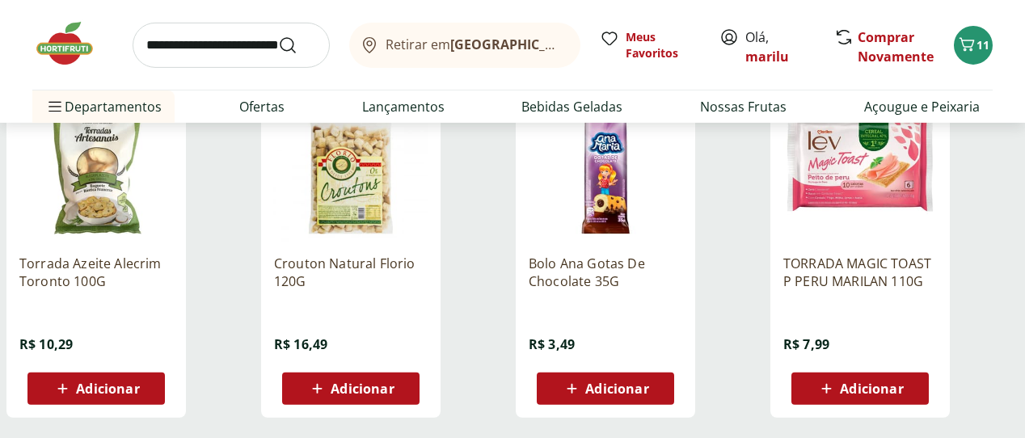
scroll to position [9467, 0]
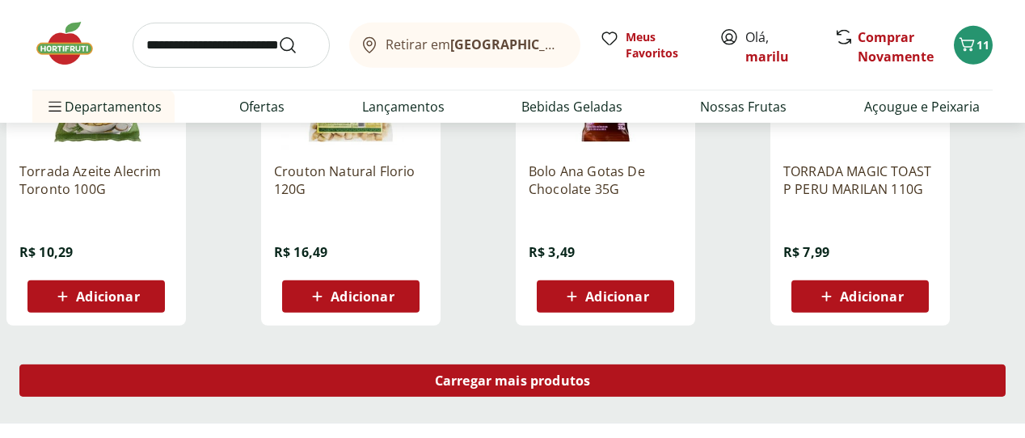
click at [591, 374] on span "Carregar mais produtos" at bounding box center [513, 380] width 156 height 13
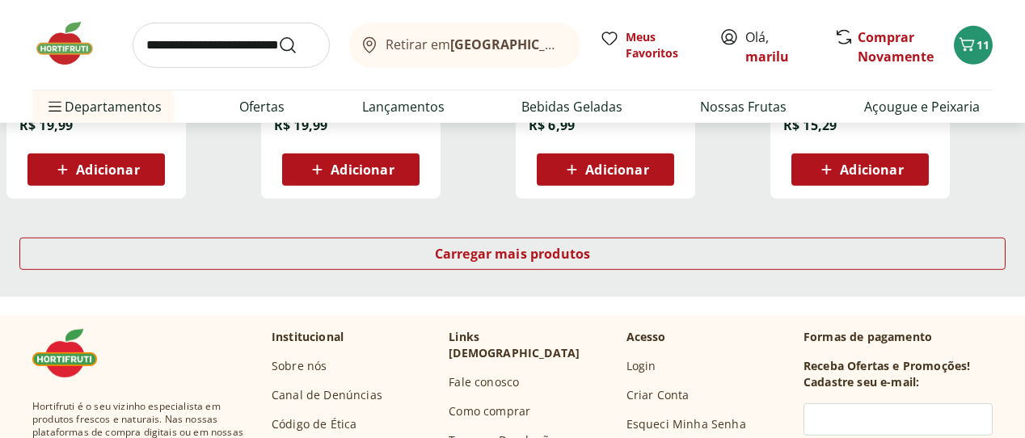
scroll to position [10665, 0]
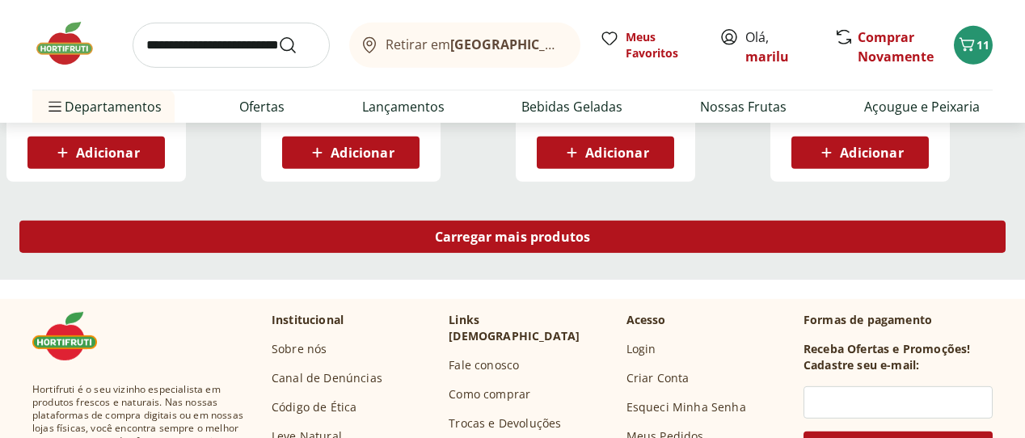
click at [591, 230] on span "Carregar mais produtos" at bounding box center [513, 236] width 156 height 13
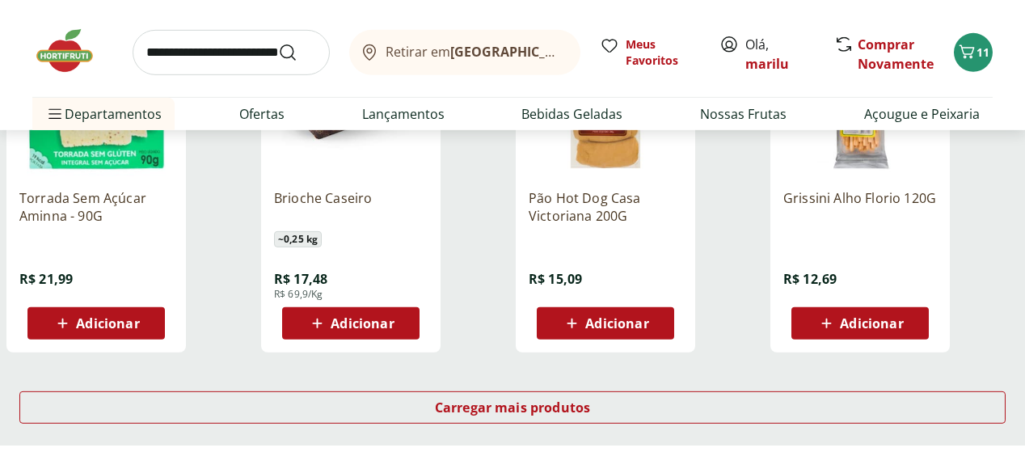
scroll to position [11610, 0]
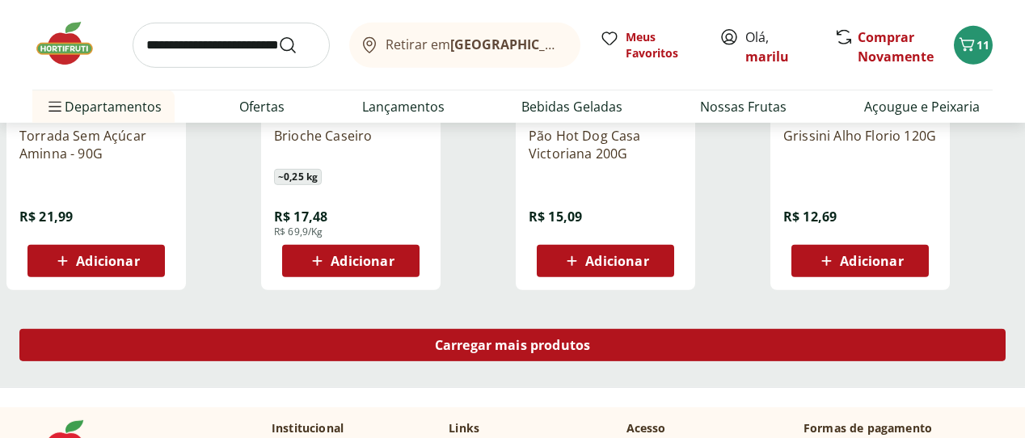
click at [591, 339] on span "Carregar mais produtos" at bounding box center [513, 345] width 156 height 13
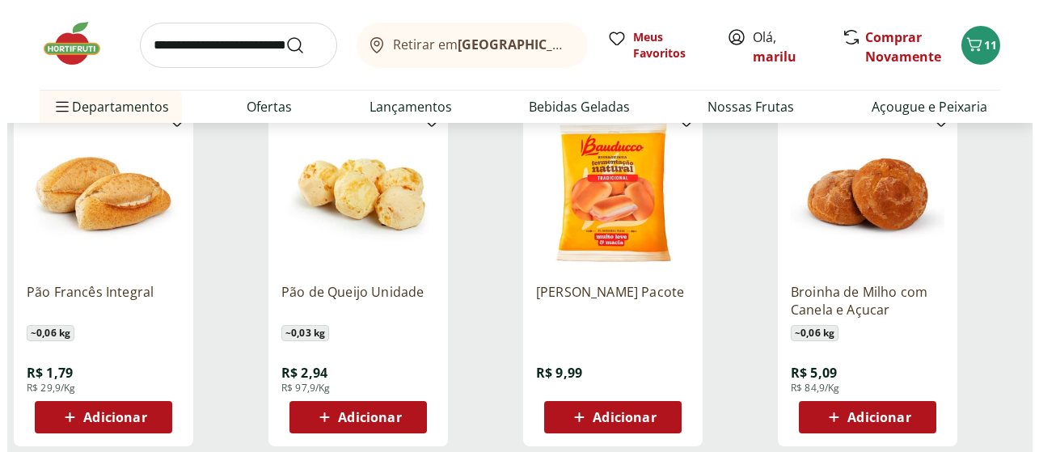
scroll to position [2041, 0]
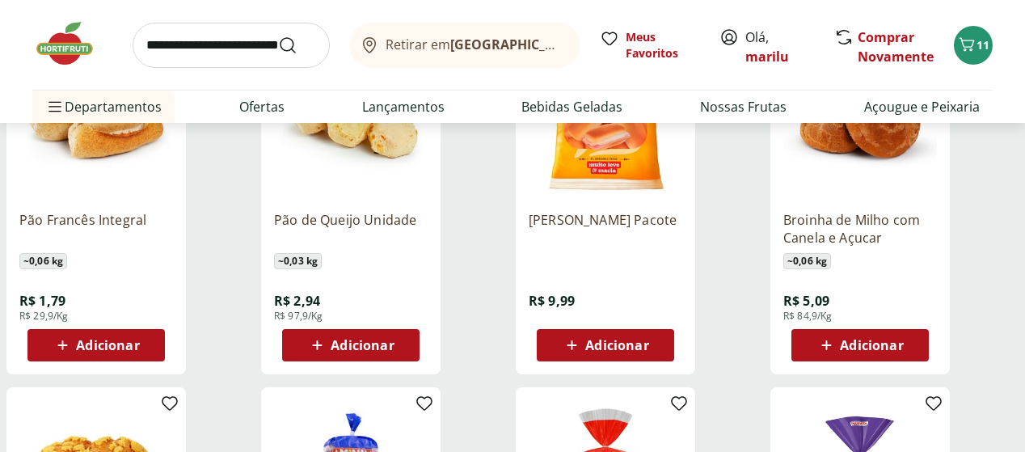
click at [903, 339] on span "Adicionar" at bounding box center [871, 345] width 63 height 13
click at [966, 52] on icon "Carrinho" at bounding box center [966, 44] width 19 height 19
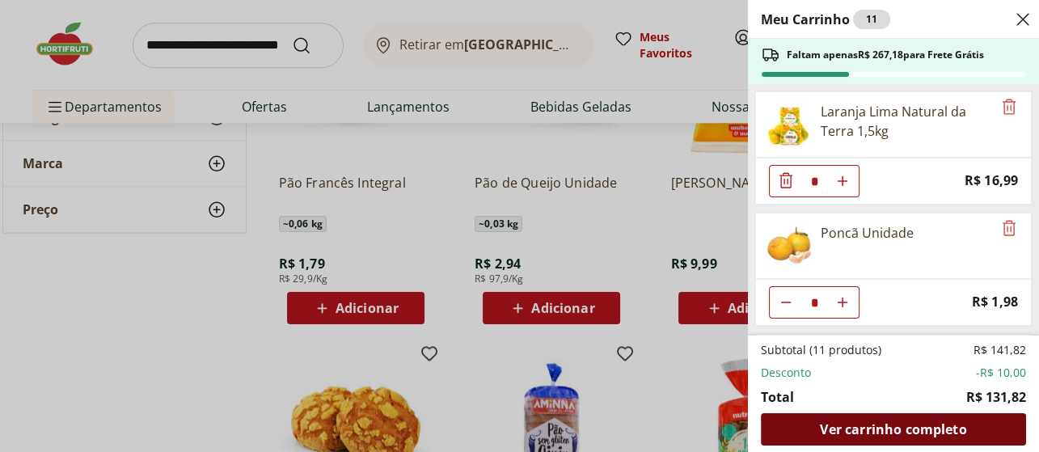
click at [888, 430] on span "Ver carrinho completo" at bounding box center [893, 429] width 146 height 13
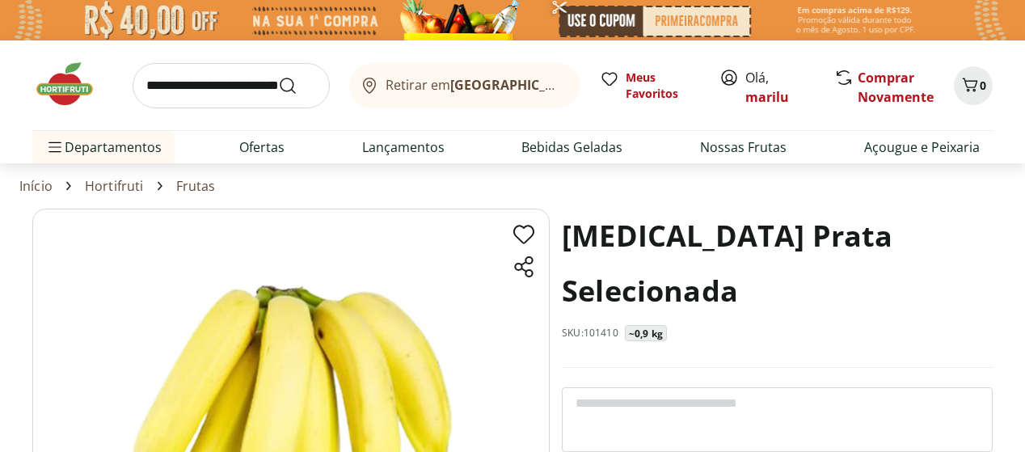
click at [70, 92] on img at bounding box center [72, 84] width 81 height 48
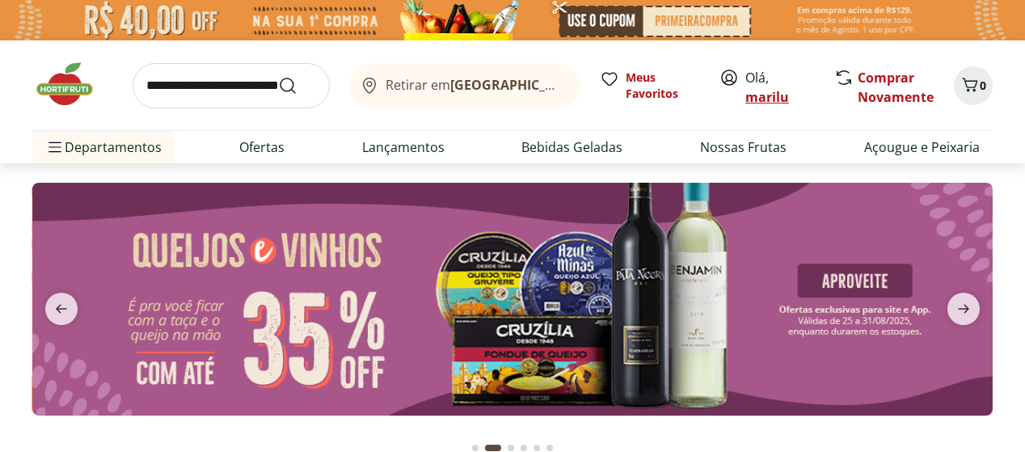
click at [761, 88] on link "marilu" at bounding box center [767, 97] width 44 height 18
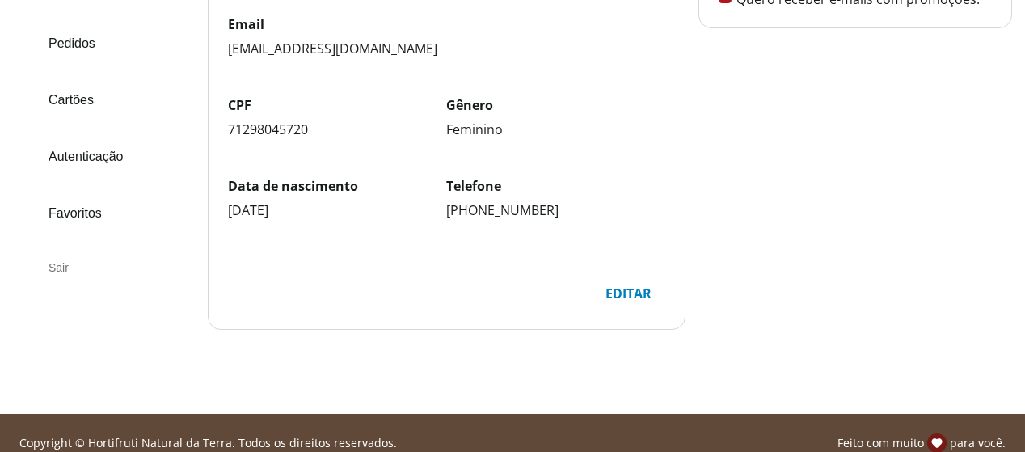
scroll to position [288, 0]
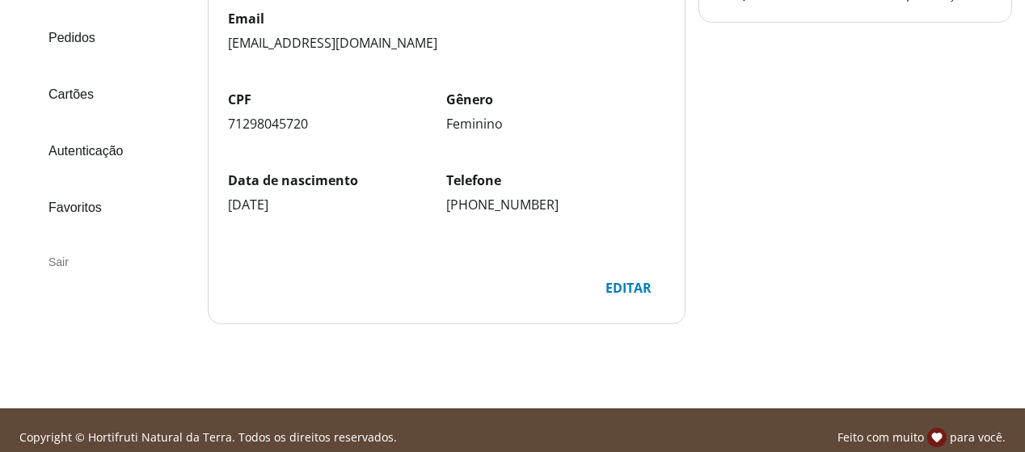
click at [55, 260] on div "Sair" at bounding box center [113, 261] width 162 height 39
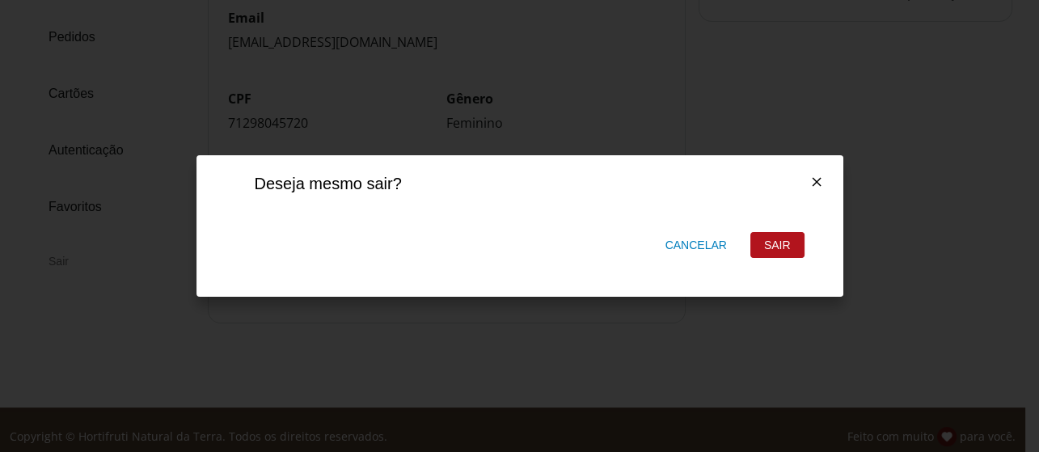
click at [788, 239] on div "Sair" at bounding box center [777, 245] width 53 height 24
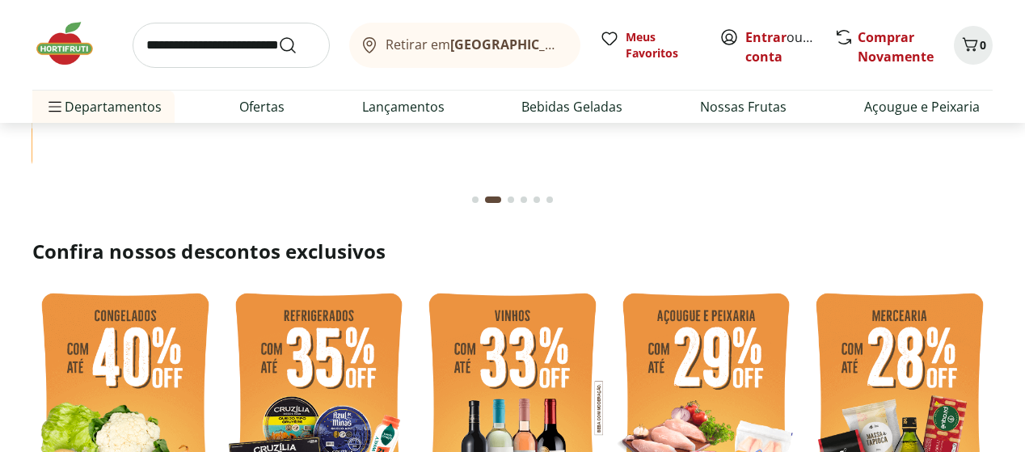
scroll to position [109, 0]
